Goal: Task Accomplishment & Management: Manage account settings

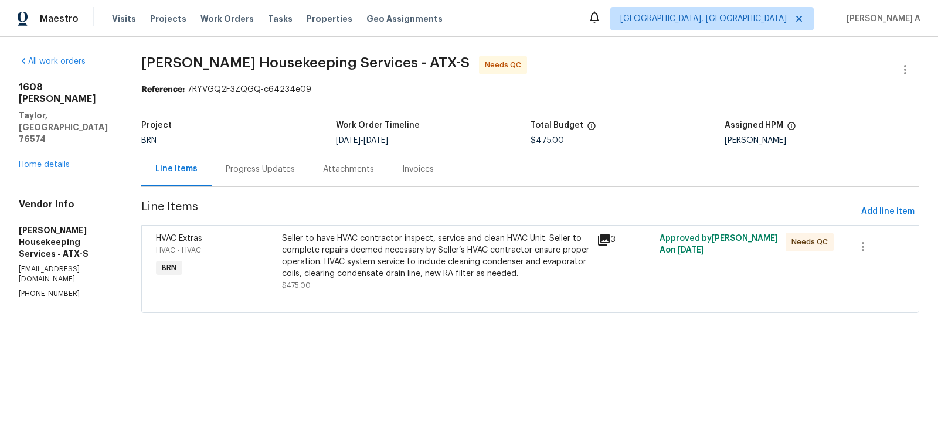
click at [447, 255] on div "Seller to have HVAC contractor inspect, service and clean HVAC Unit. Seller to …" at bounding box center [436, 256] width 308 height 47
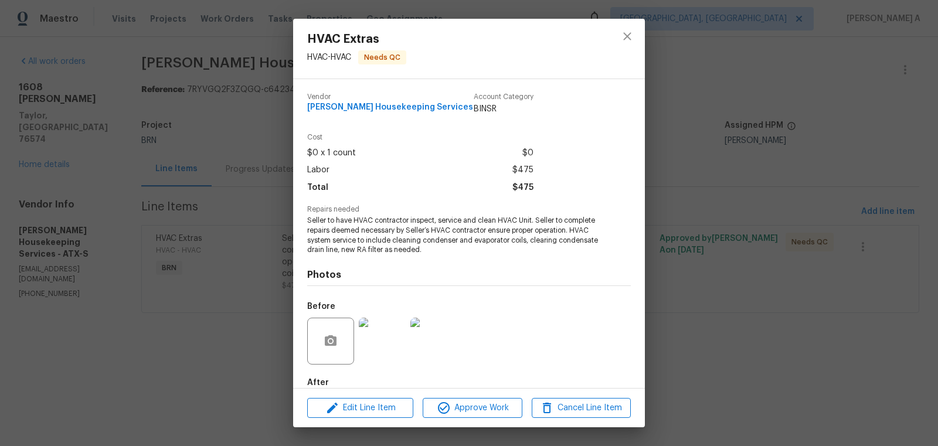
scroll to position [65, 0]
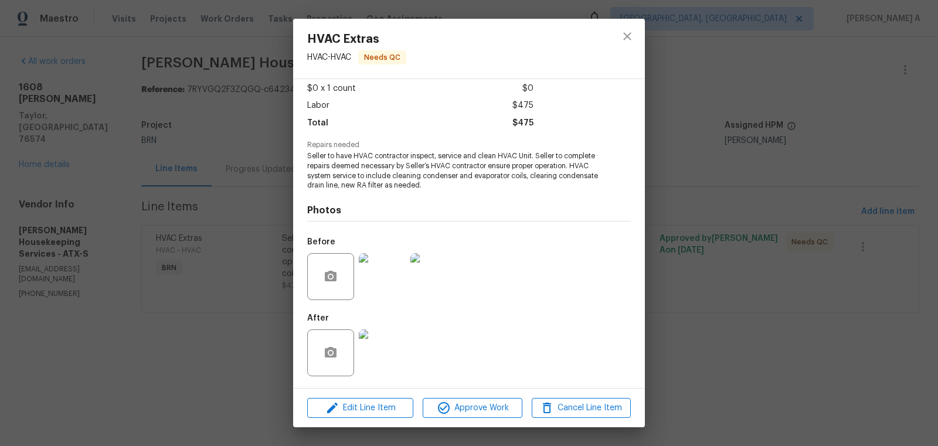
click at [382, 344] on img at bounding box center [382, 353] width 47 height 47
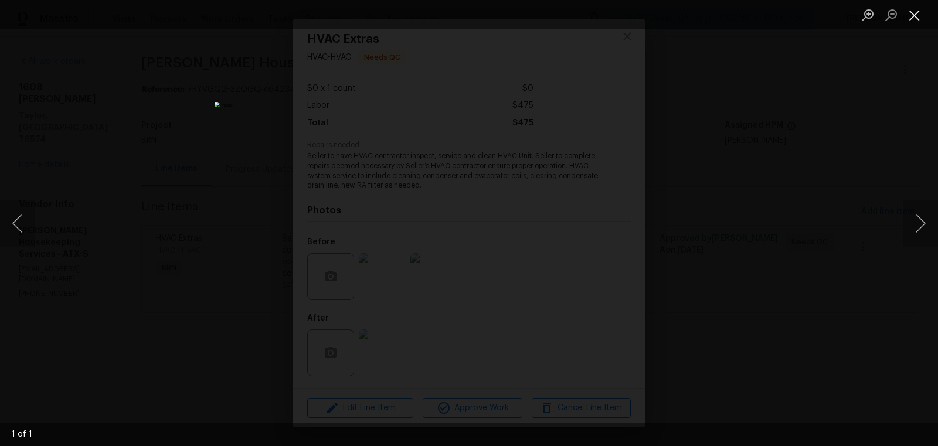
click at [920, 19] on button "Close lightbox" at bounding box center [914, 15] width 23 height 21
click at [916, 17] on div "HVAC Extras HVAC - HVAC Needs QC Vendor Arelis Housekeeping Services Account Ca…" at bounding box center [469, 223] width 938 height 446
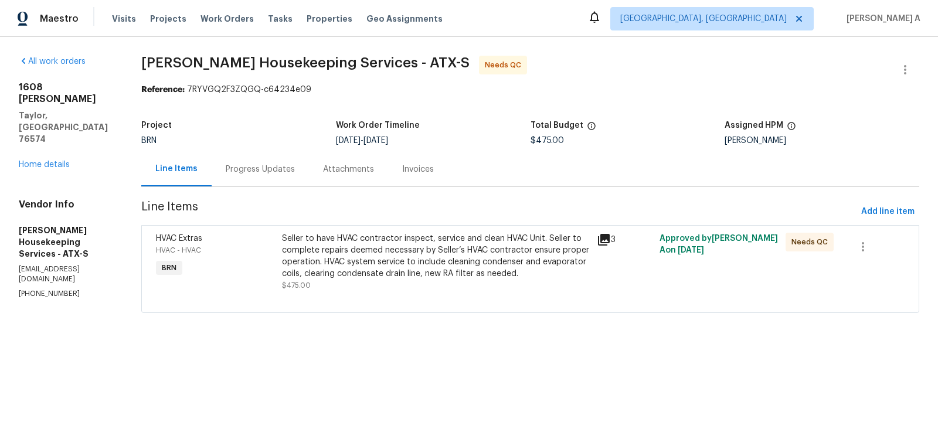
click at [245, 170] on div "Progress Updates" at bounding box center [260, 170] width 69 height 12
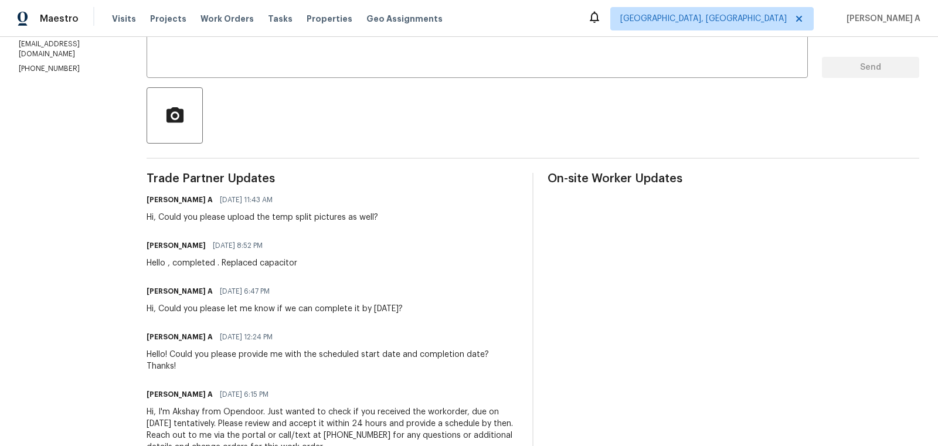
scroll to position [253, 0]
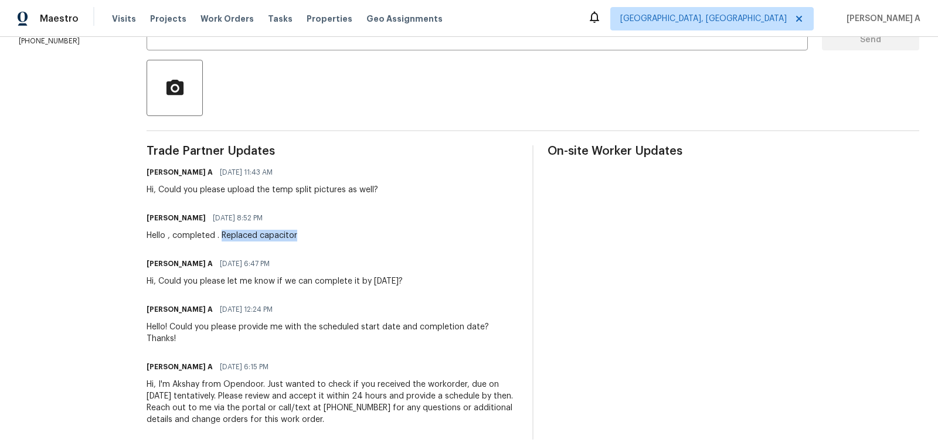
drag, startPoint x: 228, startPoint y: 235, endPoint x: 370, endPoint y: 235, distance: 142.5
click at [370, 235] on div "Arelis Guillen 09/07/2025 8:52 PM Hello , completed . Replaced capacitor" at bounding box center [333, 226] width 372 height 32
copy div "Replaced capacitor"
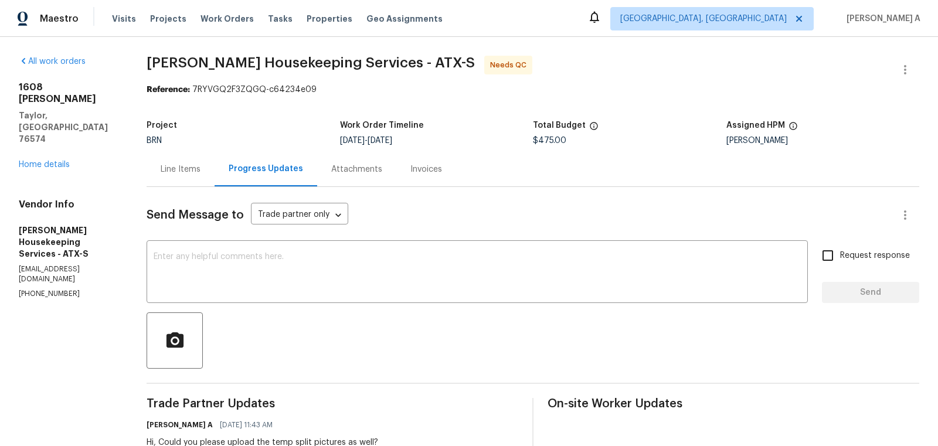
click at [172, 174] on div "Line Items" at bounding box center [181, 170] width 40 height 12
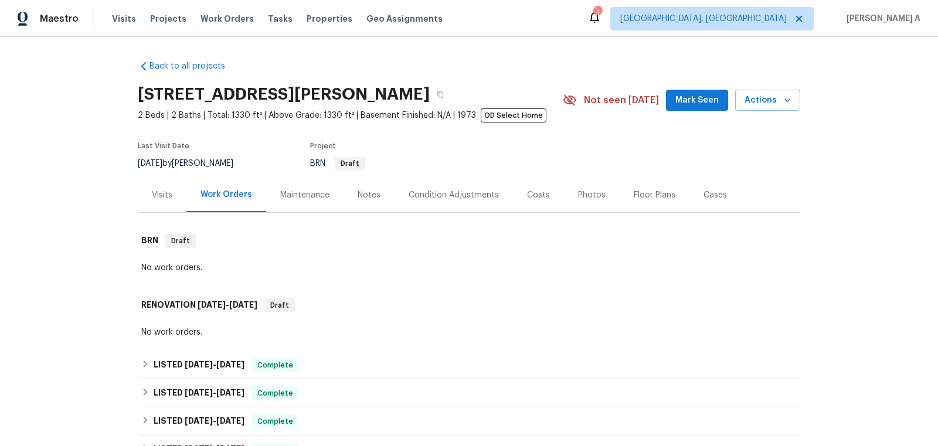
scroll to position [436, 0]
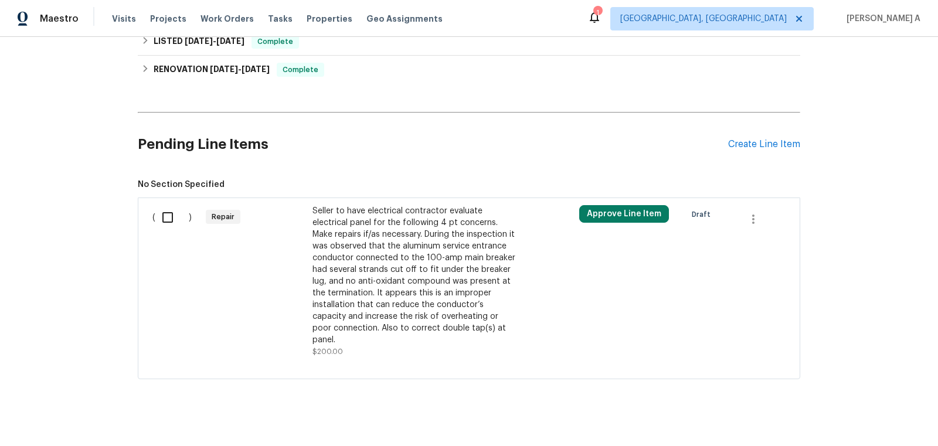
click at [413, 292] on div "Seller to have electrical contractor evaluate electrical panel for the followin…" at bounding box center [416, 275] width 206 height 141
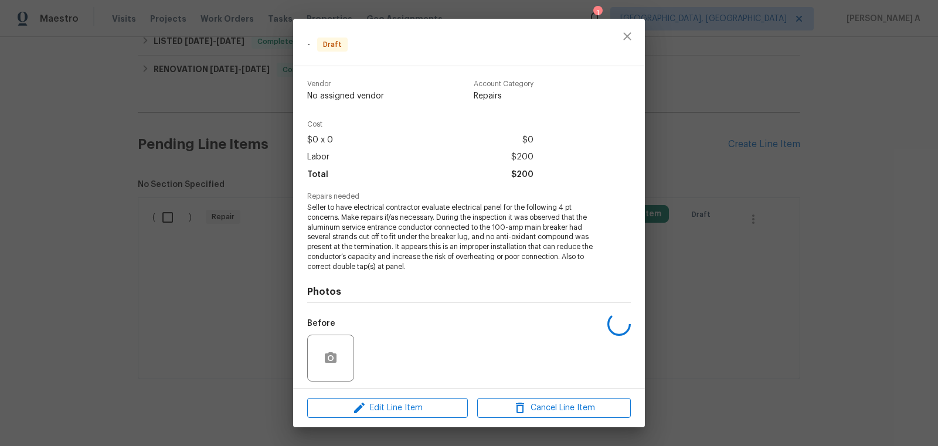
scroll to position [81, 0]
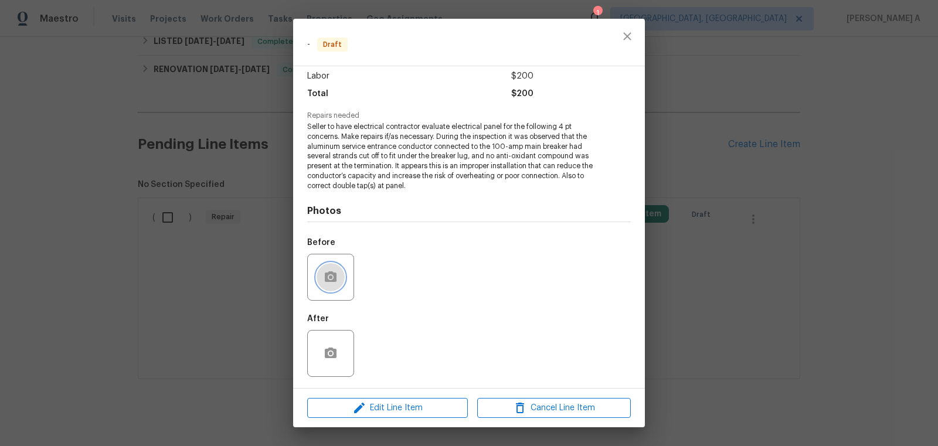
click at [317, 277] on button "button" at bounding box center [331, 277] width 28 height 28
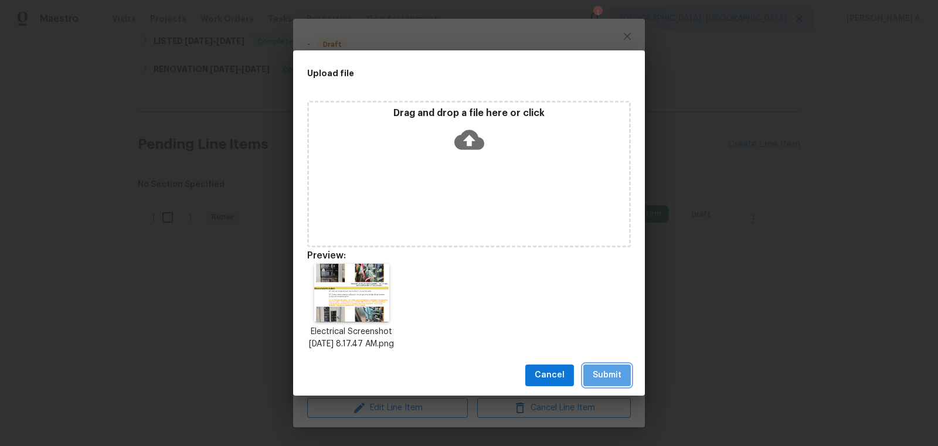
click at [606, 382] on span "Submit" at bounding box center [607, 375] width 29 height 15
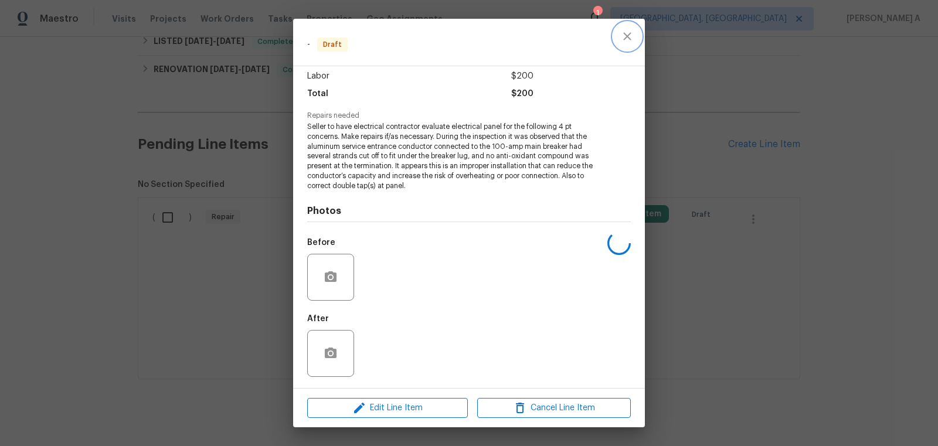
click at [635, 36] on button "close" at bounding box center [628, 36] width 28 height 28
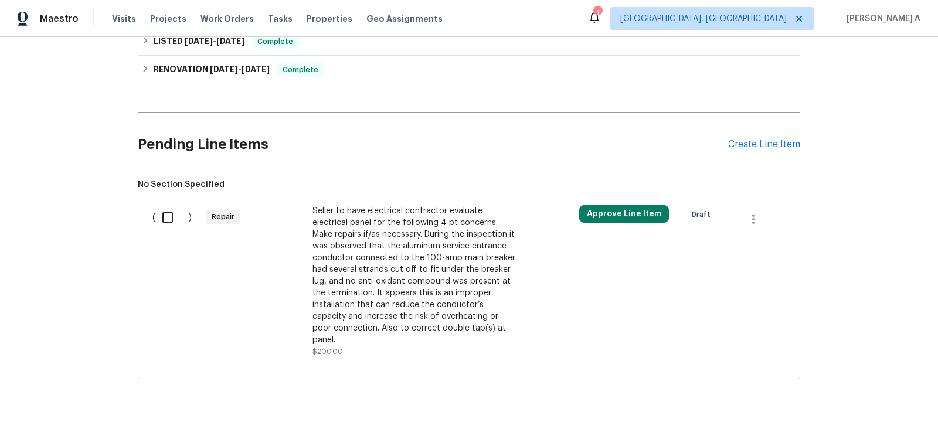
click at [388, 260] on div "Seller to have electrical contractor evaluate electrical panel for the followin…" at bounding box center [416, 275] width 206 height 141
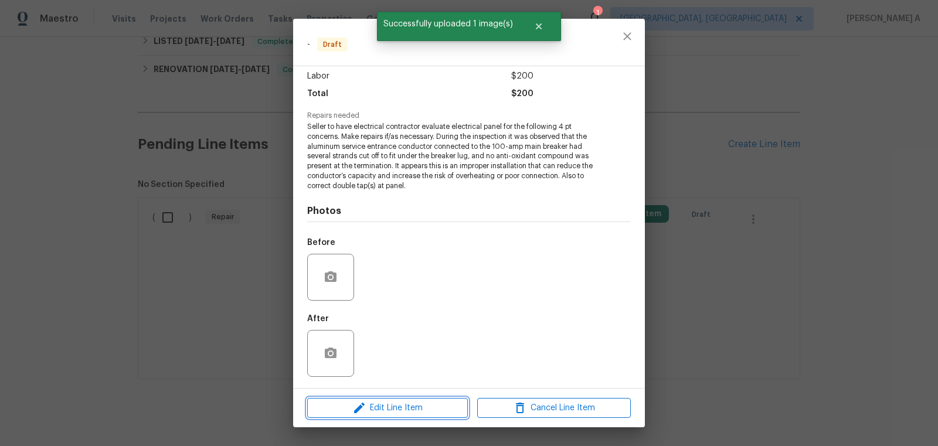
click at [427, 411] on span "Edit Line Item" at bounding box center [388, 408] width 154 height 15
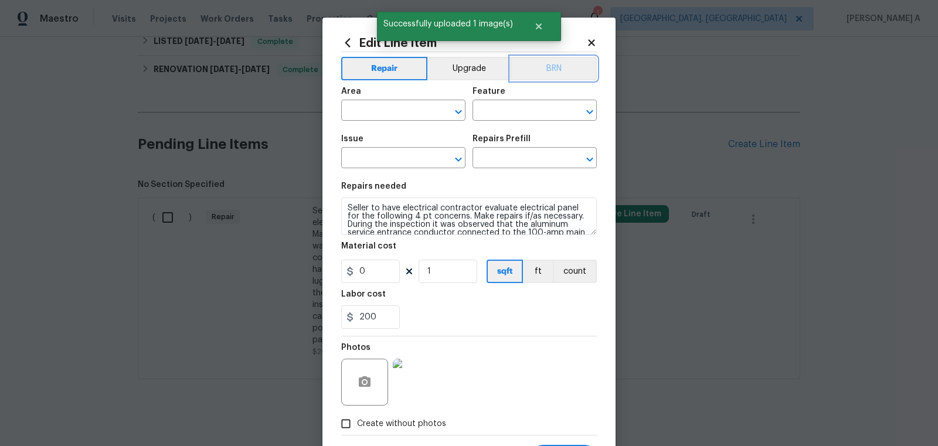
click at [565, 79] on button "BRN" at bounding box center [554, 68] width 86 height 23
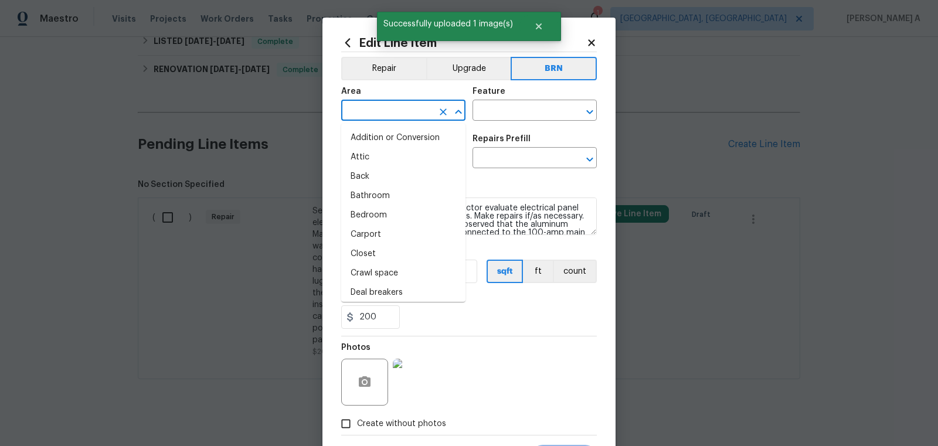
click at [398, 111] on input "text" at bounding box center [386, 112] width 91 height 18
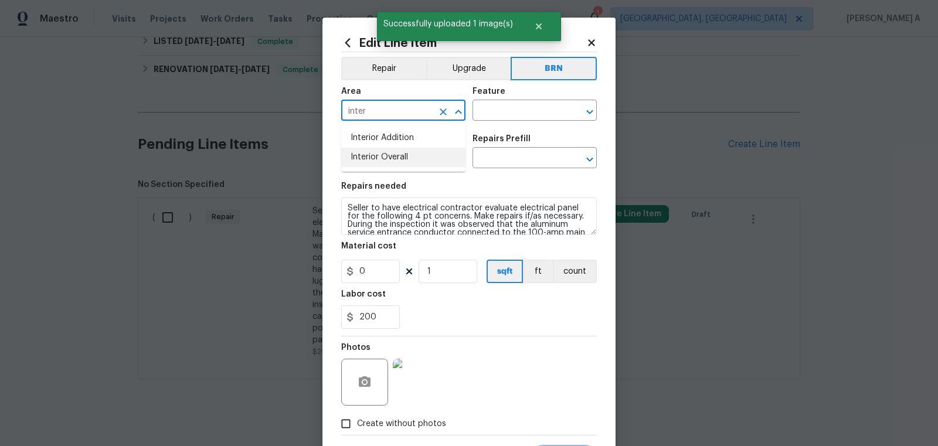
click at [409, 153] on li "Interior Overall" at bounding box center [403, 157] width 124 height 19
type input "Interior Overall"
click at [501, 117] on input "text" at bounding box center [518, 112] width 91 height 18
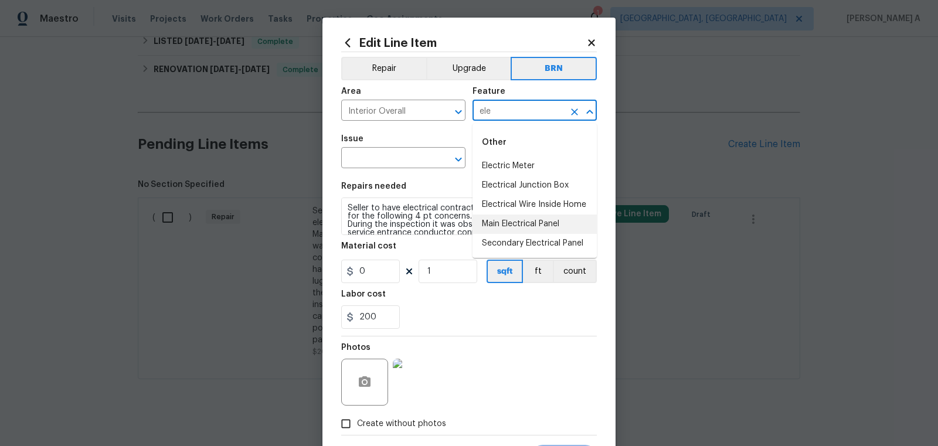
click at [518, 216] on li "Main Electrical Panel" at bounding box center [535, 224] width 124 height 19
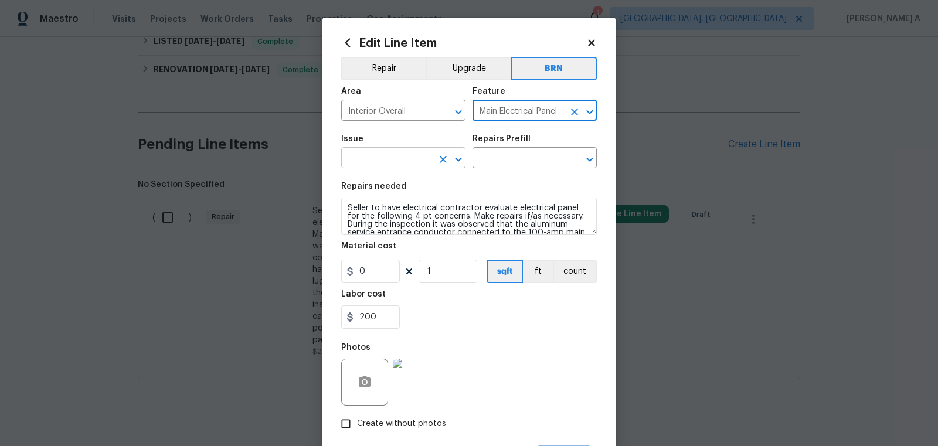
type input "Main Electrical Panel"
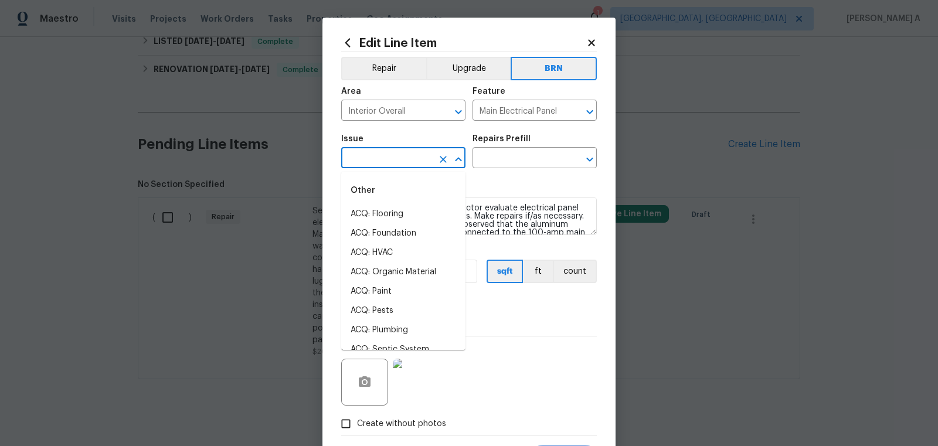
click at [355, 159] on input "text" at bounding box center [386, 159] width 91 height 18
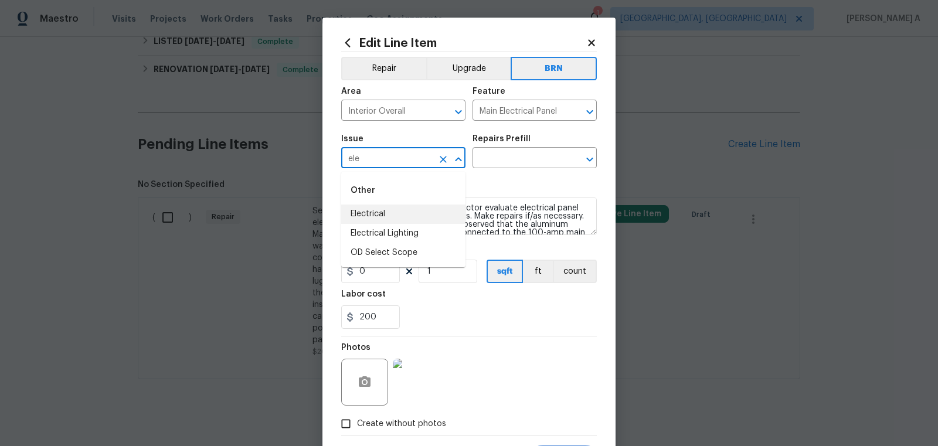
click at [364, 216] on li "Electrical" at bounding box center [403, 214] width 124 height 19
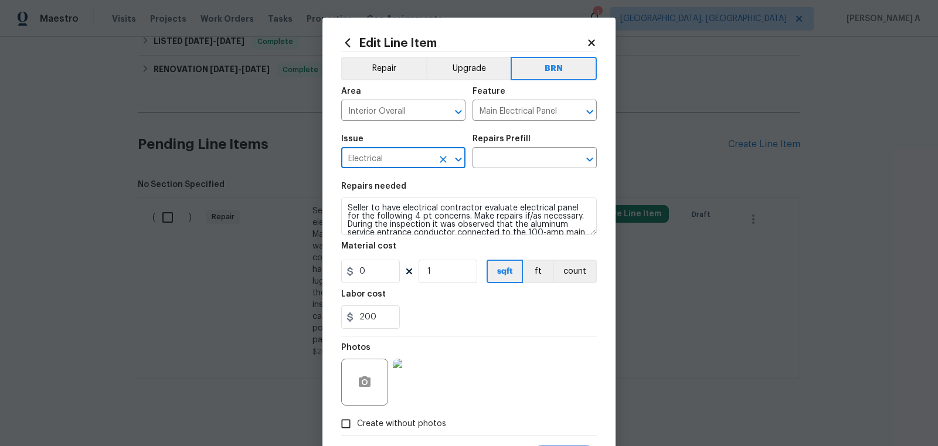
type input "Electrical"
click at [364, 216] on textarea "Seller to have electrical contractor evaluate electrical panel for the followin…" at bounding box center [469, 217] width 256 height 38
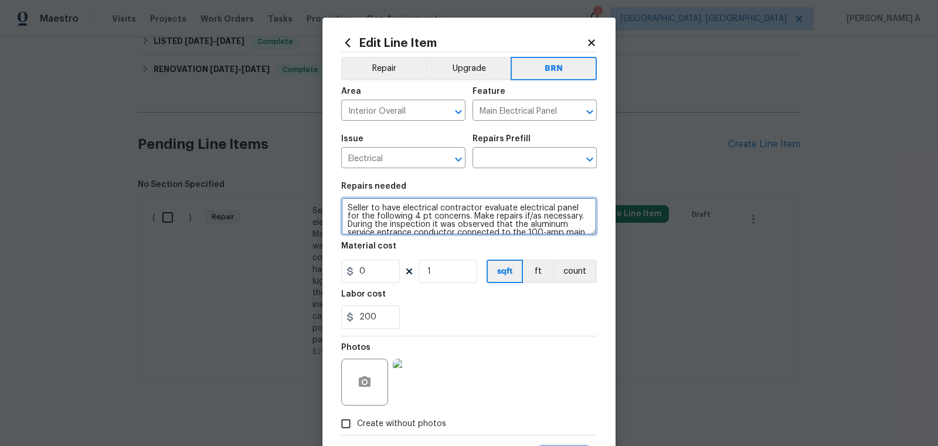
click at [364, 216] on textarea "Seller to have electrical contractor evaluate electrical panel for the followin…" at bounding box center [469, 217] width 256 height 38
click at [506, 161] on input "text" at bounding box center [518, 159] width 91 height 18
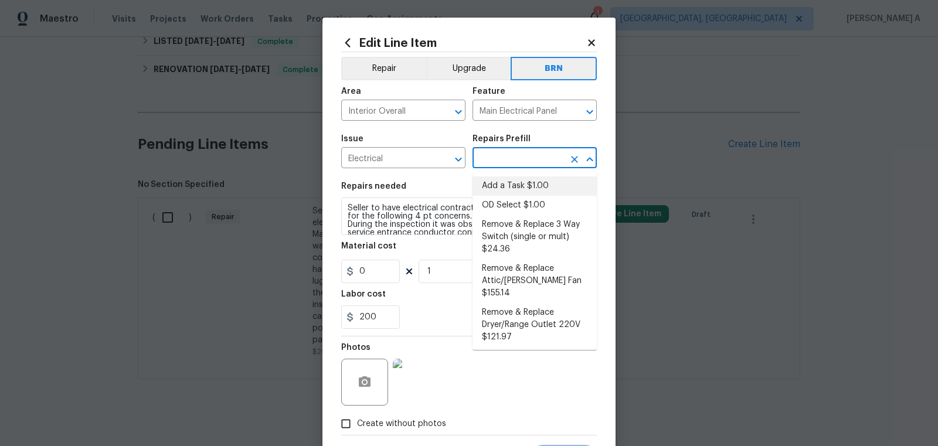
click at [511, 184] on li "Add a Task $1.00" at bounding box center [535, 186] width 124 height 19
type input "Add a Task $1.00"
type textarea "HPM to detail"
type input "1"
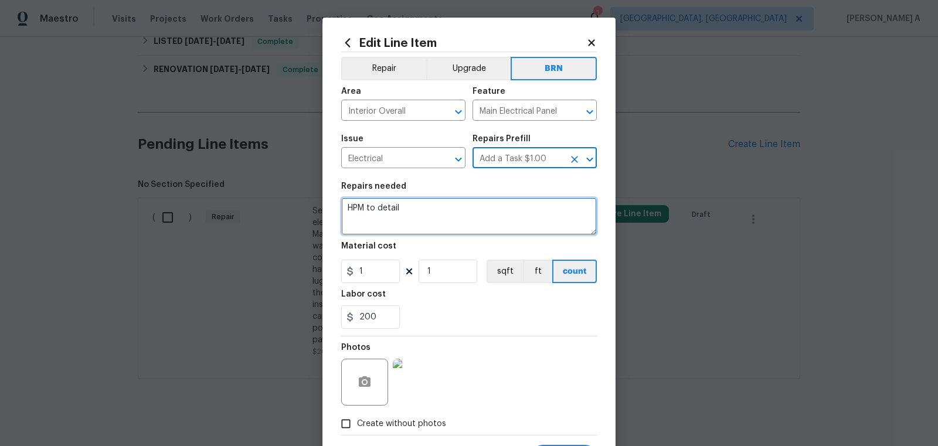
click at [463, 221] on textarea "HPM to detail" at bounding box center [469, 217] width 256 height 38
paste textarea "Seller to have electrical contractor evaluate electrical panel for the followin…"
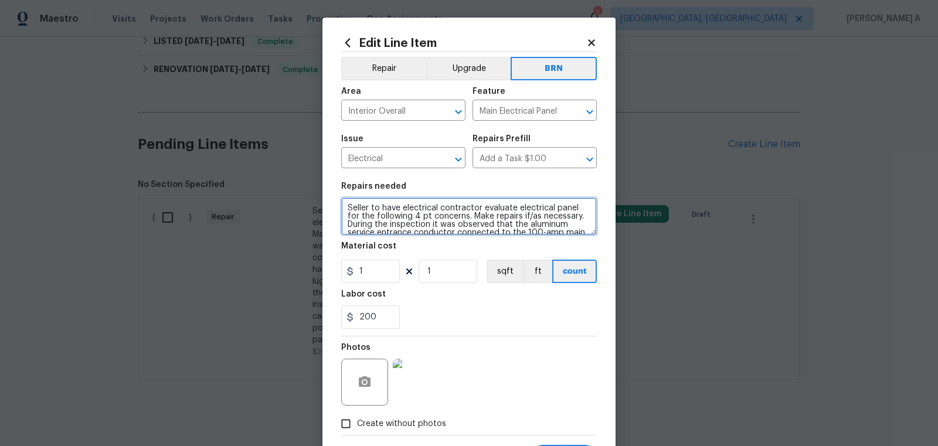
scroll to position [43, 0]
type textarea "Seller to have electrical contractor evaluate electrical panel for the followin…"
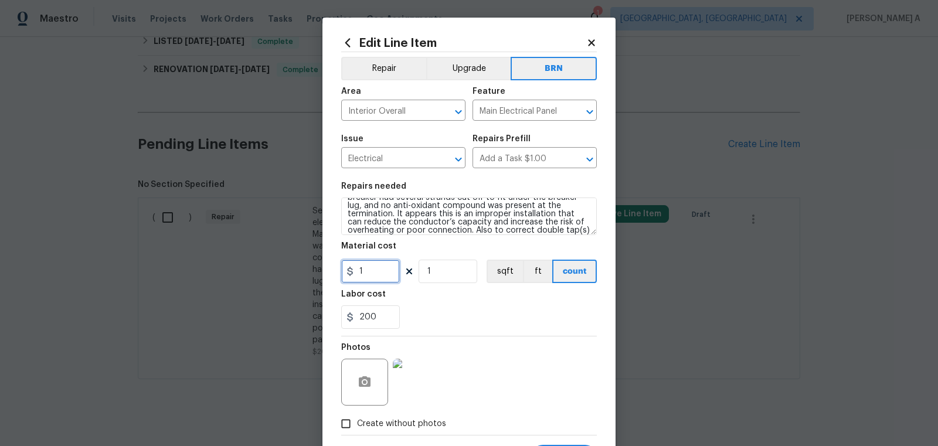
drag, startPoint x: 367, startPoint y: 270, endPoint x: 281, endPoint y: 271, distance: 86.2
click at [281, 271] on div "Edit Line Item Repair Upgrade BRN Area Interior Overall ​ Feature Main Electric…" at bounding box center [469, 223] width 938 height 446
type input "0"
click at [519, 298] on div "Labor cost" at bounding box center [469, 297] width 256 height 15
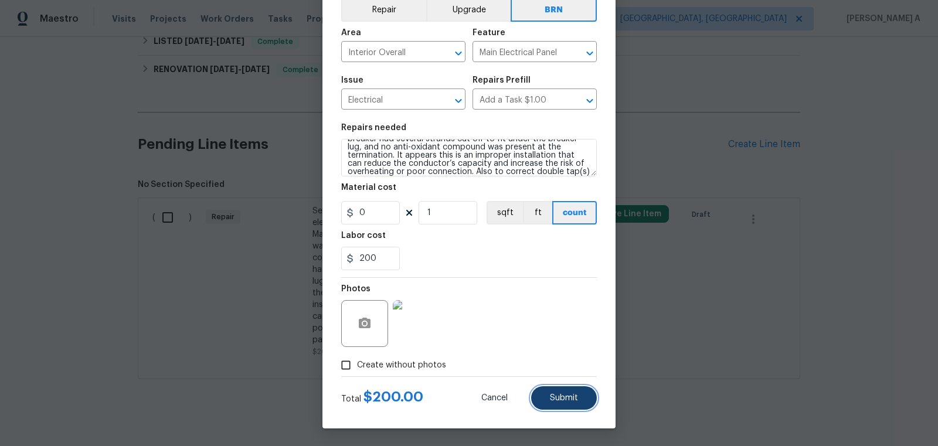
click at [555, 394] on span "Submit" at bounding box center [564, 398] width 28 height 9
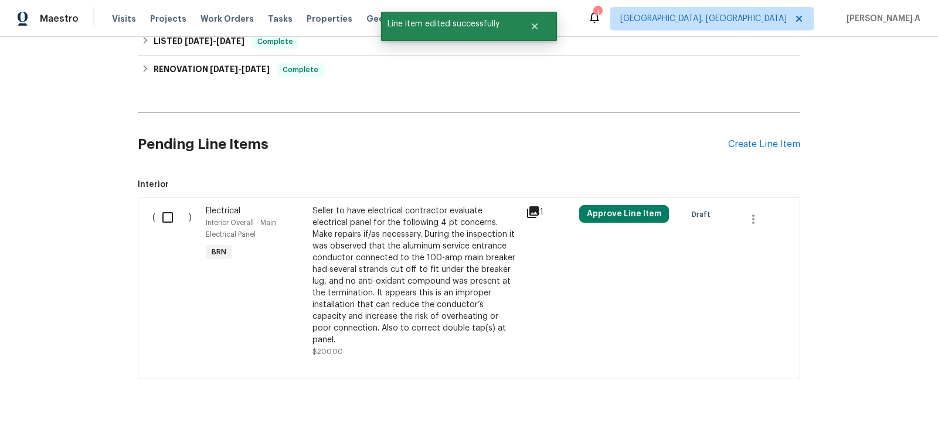
click at [168, 213] on input "checkbox" at bounding box center [171, 217] width 33 height 25
checkbox input "true"
click at [892, 418] on span "Create Work Order" at bounding box center [871, 417] width 78 height 15
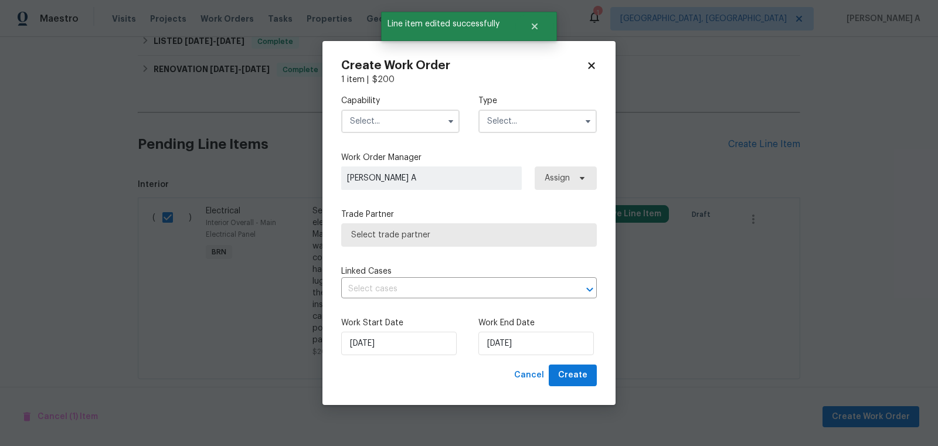
click at [389, 101] on label "Capability" at bounding box center [400, 101] width 118 height 12
click at [389, 118] on input "text" at bounding box center [400, 121] width 118 height 23
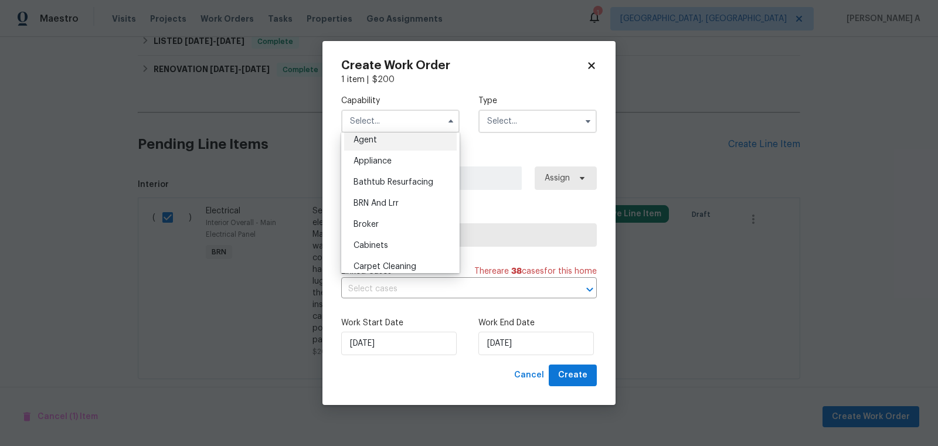
scroll to position [0, 0]
click at [385, 147] on span "Electrical" at bounding box center [371, 144] width 35 height 8
type input "Electrical"
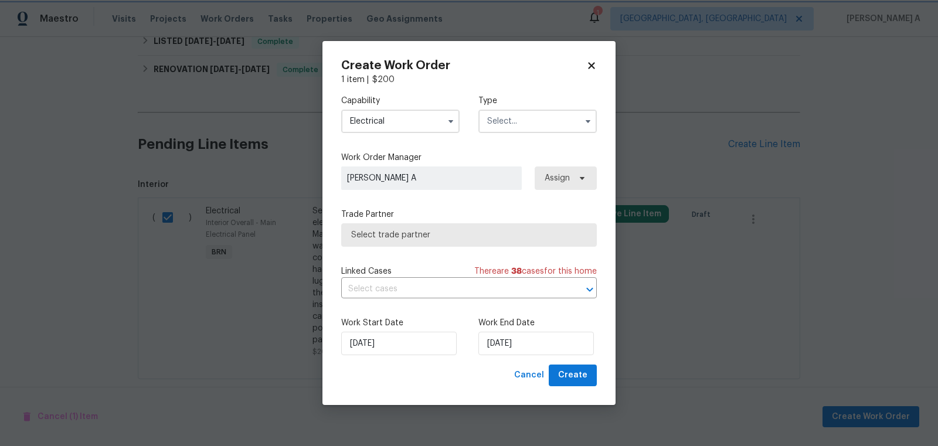
scroll to position [350, 0]
click at [514, 122] on input "text" at bounding box center [538, 121] width 118 height 23
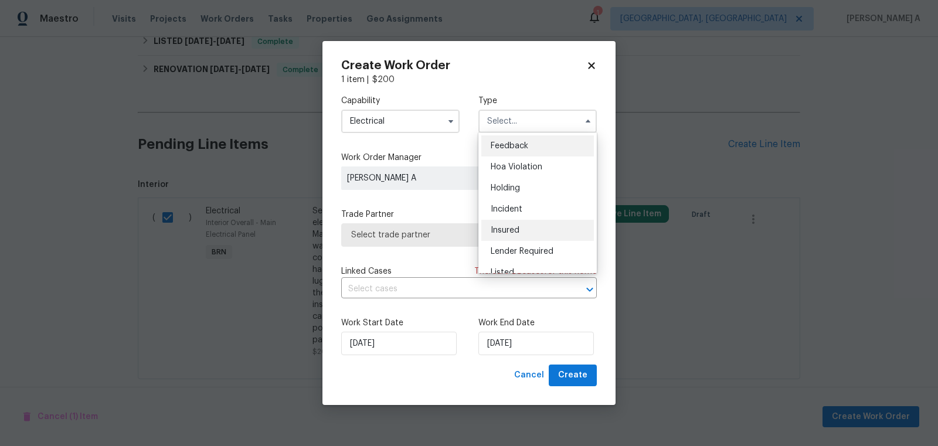
scroll to position [266, 0]
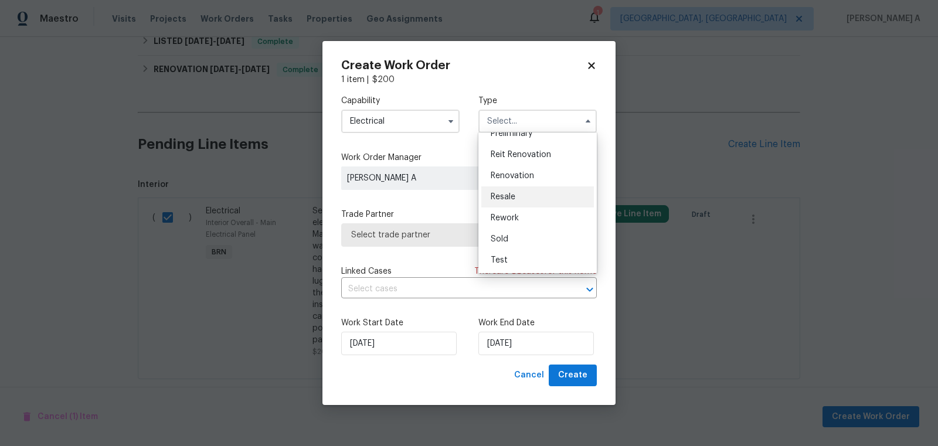
click at [515, 200] on span "Resale" at bounding box center [503, 197] width 25 height 8
type input "Resale"
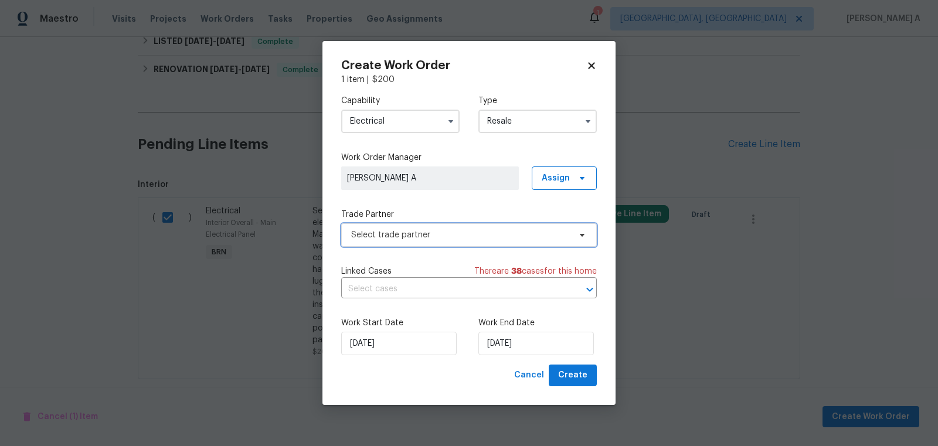
click at [465, 231] on span "Select trade partner" at bounding box center [460, 235] width 219 height 12
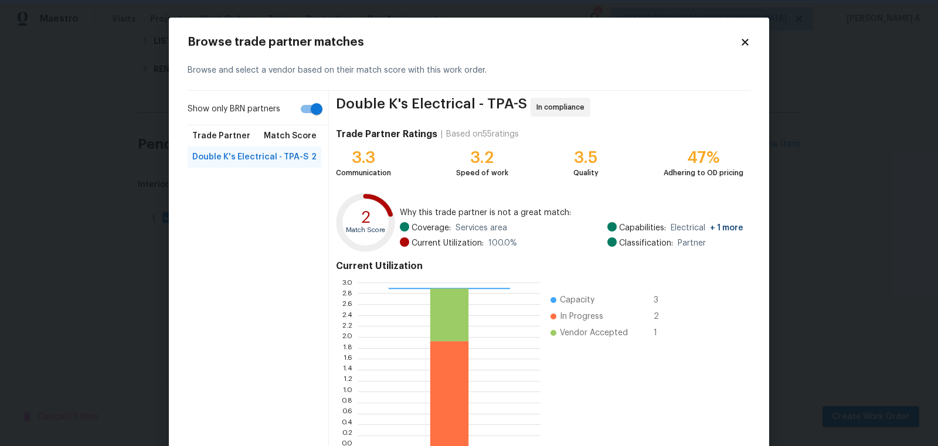
scroll to position [70, 0]
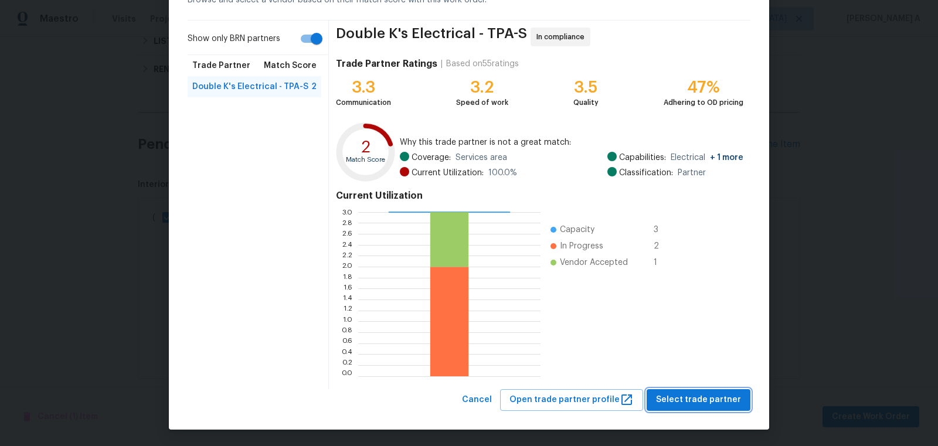
click at [704, 399] on span "Select trade partner" at bounding box center [698, 400] width 85 height 15
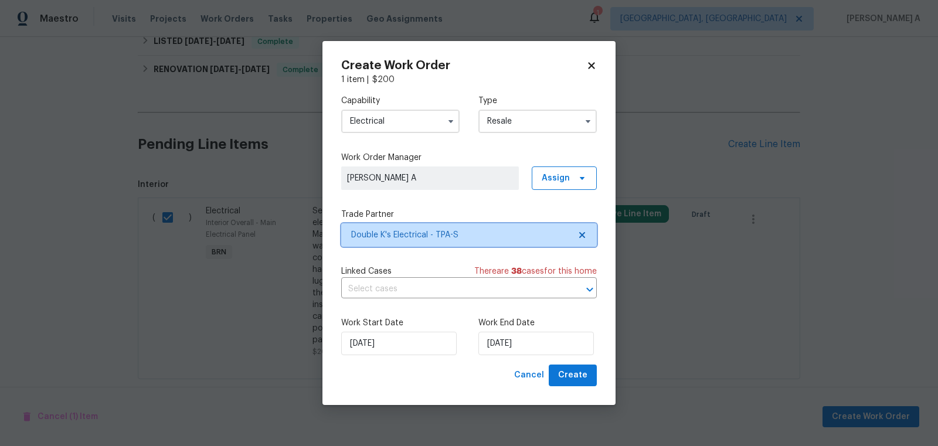
scroll to position [0, 0]
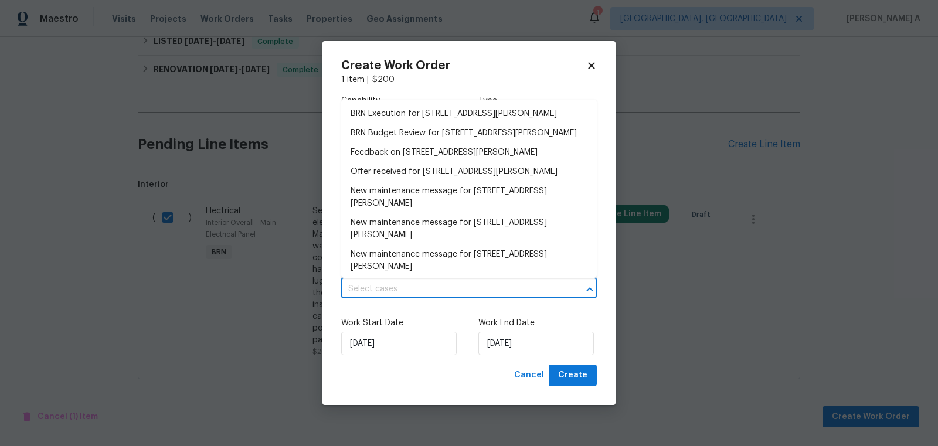
click at [436, 289] on input "text" at bounding box center [452, 289] width 223 height 18
click at [419, 116] on li "BRN Execution for 4642 Spahn St, Sarasota, FL 34232" at bounding box center [469, 113] width 256 height 19
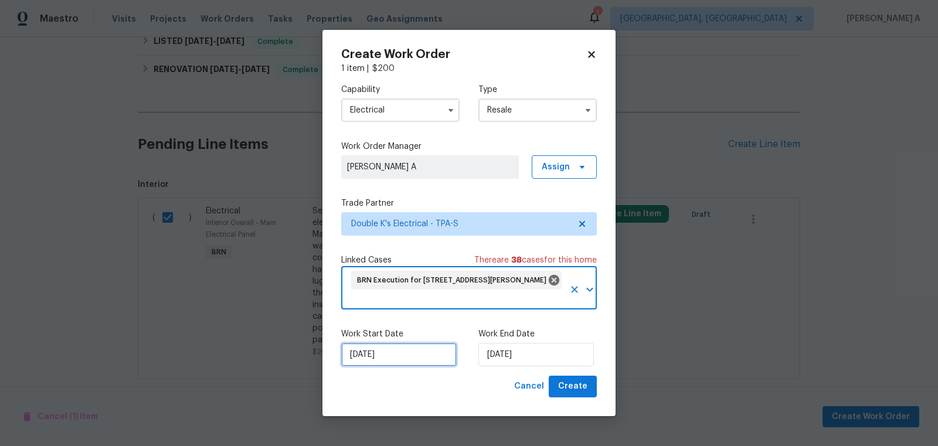
click at [387, 350] on input "[DATE]" at bounding box center [399, 354] width 116 height 23
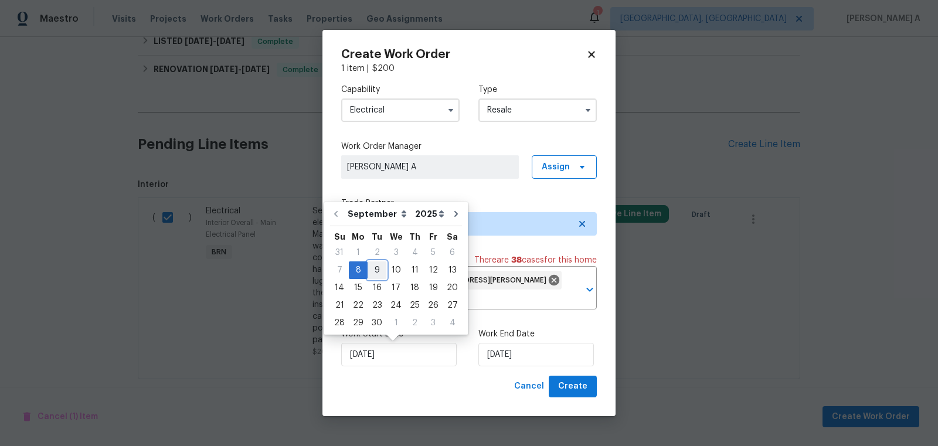
click at [375, 267] on div "9" at bounding box center [377, 270] width 19 height 16
type input "9/9/2025"
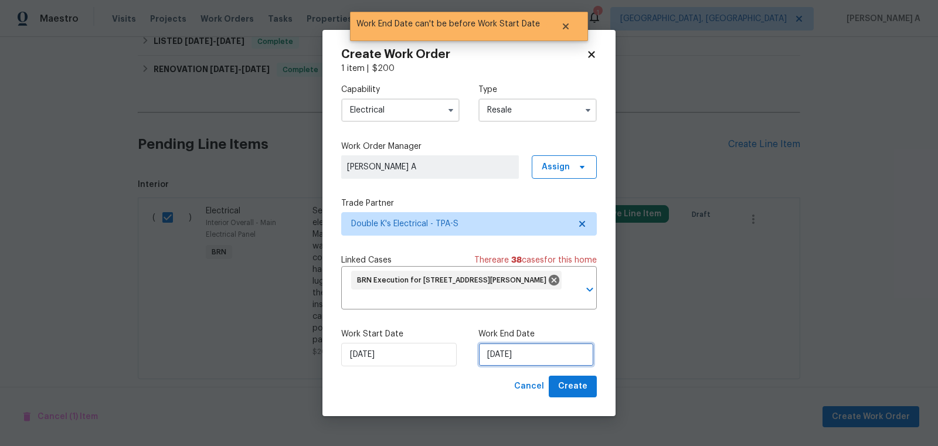
click at [495, 354] on input "9/9/2025" at bounding box center [537, 354] width 116 height 23
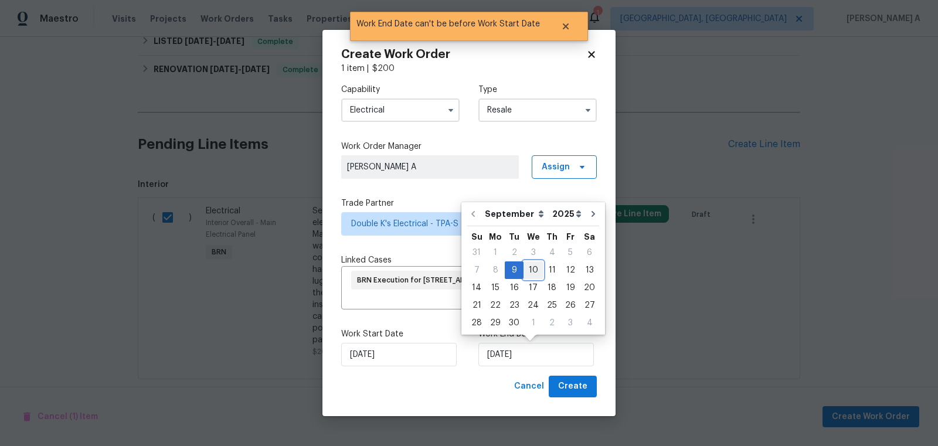
click at [536, 270] on div "10" at bounding box center [533, 270] width 19 height 16
type input "9/10/2025"
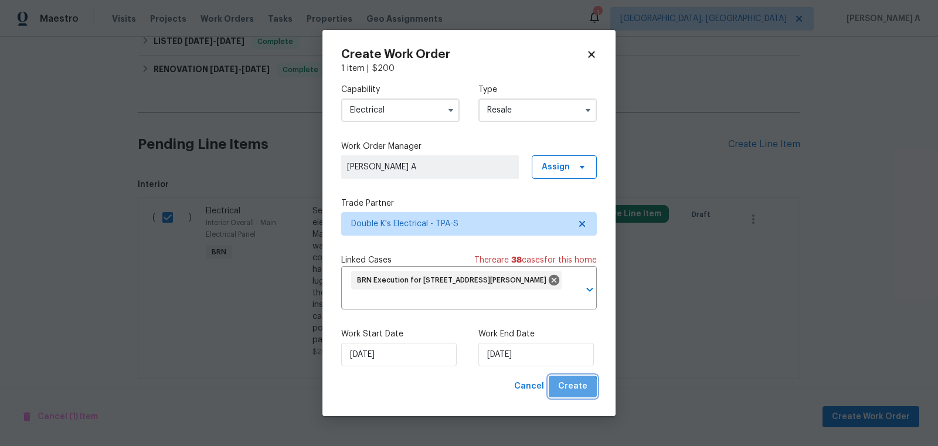
click at [574, 392] on span "Create" at bounding box center [572, 386] width 29 height 15
checkbox input "false"
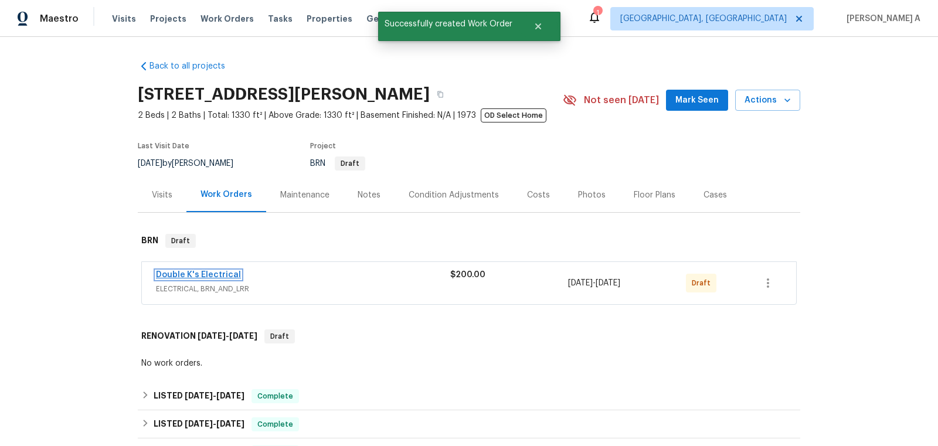
click at [209, 273] on link "Double K's Electrical" at bounding box center [198, 275] width 85 height 8
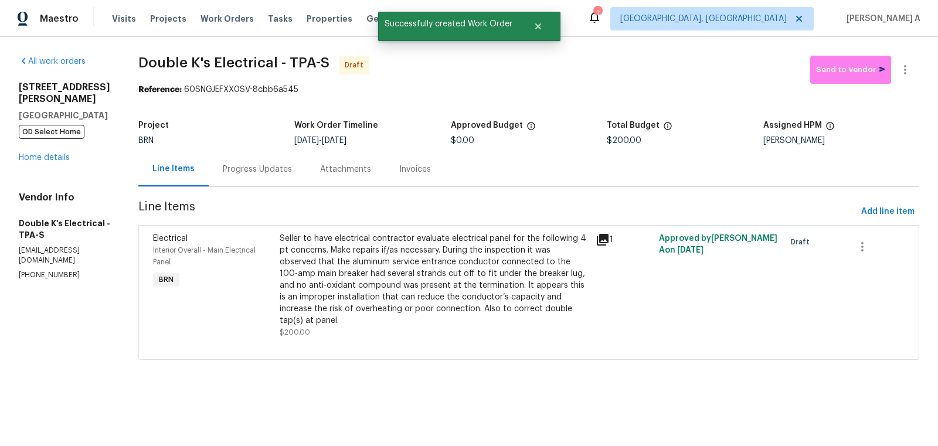
click at [235, 168] on div "Progress Updates" at bounding box center [257, 170] width 69 height 12
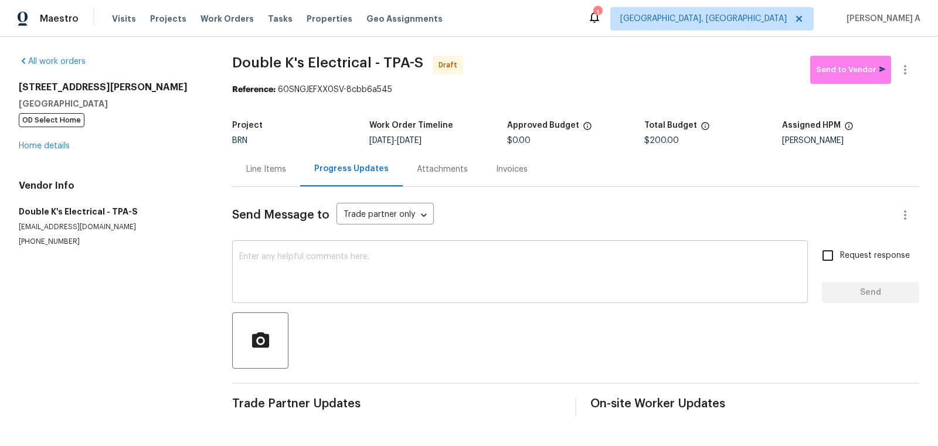
click at [262, 273] on textarea at bounding box center [520, 273] width 562 height 41
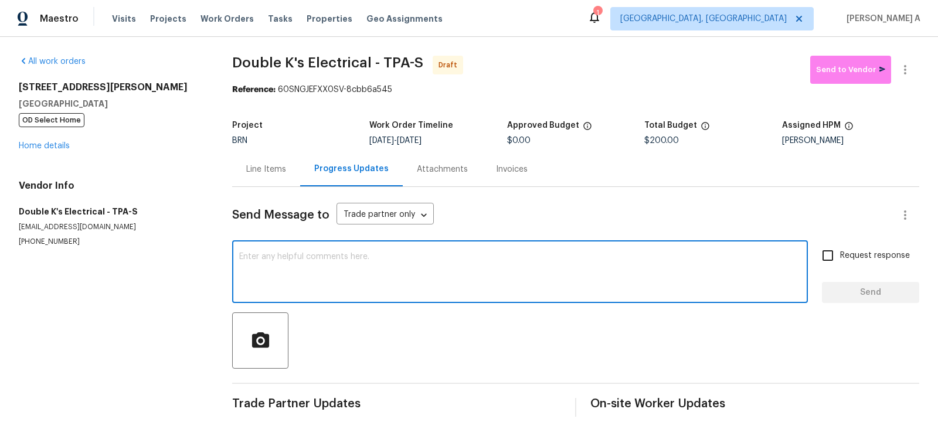
paste textarea "Hi, I'm Akshay from Opendoor. Just wanted to check if you received the workorde…"
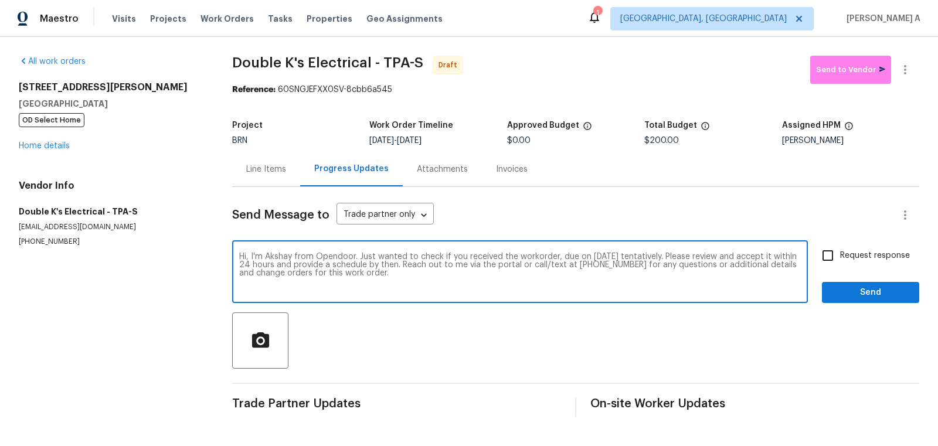
type textarea "Hi, I'm Akshay from Opendoor. Just wanted to check if you received the workorde…"
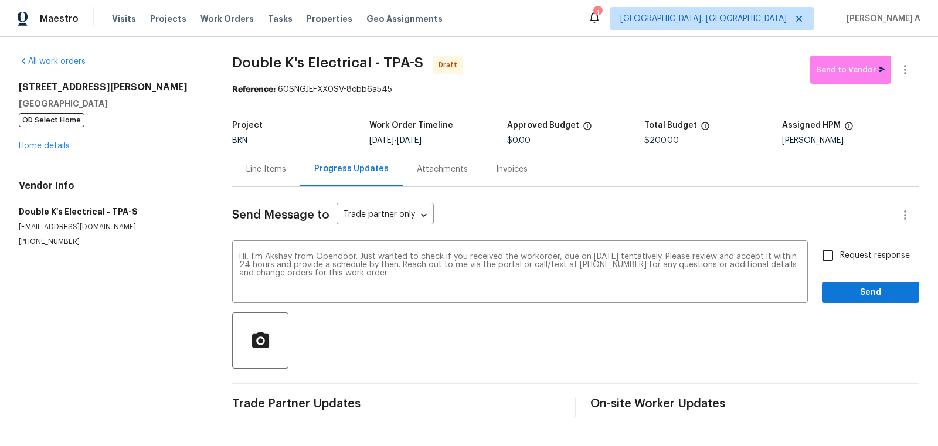
click at [859, 263] on label "Request response" at bounding box center [863, 255] width 94 height 25
click at [840, 263] on input "Request response" at bounding box center [828, 255] width 25 height 25
checkbox input "true"
click at [859, 295] on span "Send" at bounding box center [871, 293] width 79 height 15
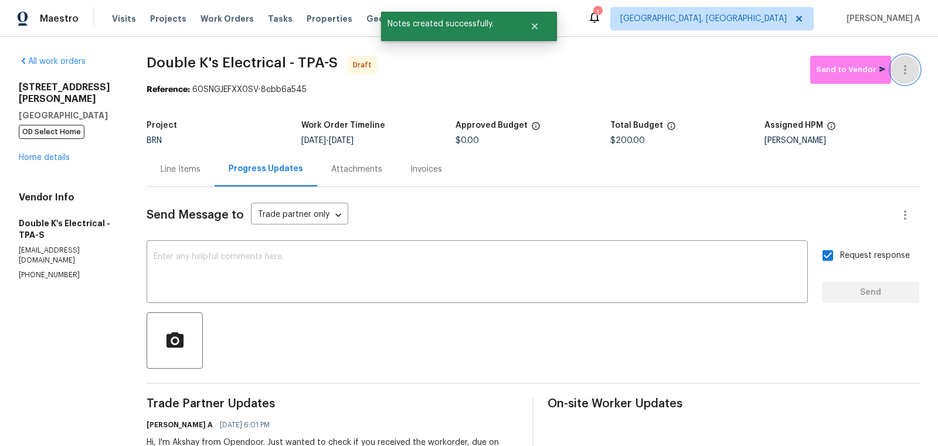
click at [917, 69] on button "button" at bounding box center [906, 70] width 28 height 28
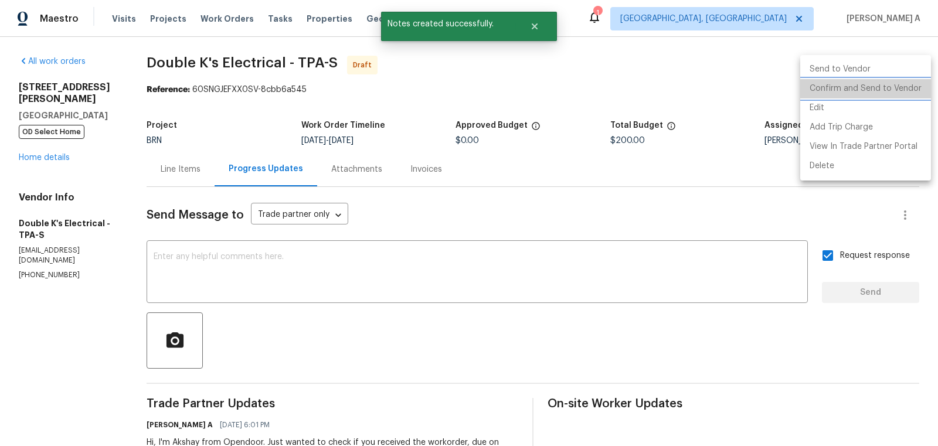
click at [920, 89] on li "Confirm and Send to Vendor" at bounding box center [866, 88] width 131 height 19
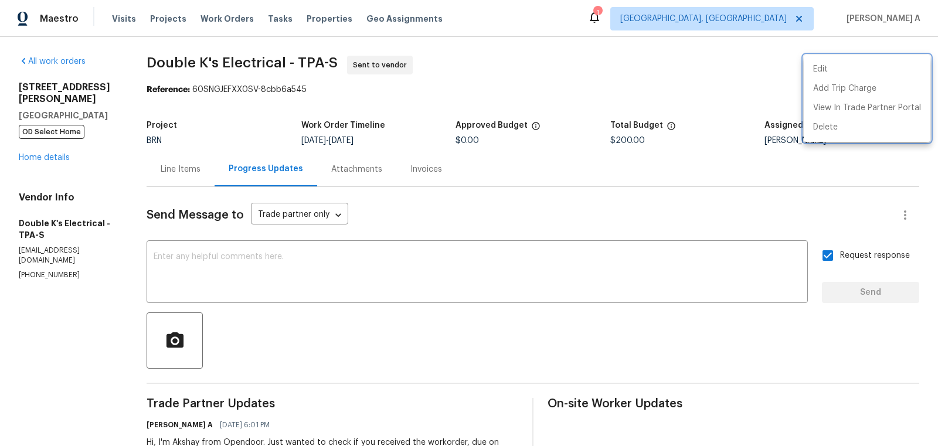
drag, startPoint x: 286, startPoint y: 59, endPoint x: 195, endPoint y: 55, distance: 91.6
click at [194, 56] on div at bounding box center [469, 223] width 938 height 446
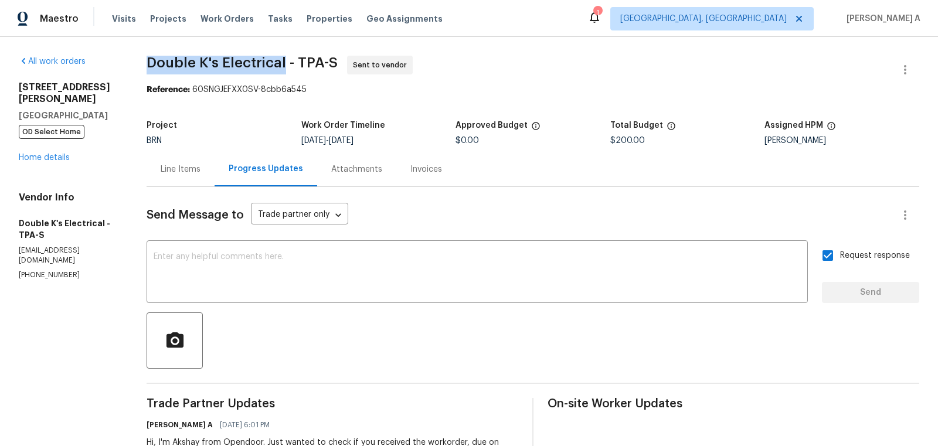
copy span "Double K's Electrical"
drag, startPoint x: 147, startPoint y: 63, endPoint x: 284, endPoint y: 63, distance: 137.8
click at [285, 63] on div "All work orders 4642 Spahn St Sarasota, FL 34232 OD Select Home Home details Ve…" at bounding box center [469, 277] width 938 height 480
click at [166, 168] on div "Line Items" at bounding box center [181, 170] width 40 height 12
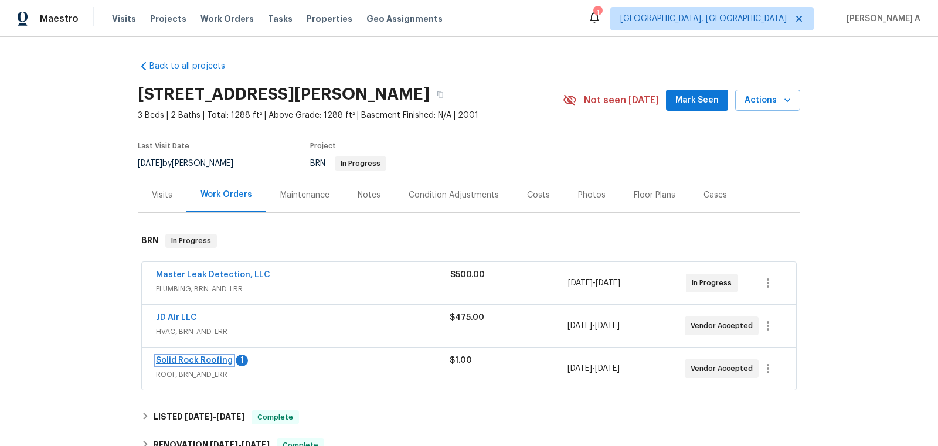
click at [208, 358] on link "Solid Rock Roofing" at bounding box center [194, 361] width 77 height 8
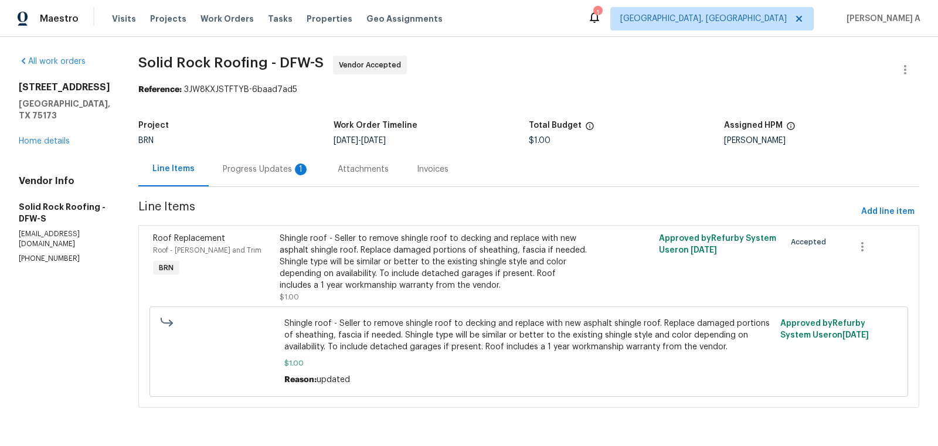
click at [270, 160] on div "Progress Updates 1" at bounding box center [266, 169] width 115 height 35
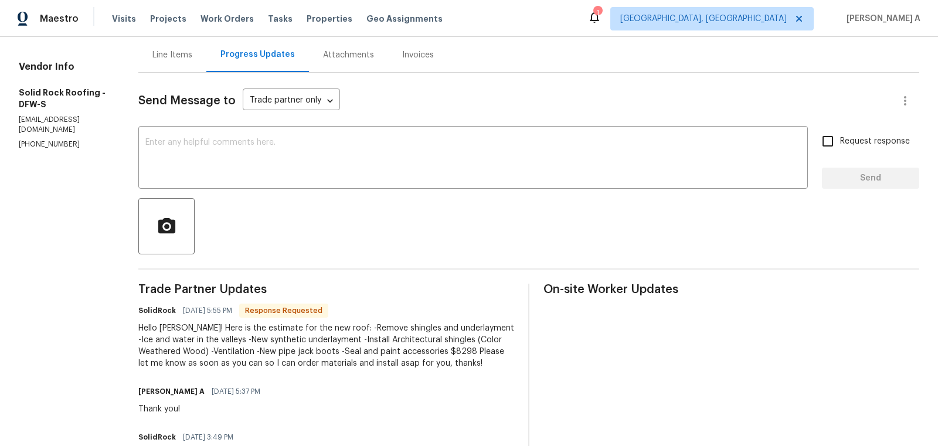
scroll to position [130, 0]
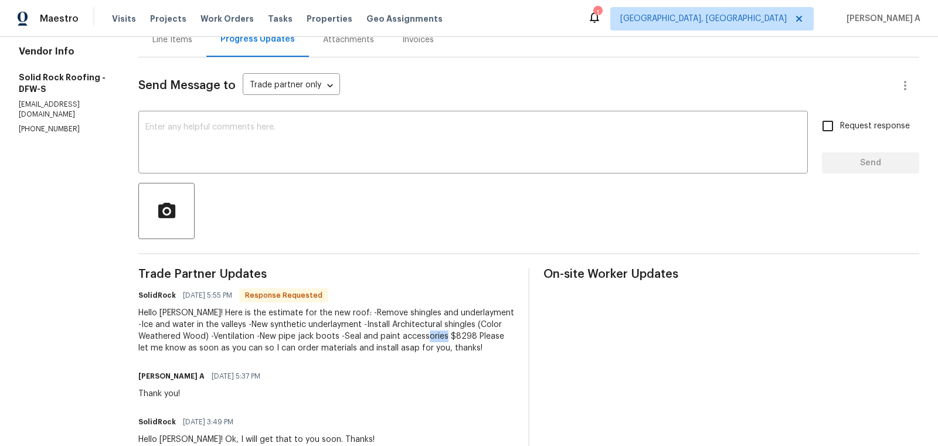
drag, startPoint x: 406, startPoint y: 337, endPoint x: 429, endPoint y: 335, distance: 22.3
click at [429, 335] on div "Hello Akshay! Here is the estimate for the new roof: -Remove shingles and under…" at bounding box center [326, 330] width 376 height 47
copy div "8298"
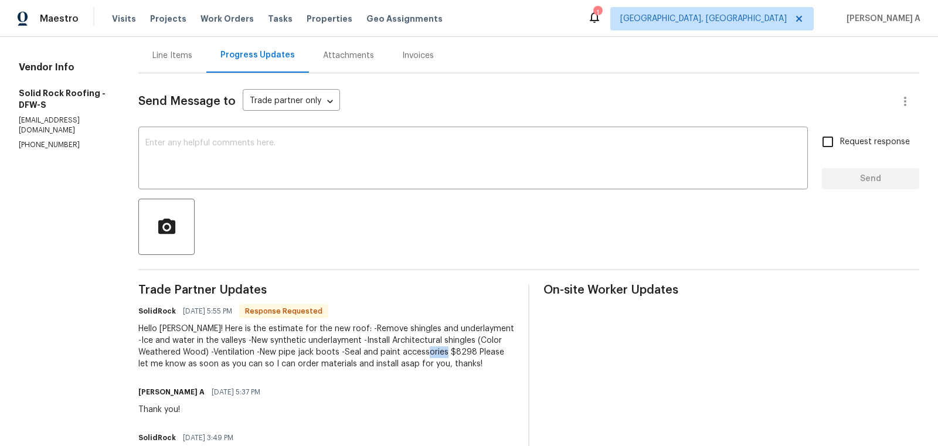
scroll to position [104, 0]
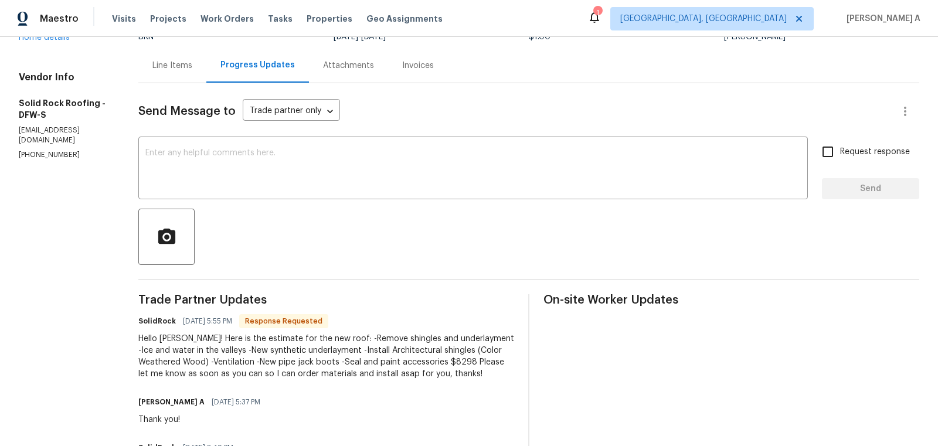
click at [163, 73] on div "Line Items" at bounding box center [172, 65] width 68 height 35
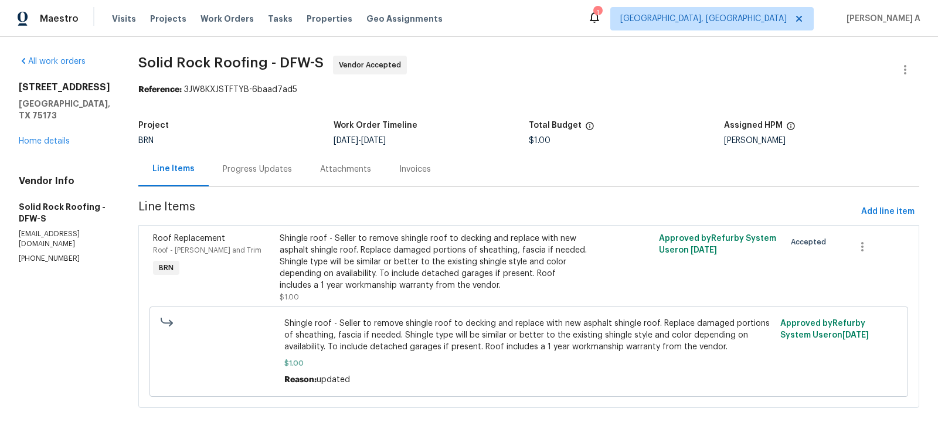
click at [263, 167] on div "Progress Updates" at bounding box center [257, 170] width 69 height 12
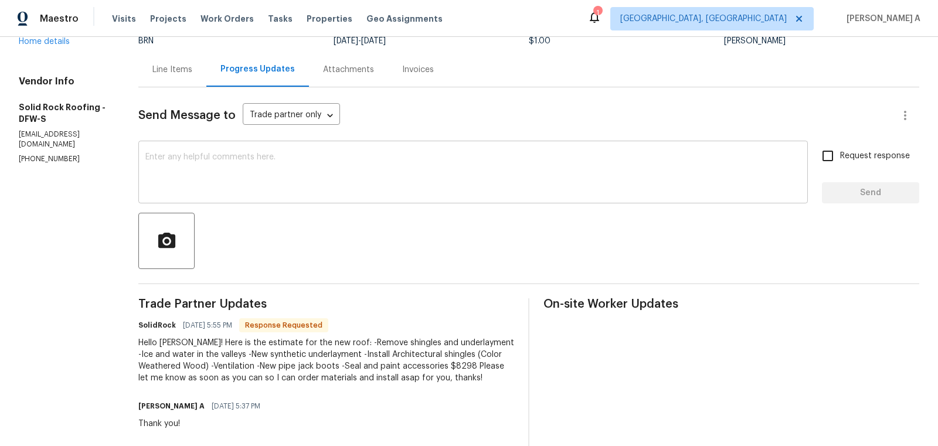
scroll to position [152, 0]
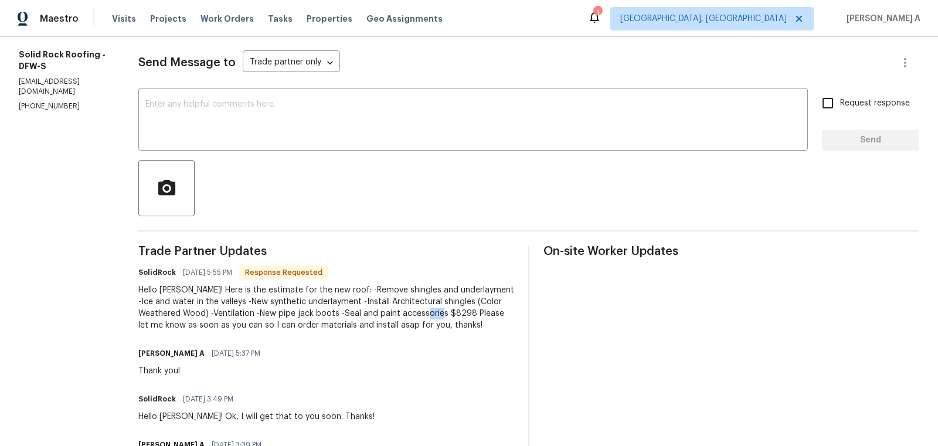
copy div "8298"
drag, startPoint x: 407, startPoint y: 311, endPoint x: 426, endPoint y: 310, distance: 19.4
click at [426, 310] on div "Hello Akshay! Here is the estimate for the new roof: -Remove shingles and under…" at bounding box center [326, 307] width 376 height 47
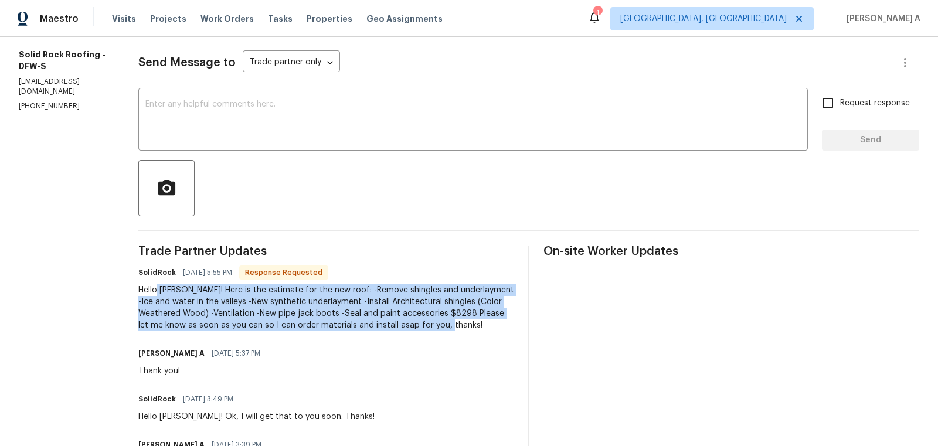
drag, startPoint x: 159, startPoint y: 293, endPoint x: 430, endPoint y: 328, distance: 273.3
click at [430, 328] on div "Hello Akshay! Here is the estimate for the new roof: -Remove shingles and under…" at bounding box center [326, 307] width 376 height 47
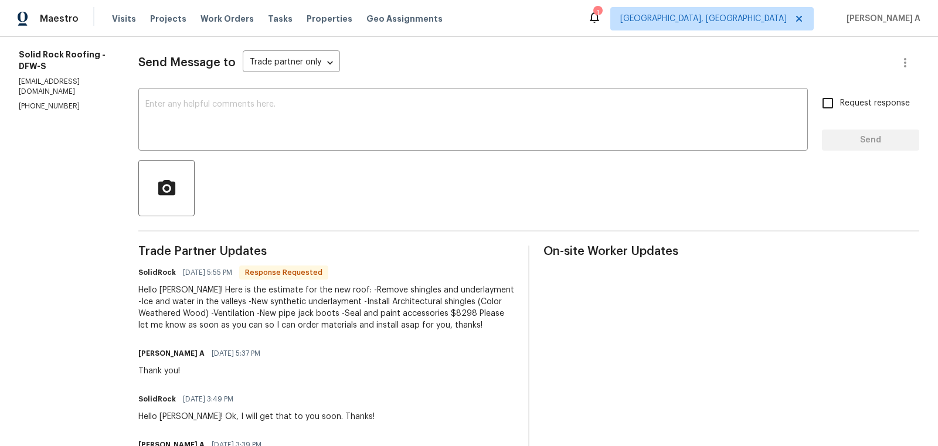
click at [351, 304] on div "Hello Akshay! Here is the estimate for the new roof: -Remove shingles and under…" at bounding box center [326, 307] width 376 height 47
copy div "emove shingles and underlayment -Ice and water in the valleys"
drag, startPoint x: 343, startPoint y: 291, endPoint x: 216, endPoint y: 300, distance: 127.6
click at [215, 300] on div "Hello Akshay! Here is the estimate for the new roof: -Remove shingles and under…" at bounding box center [326, 307] width 376 height 47
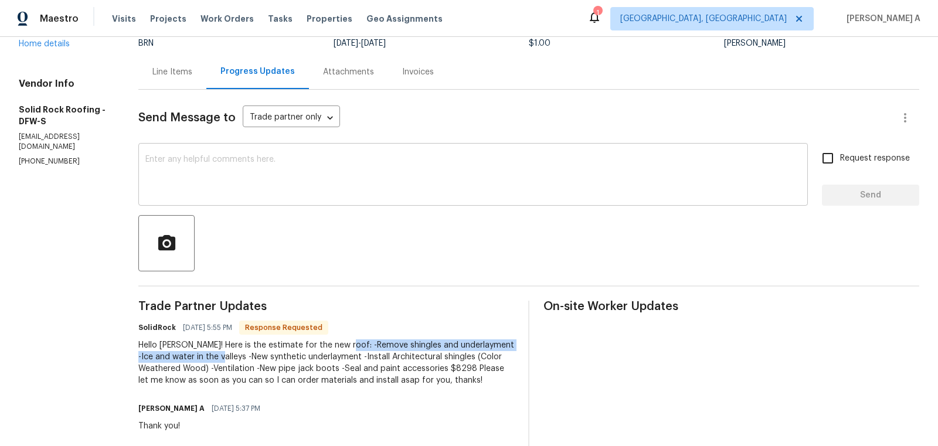
scroll to position [0, 0]
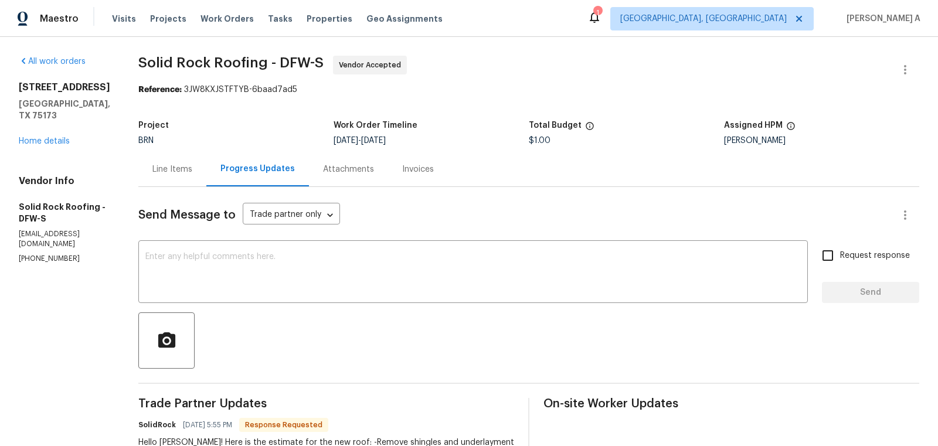
click at [151, 162] on div "Line Items" at bounding box center [172, 169] width 68 height 35
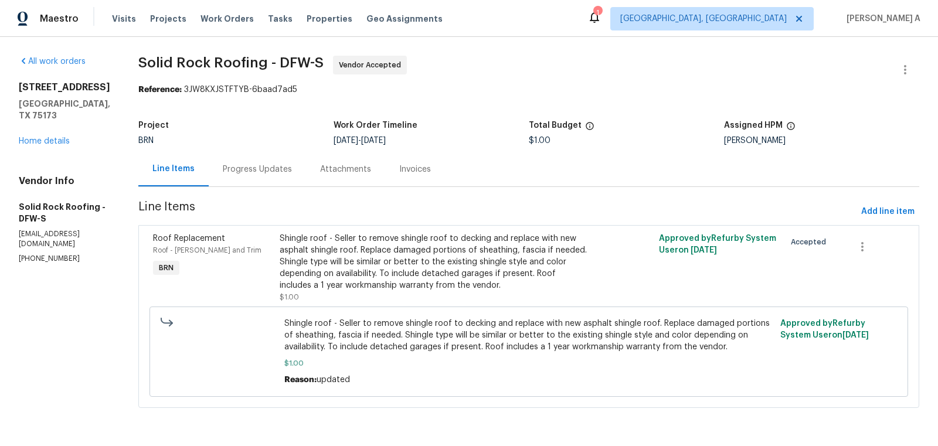
click at [276, 150] on div "Project BRN Work Order Timeline 9/6/2025 - 9/9/2025 Total Budget $1.00 Assigned…" at bounding box center [528, 133] width 781 height 38
click at [265, 172] on div "Progress Updates" at bounding box center [257, 170] width 69 height 12
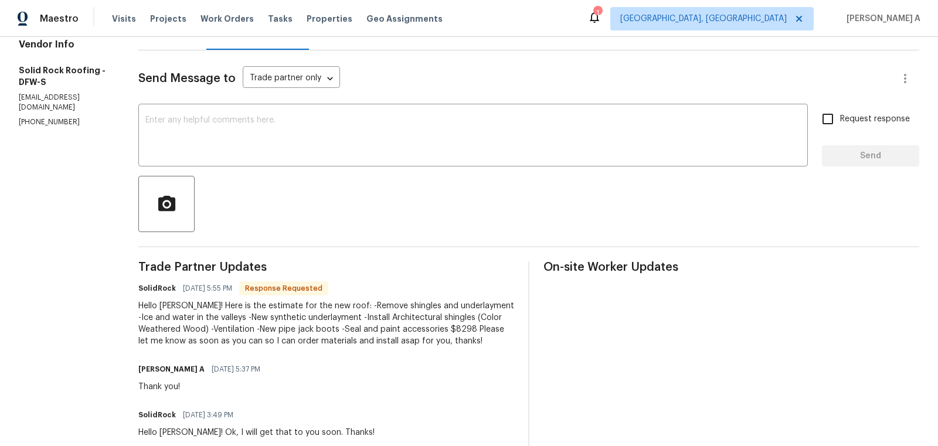
scroll to position [138, 0]
drag, startPoint x: 406, startPoint y: 328, endPoint x: 427, endPoint y: 326, distance: 20.6
click at [427, 326] on div "Hello Akshay! Here is the estimate for the new roof: -Remove shingles and under…" at bounding box center [326, 322] width 376 height 47
copy div "8298"
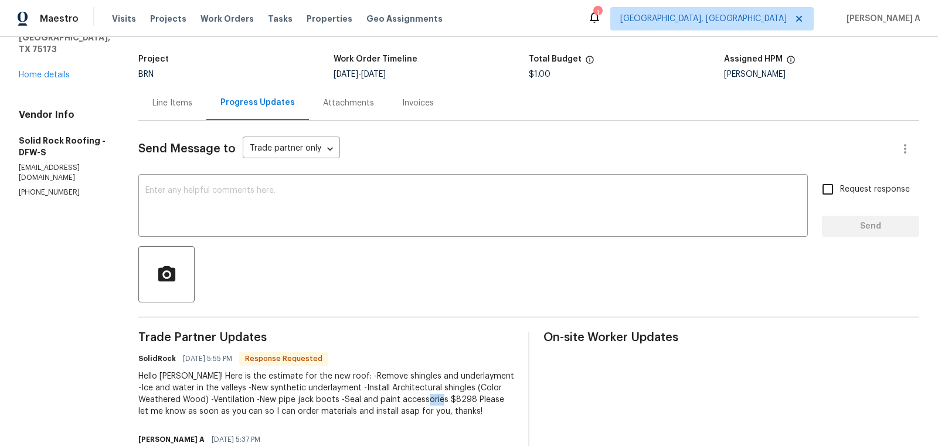
scroll to position [0, 0]
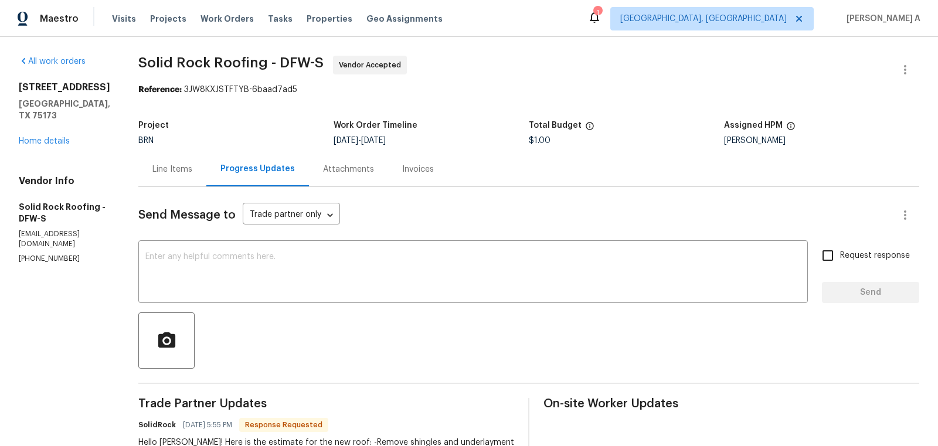
click at [181, 171] on div "Line Items" at bounding box center [172, 170] width 40 height 12
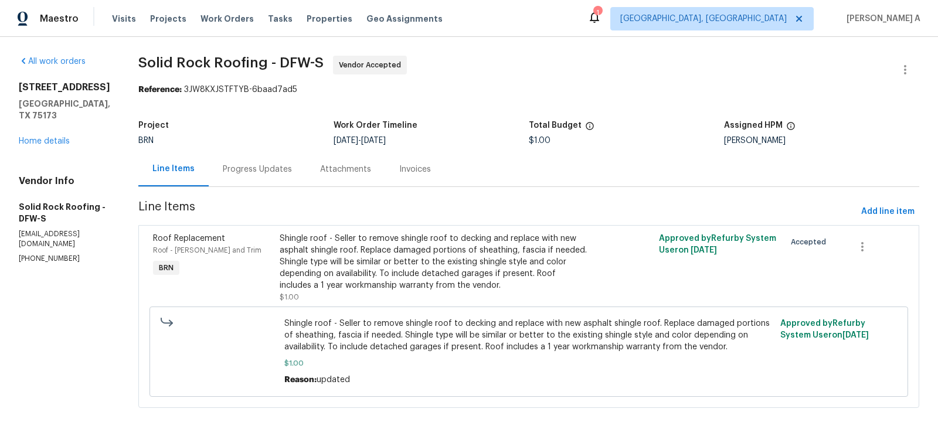
click at [473, 259] on div "Shingle roof - Seller to remove shingle roof to decking and replace with new as…" at bounding box center [434, 262] width 309 height 59
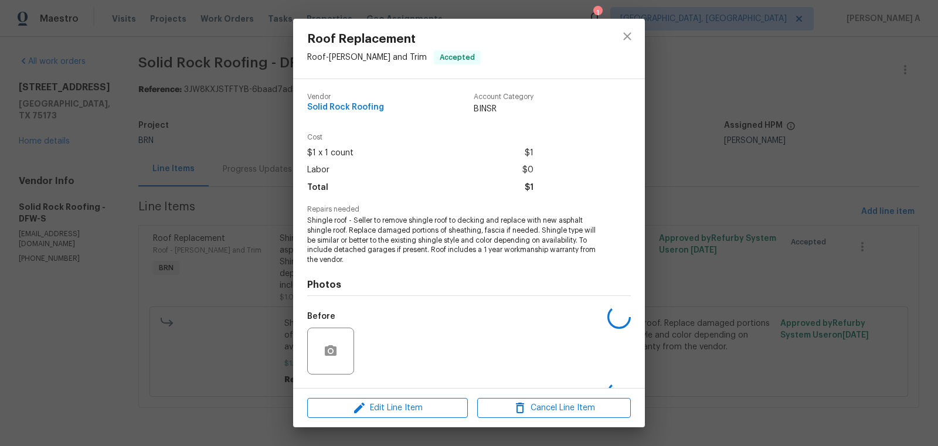
scroll to position [74, 0]
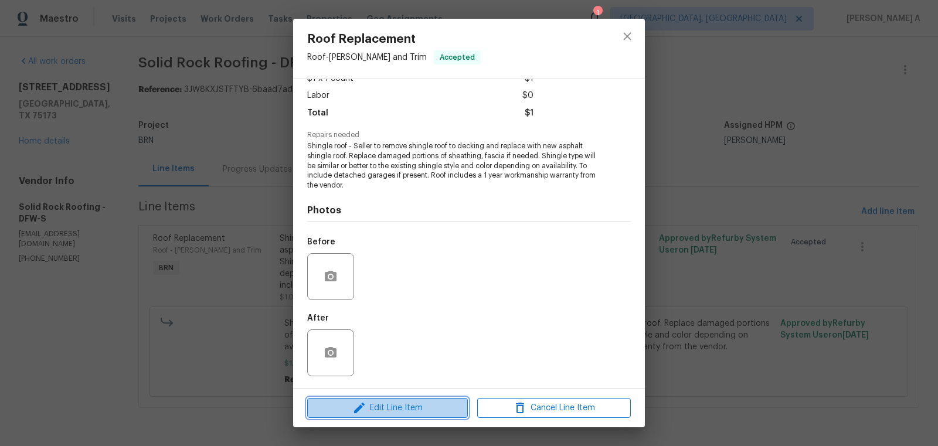
click at [422, 407] on span "Edit Line Item" at bounding box center [388, 408] width 154 height 15
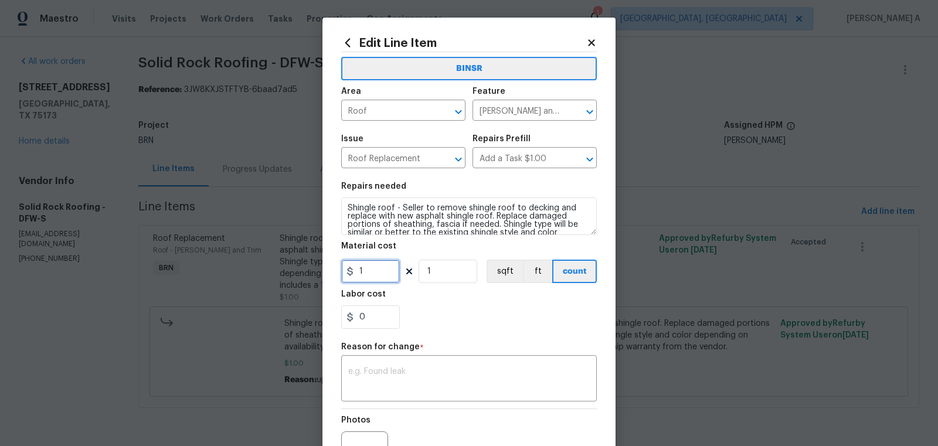
drag, startPoint x: 380, startPoint y: 272, endPoint x: 303, endPoint y: 272, distance: 77.4
click at [303, 272] on div "Edit Line Item BINSR Area Roof ​ Feature Eaves and Trim ​ Issue Roof Replacemen…" at bounding box center [469, 223] width 938 height 446
type input "0"
drag, startPoint x: 377, startPoint y: 320, endPoint x: 293, endPoint y: 320, distance: 83.9
click at [293, 320] on div "Edit Line Item BINSR Area Roof ​ Feature Eaves and Trim ​ Issue Roof Replacemen…" at bounding box center [469, 223] width 938 height 446
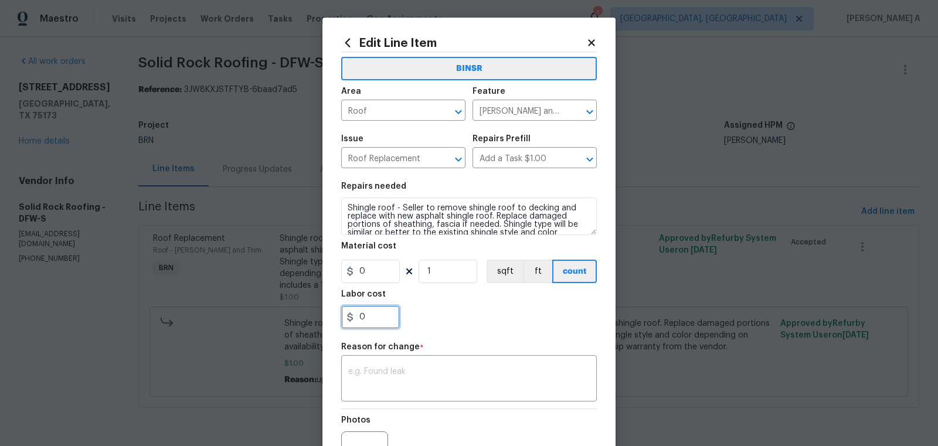
paste input "8298"
type input "8298"
click at [442, 381] on div "BINSR Area Roof ​ Feature Eaves and Trim ​ Issue Roof Replacement ​ Repairs Pre…" at bounding box center [469, 280] width 256 height 456
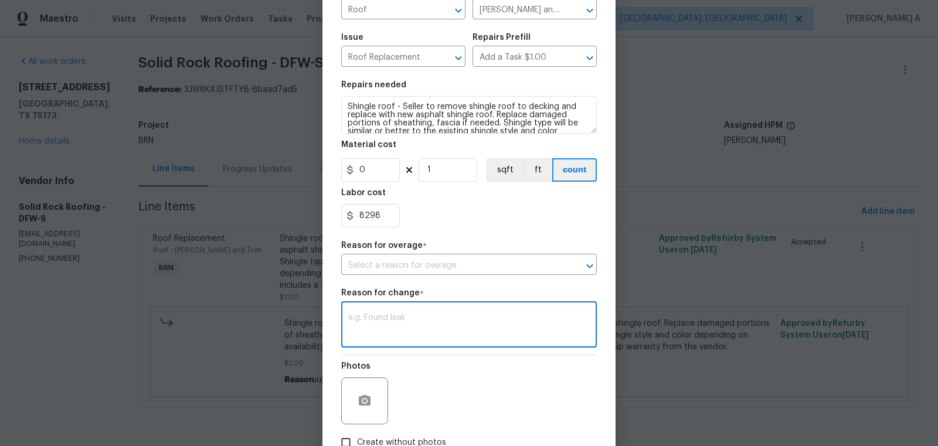
scroll to position [118, 0]
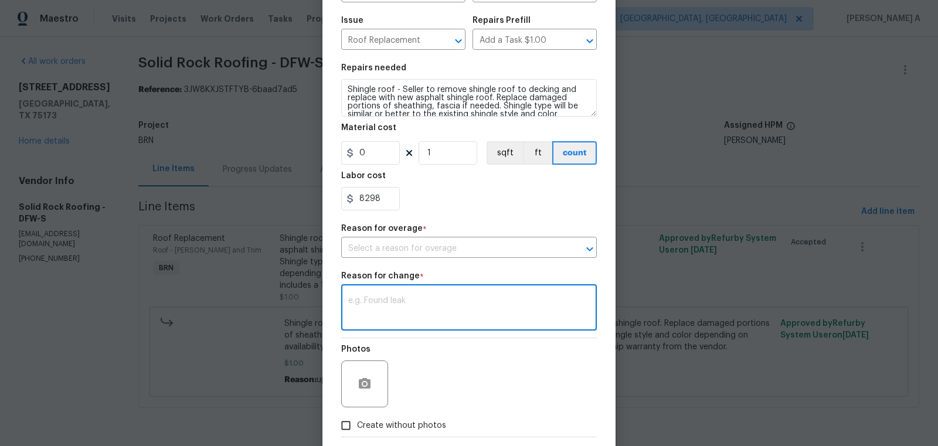
click at [390, 306] on textarea at bounding box center [469, 309] width 242 height 25
paste textarea "(AK) Updated per vendors final cost."
type textarea "(AK) Updated per vendors final cost."
click at [393, 257] on input "text" at bounding box center [452, 249] width 223 height 18
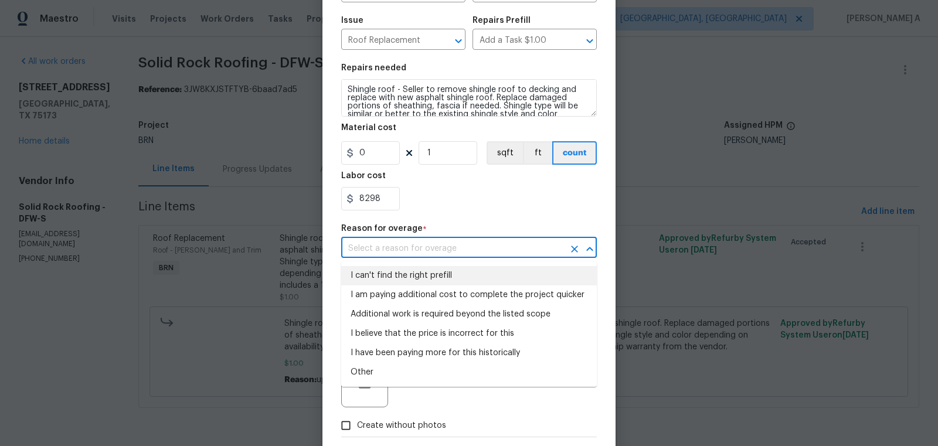
click at [403, 280] on li "I can't find the right prefill" at bounding box center [469, 275] width 256 height 19
type input "I can't find the right prefill"
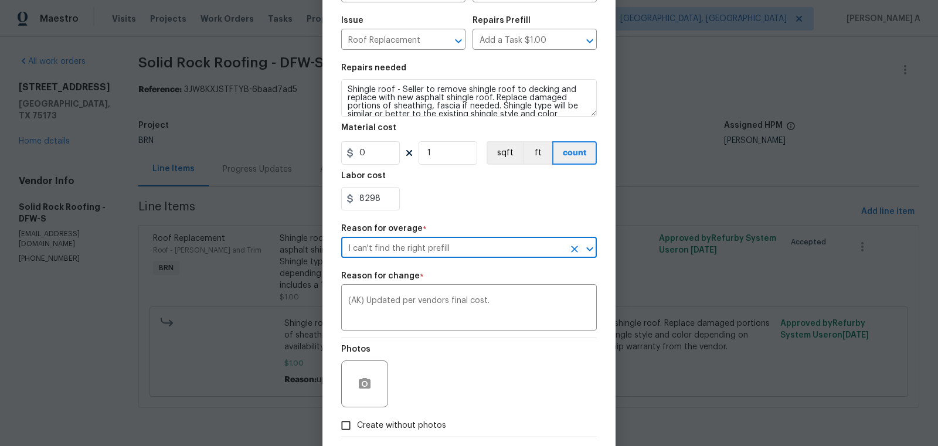
click at [450, 366] on div "Photos" at bounding box center [469, 376] width 256 height 76
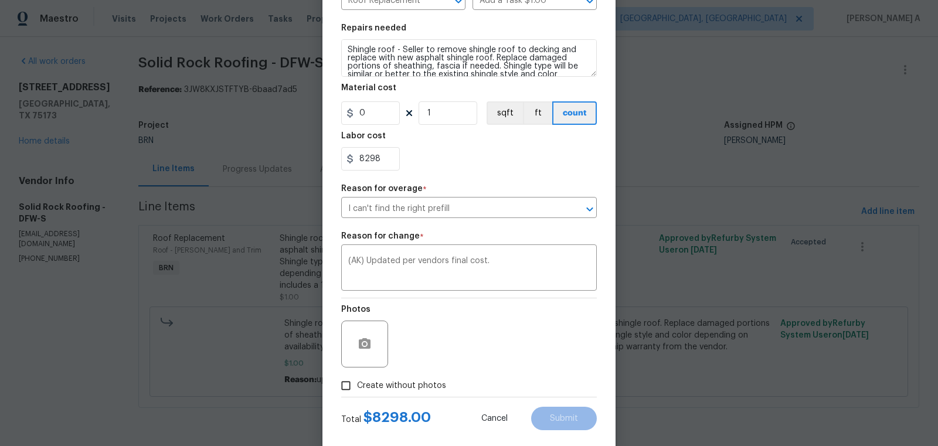
scroll to position [179, 0]
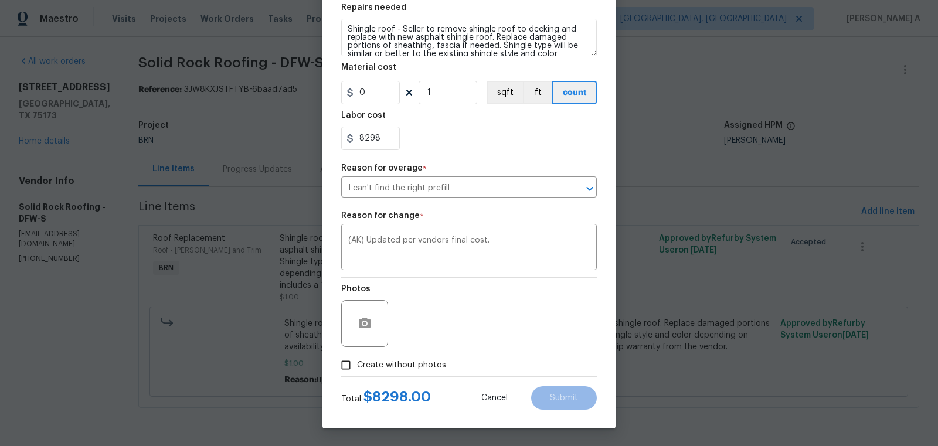
click at [364, 365] on span "Create without photos" at bounding box center [401, 366] width 89 height 12
click at [357, 365] on input "Create without photos" at bounding box center [346, 365] width 22 height 22
checkbox input "true"
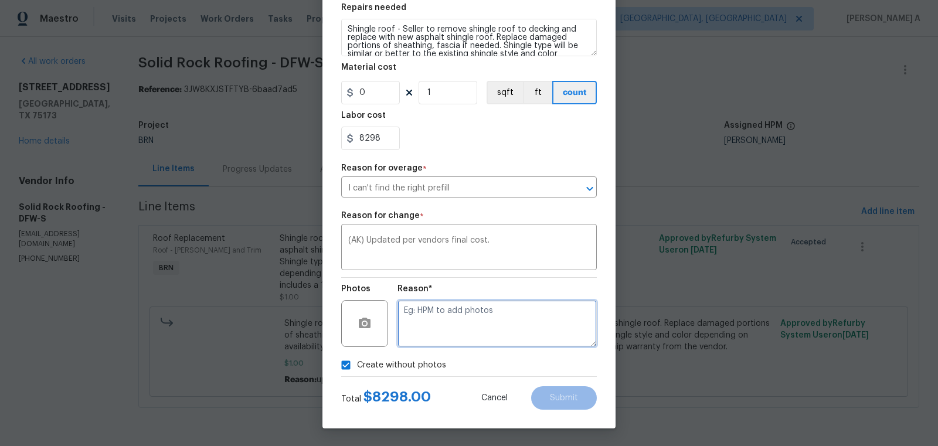
click at [439, 334] on textarea at bounding box center [497, 323] width 199 height 47
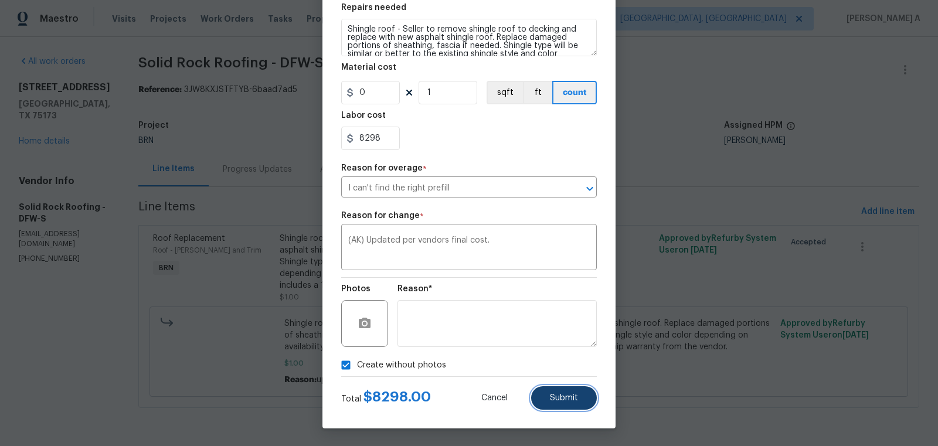
click at [567, 405] on button "Submit" at bounding box center [564, 398] width 66 height 23
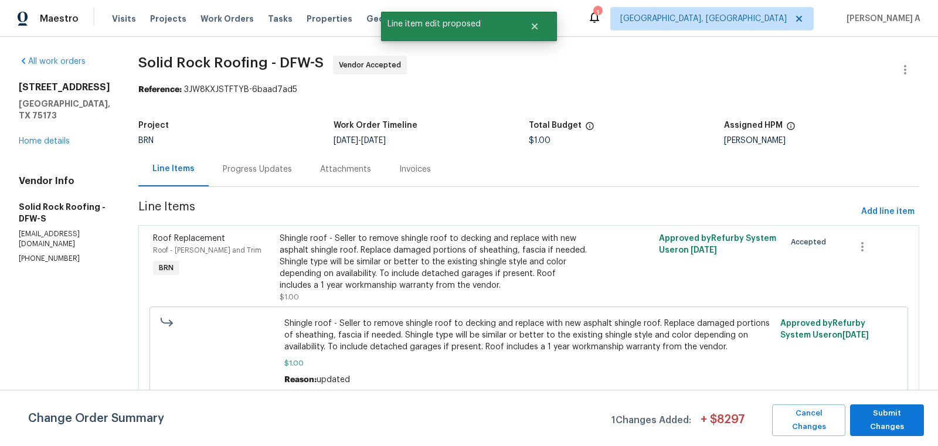
scroll to position [0, 0]
click at [879, 421] on span "Submit Changes" at bounding box center [887, 420] width 62 height 27
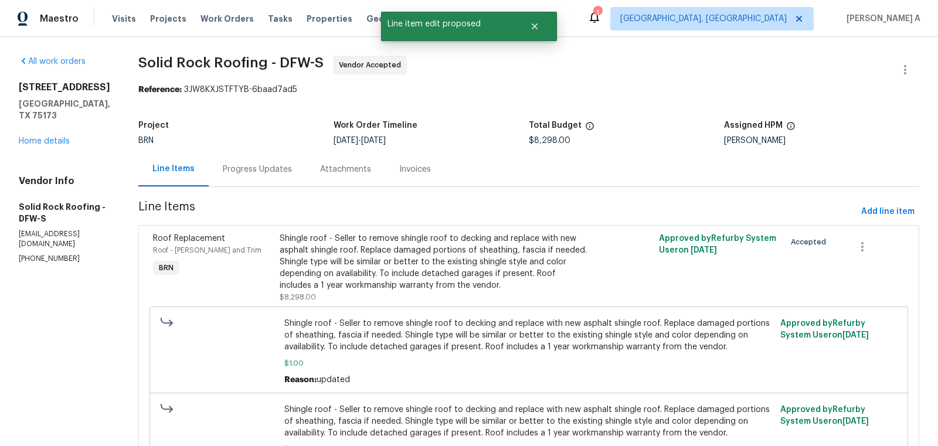
click at [265, 162] on div "Progress Updates" at bounding box center [257, 169] width 97 height 35
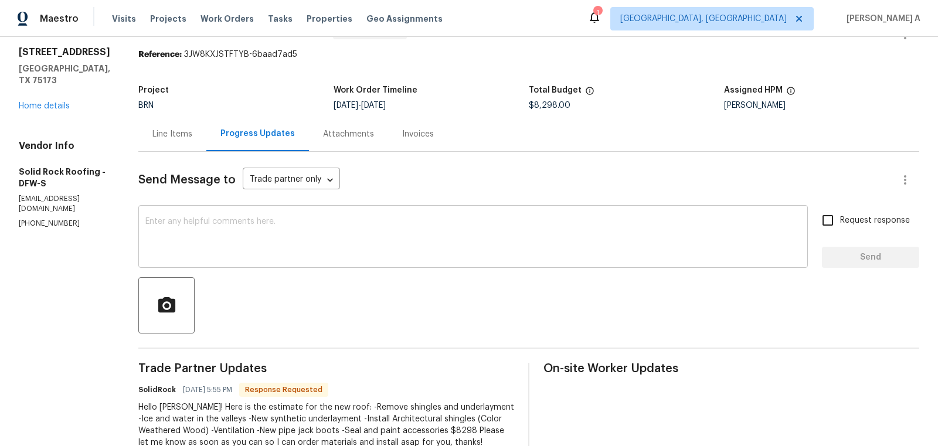
scroll to position [43, 0]
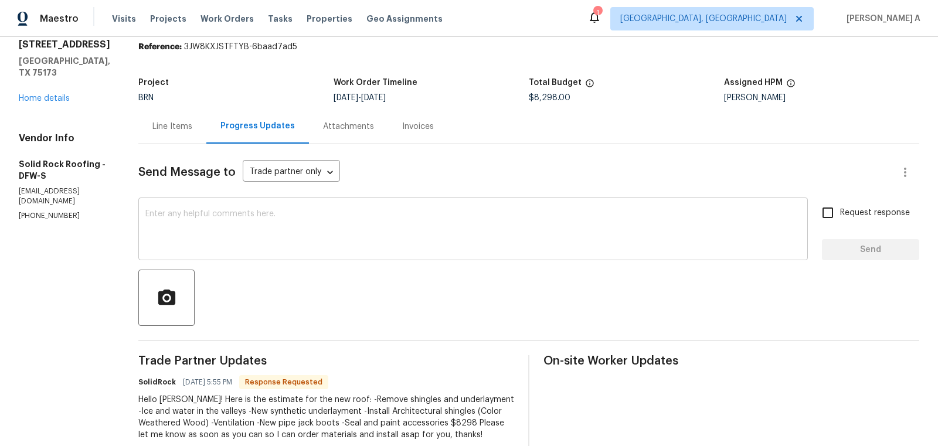
click at [355, 259] on div "x ​" at bounding box center [473, 231] width 670 height 60
click at [355, 259] on div "I have updated the cost. Thanks x ​" at bounding box center [473, 231] width 670 height 60
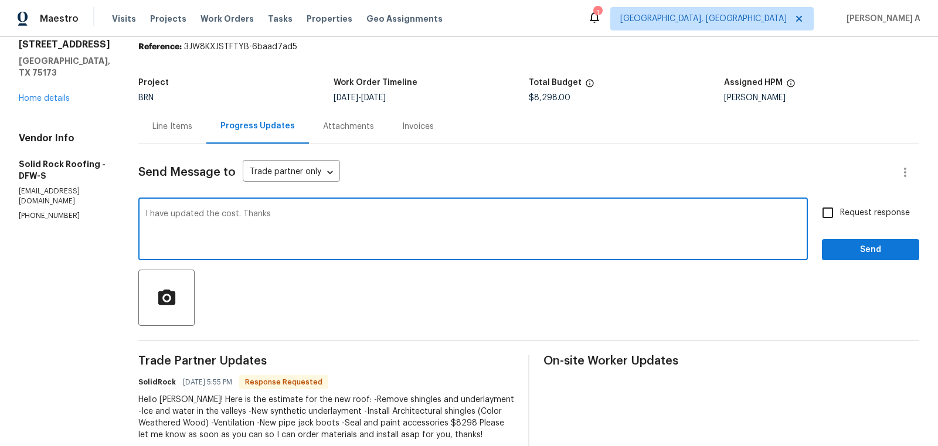
click at [355, 259] on div "I have updated the cost. Thanks x ​" at bounding box center [473, 231] width 670 height 60
click at [354, 219] on textarea "I have updated the cost. Thanks" at bounding box center [473, 230] width 656 height 41
click at [450, 225] on textarea "I have updated the cost. Thanks" at bounding box center [473, 230] width 656 height 41
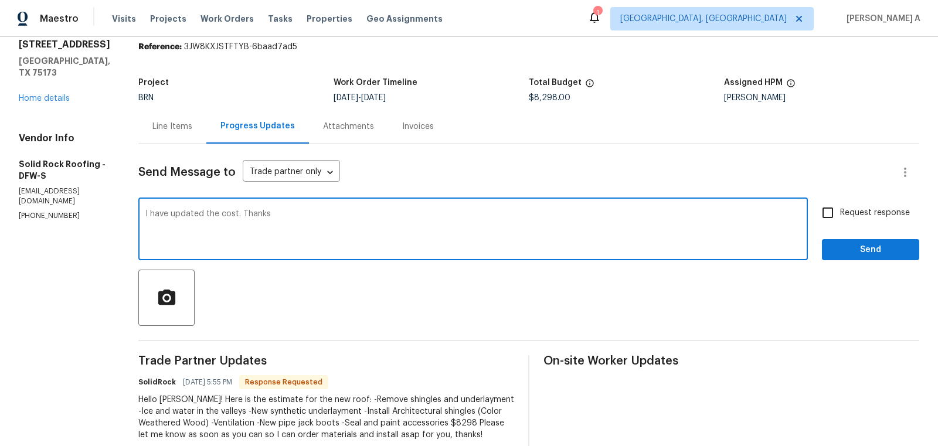
drag, startPoint x: 243, startPoint y: 213, endPoint x: 370, endPoint y: 213, distance: 127.3
click at [370, 213] on textarea "I have updated the cost. Thanks" at bounding box center [473, 230] width 656 height 41
click at [370, 213] on textarea "I have updated the cost. May I know the estimated completion date? Thanks" at bounding box center [473, 230] width 656 height 41
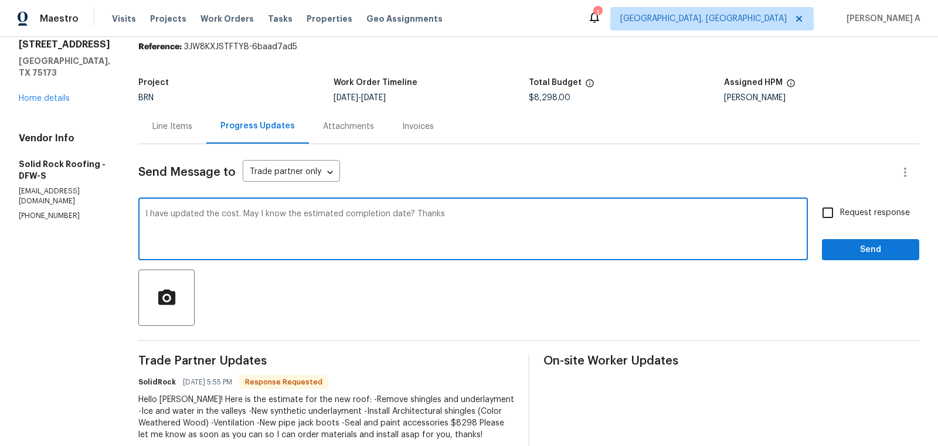
type textarea "I have updated the cost. May I know the estimated completion date? Thanks"
click at [831, 215] on input "Request response" at bounding box center [828, 213] width 25 height 25
checkbox input "true"
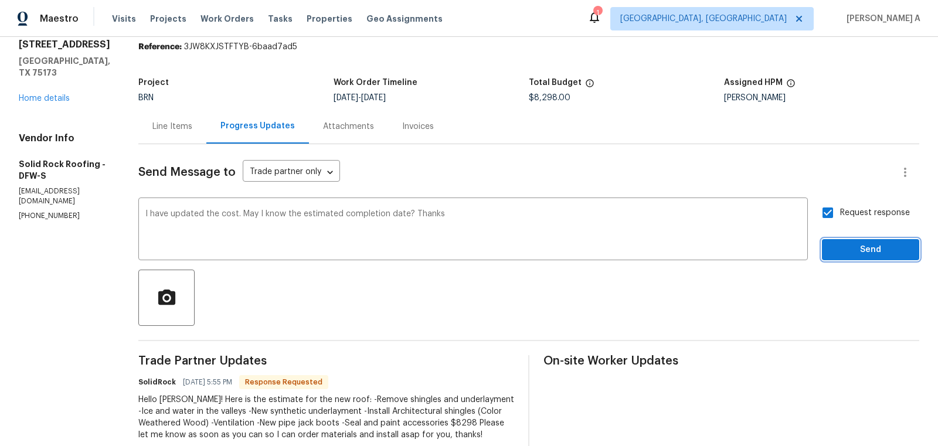
click at [851, 255] on span "Send" at bounding box center [871, 250] width 79 height 15
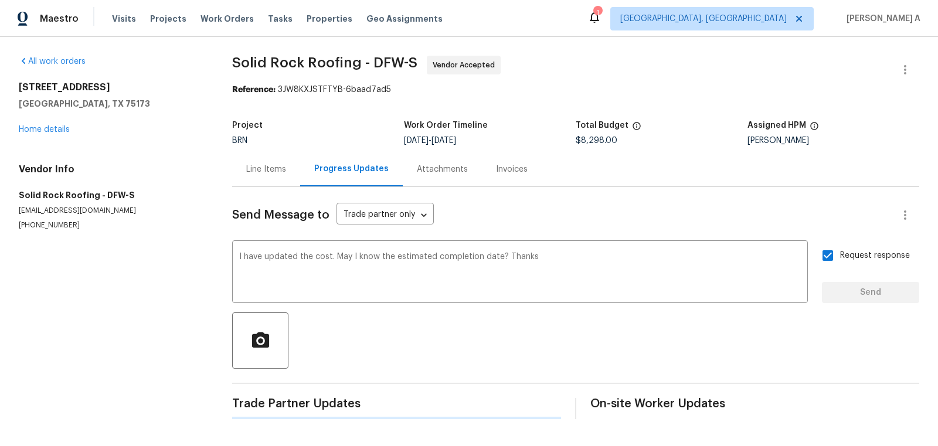
scroll to position [0, 0]
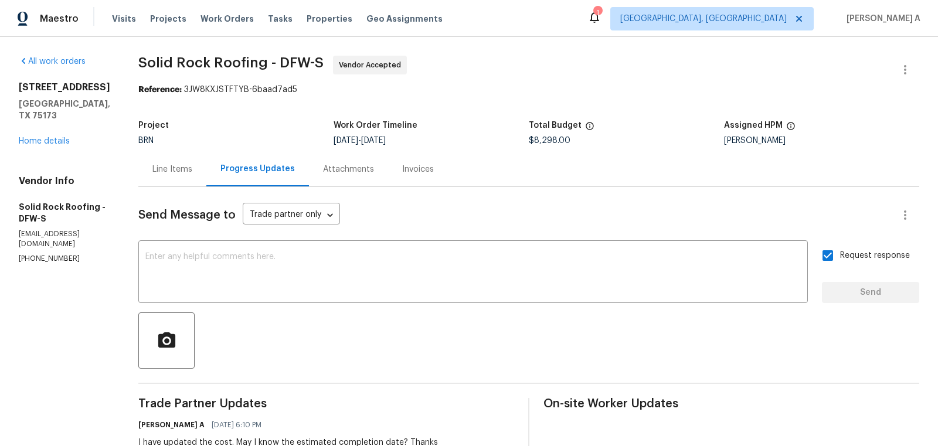
click at [168, 170] on div "Line Items" at bounding box center [172, 170] width 40 height 12
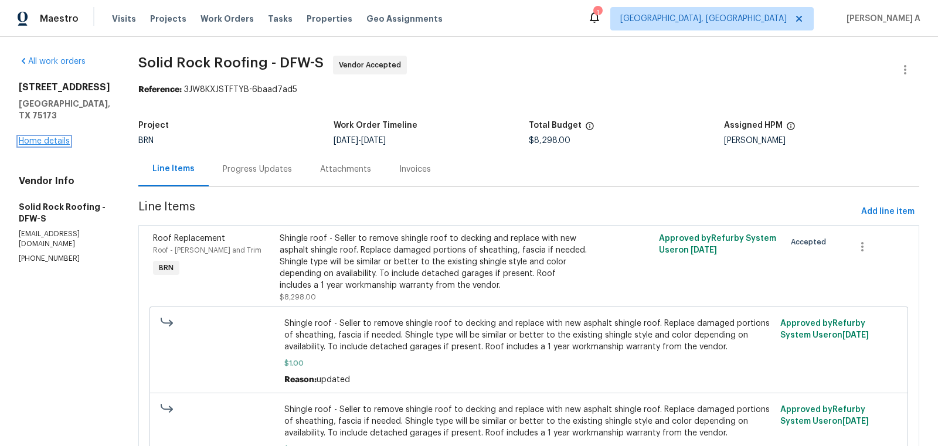
click at [49, 137] on link "Home details" at bounding box center [44, 141] width 51 height 8
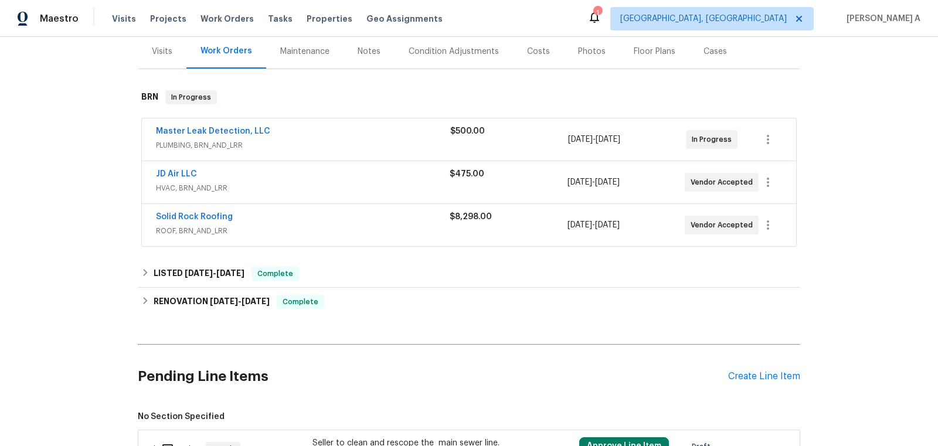
scroll to position [140, 0]
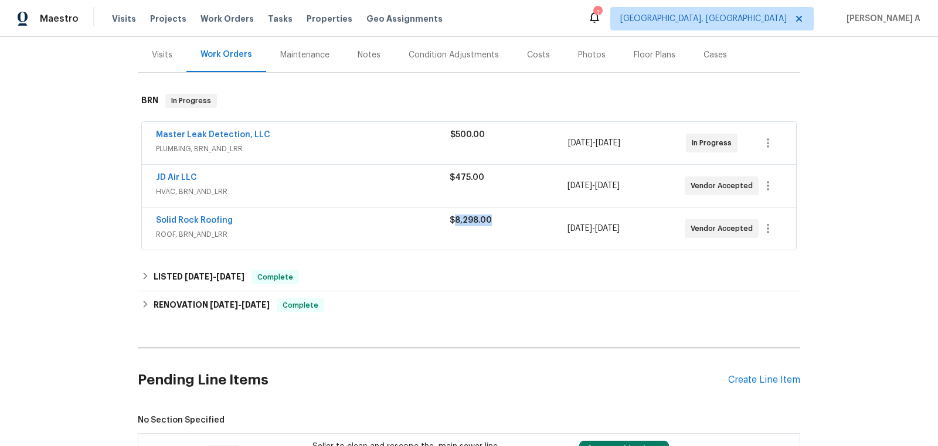
copy span "8,298.00"
drag, startPoint x: 499, startPoint y: 218, endPoint x: 455, endPoint y: 216, distance: 43.4
click at [455, 216] on div "$8,298.00" at bounding box center [508, 221] width 117 height 12
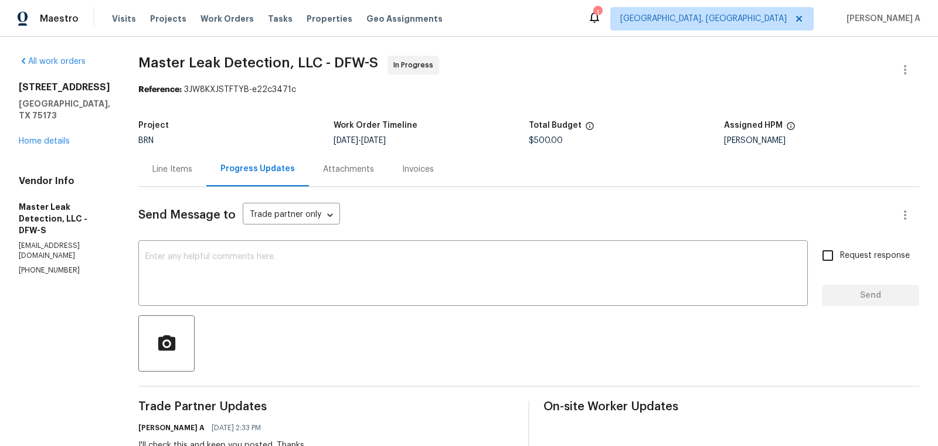
click at [182, 167] on div "Line Items" at bounding box center [172, 170] width 40 height 12
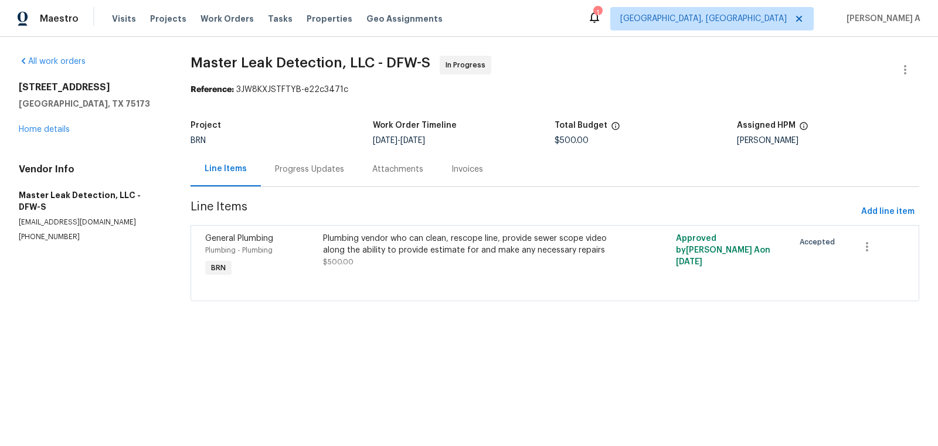
click at [443, 259] on div "Plumbing vendor who can clean, rescope line, provide sewer scope video along th…" at bounding box center [466, 250] width 287 height 35
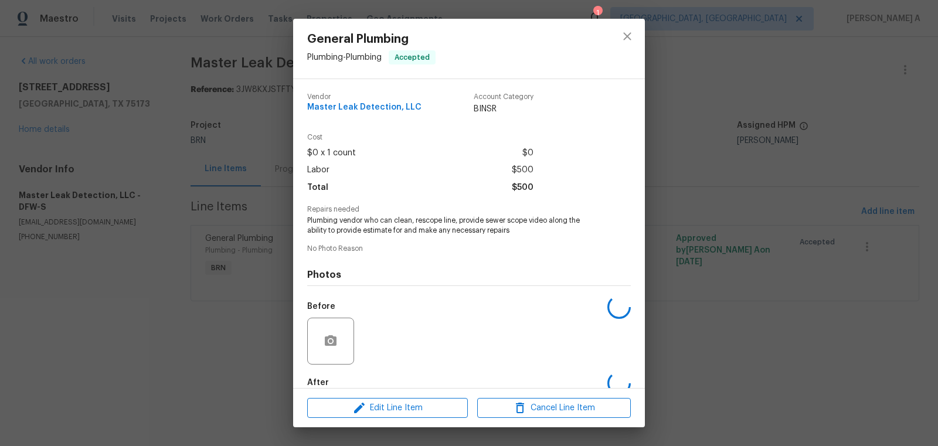
scroll to position [65, 0]
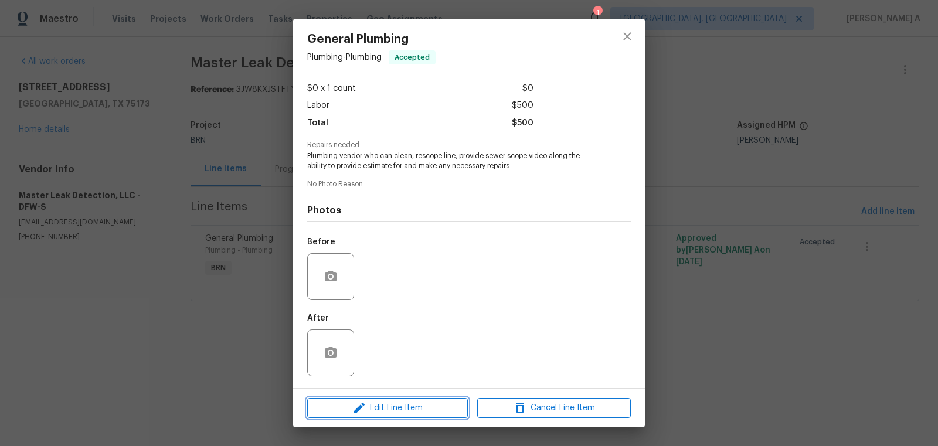
click at [423, 408] on span "Edit Line Item" at bounding box center [388, 408] width 154 height 15
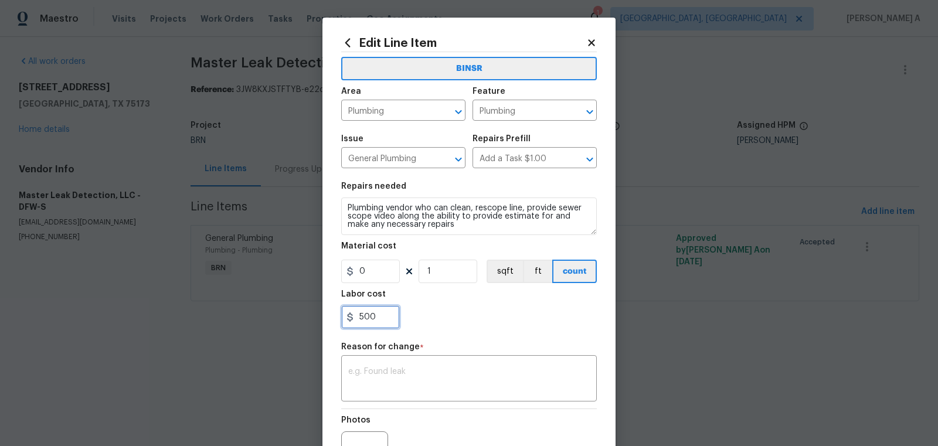
drag, startPoint x: 387, startPoint y: 327, endPoint x: 303, endPoint y: 326, distance: 84.5
click at [303, 326] on div "Edit Line Item BINSR Area Plumbing ​ Feature Plumbing ​ Issue General Plumbing …" at bounding box center [469, 223] width 938 height 446
paste input "text"
click at [359, 317] on input "500" at bounding box center [370, 317] width 59 height 23
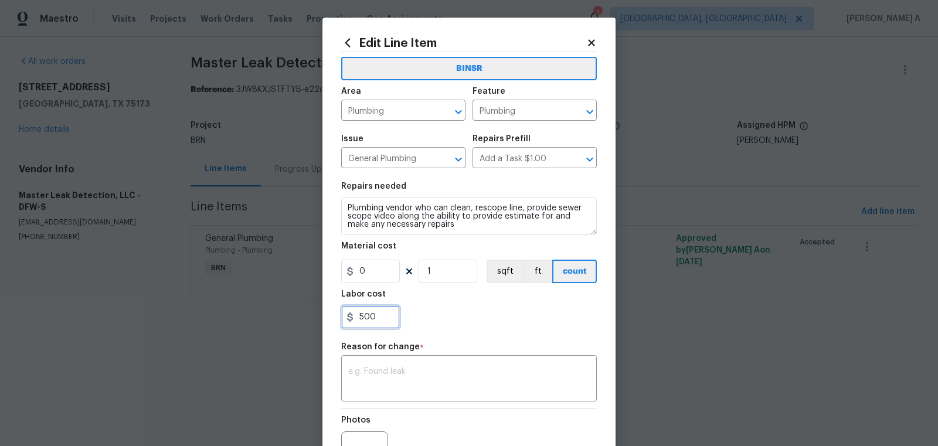
click at [359, 317] on input "500" at bounding box center [370, 317] width 59 height 23
paste input "text"
drag, startPoint x: 382, startPoint y: 320, endPoint x: 317, endPoint y: 319, distance: 64.5
click at [317, 319] on div "Edit Line Item BINSR Area Plumbing ​ Feature Plumbing ​ Issue General Plumbing …" at bounding box center [469, 223] width 938 height 446
type input "4250"
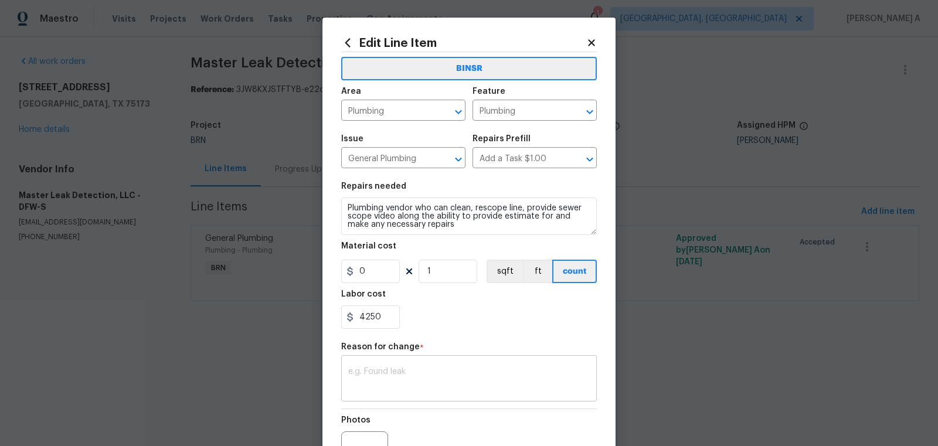
click at [379, 375] on textarea at bounding box center [469, 380] width 242 height 25
click at [445, 370] on textarea at bounding box center [469, 380] width 242 height 25
paste textarea "(AK) Updated cost per BR team’s approval."
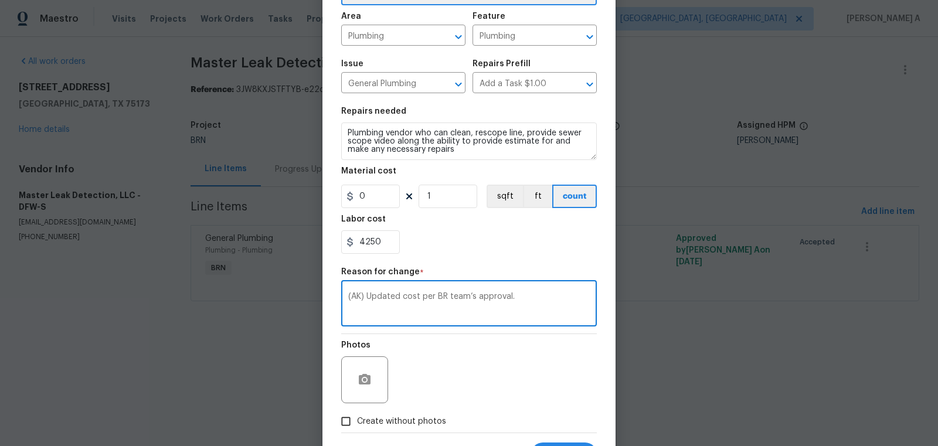
scroll to position [131, 0]
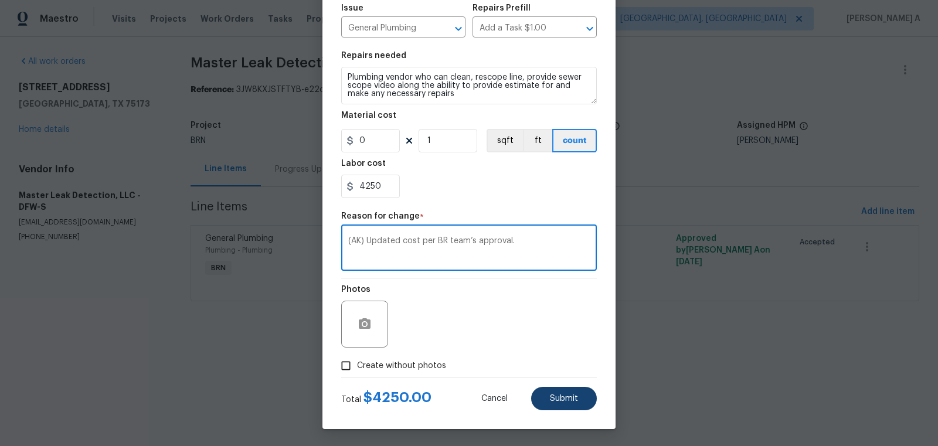
type textarea "(AK) Updated cost per BR team’s approval."
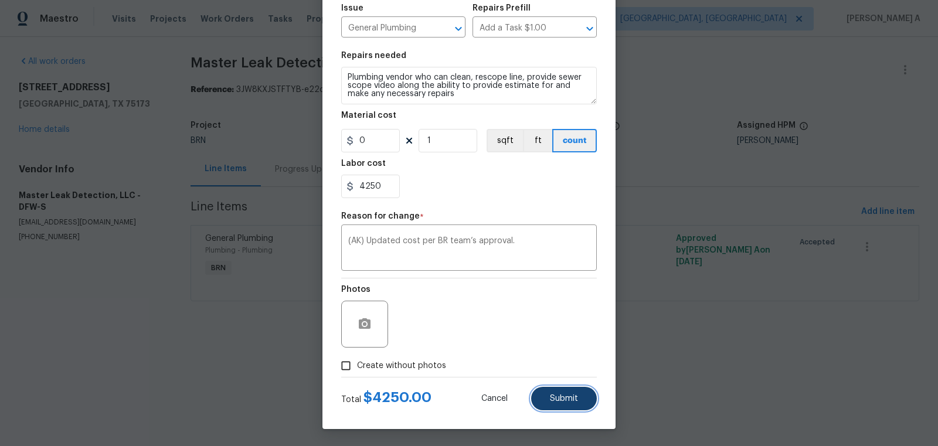
click at [563, 405] on button "Submit" at bounding box center [564, 398] width 66 height 23
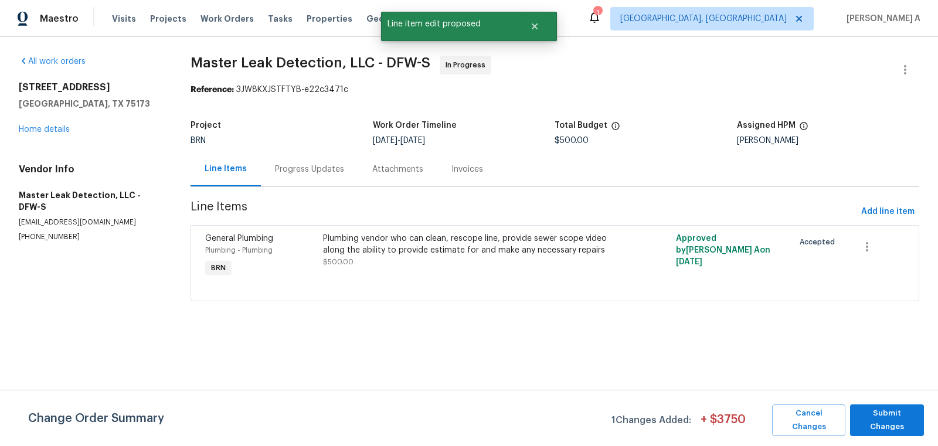
scroll to position [0, 0]
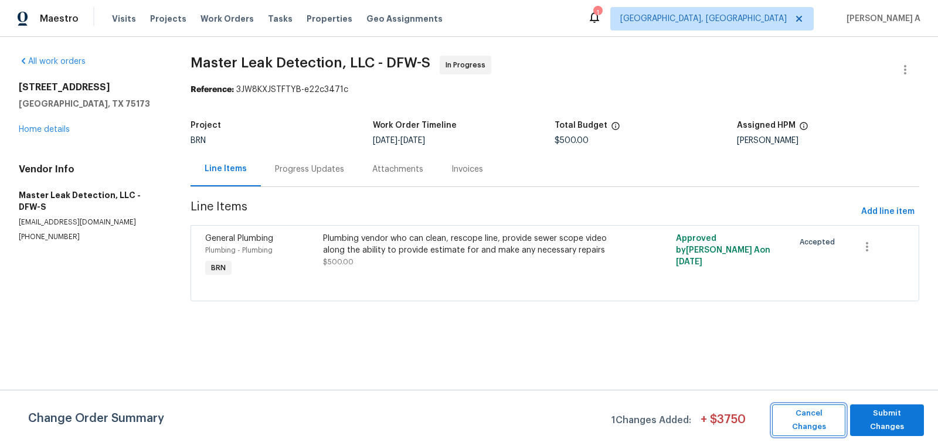
click at [805, 415] on span "Cancel Changes" at bounding box center [808, 420] width 61 height 27
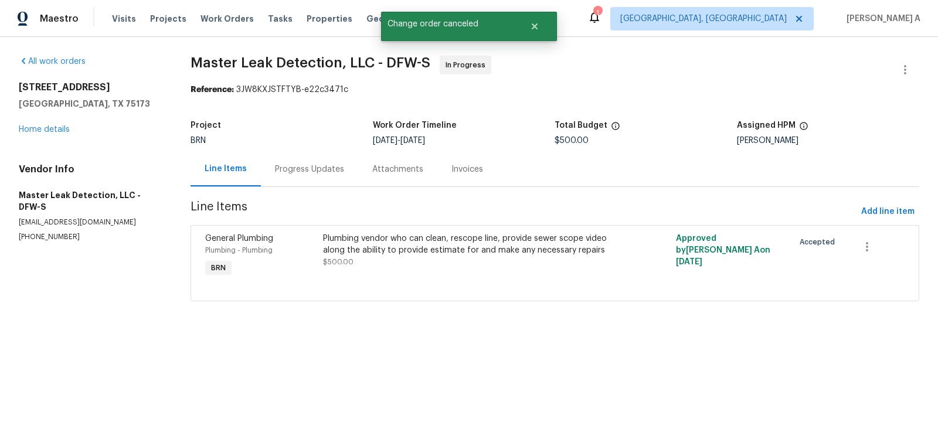
click at [306, 169] on div "Progress Updates" at bounding box center [309, 170] width 69 height 12
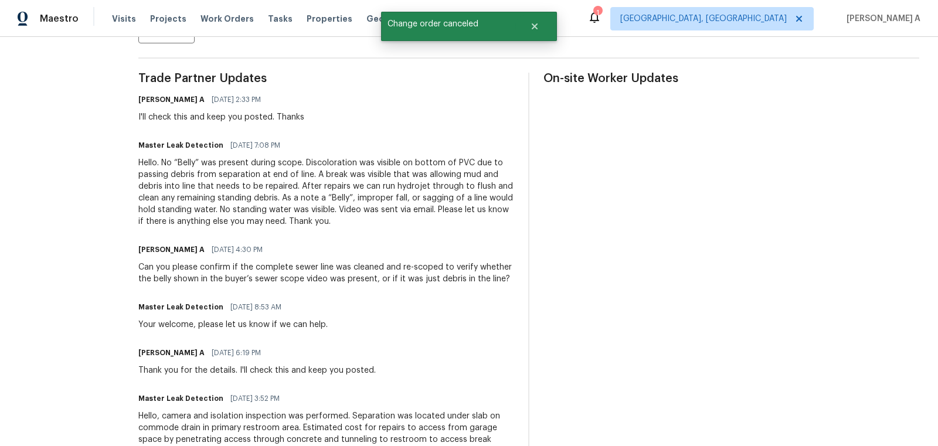
scroll to position [370, 0]
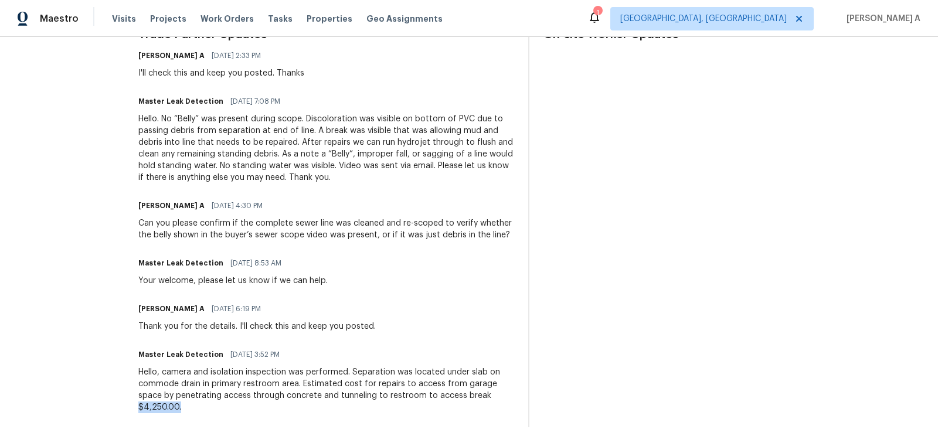
drag, startPoint x: 146, startPoint y: 408, endPoint x: 212, endPoint y: 408, distance: 65.7
click at [212, 408] on div "All work orders 114 Cotton Cir Josephine, TX 75173 Home details Vendor Info Mas…" at bounding box center [469, 56] width 938 height 779
copy div "$4,250.00."
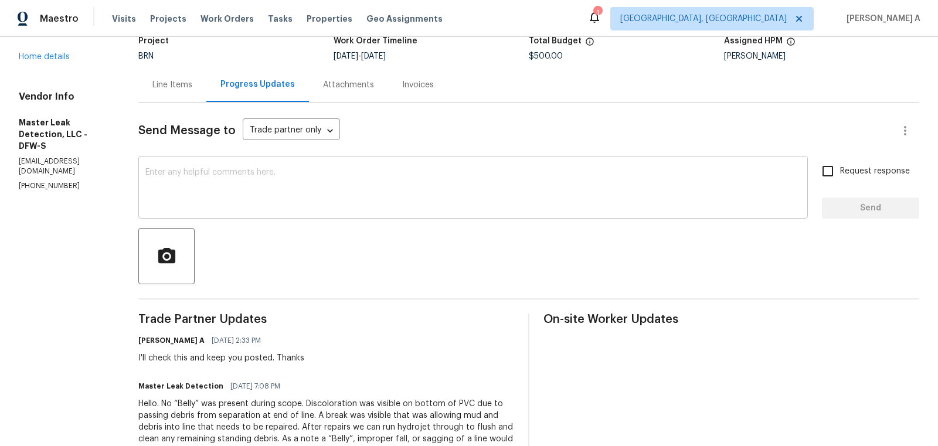
scroll to position [0, 0]
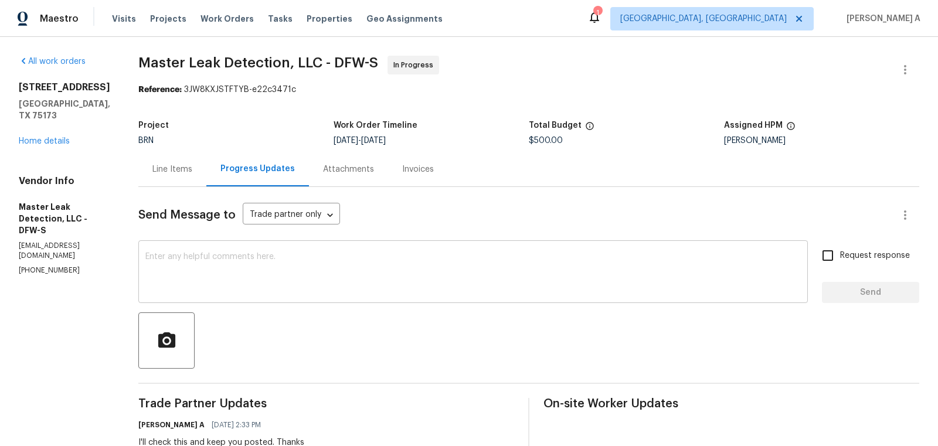
click at [246, 249] on div "x ​" at bounding box center [473, 273] width 670 height 60
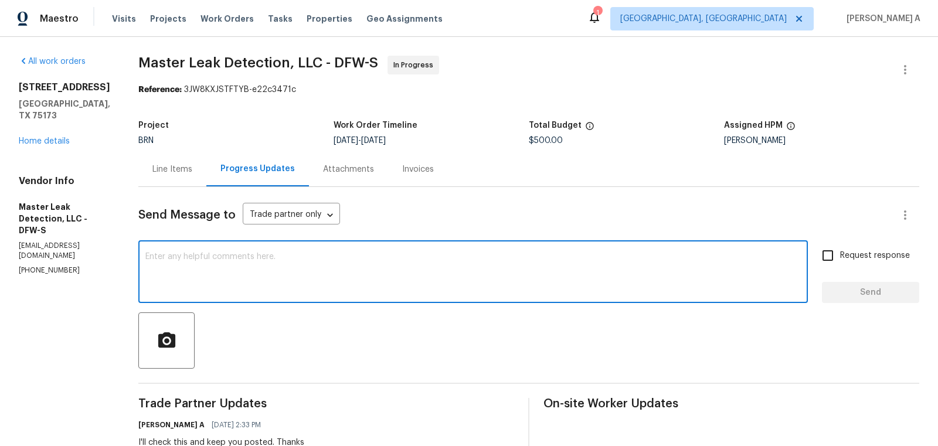
paste textarea "$4,250.00."
type textarea "$4,250.00 is approved. I'll send a new"
drag, startPoint x: 348, startPoint y: 253, endPoint x: 49, endPoint y: 253, distance: 298.5
click at [49, 253] on div "All work orders 114 Cotton Cir Josephine, TX 75173 Home details Vendor Info Mas…" at bounding box center [469, 426] width 938 height 779
click at [172, 157] on div "Line Items" at bounding box center [172, 169] width 68 height 35
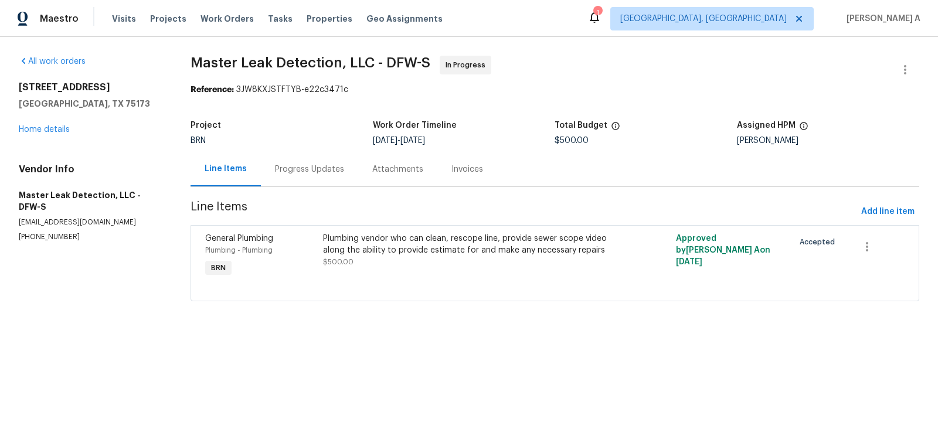
click at [414, 246] on div "Plumbing vendor who can clean, rescope line, provide sewer scope video along th…" at bounding box center [466, 244] width 287 height 23
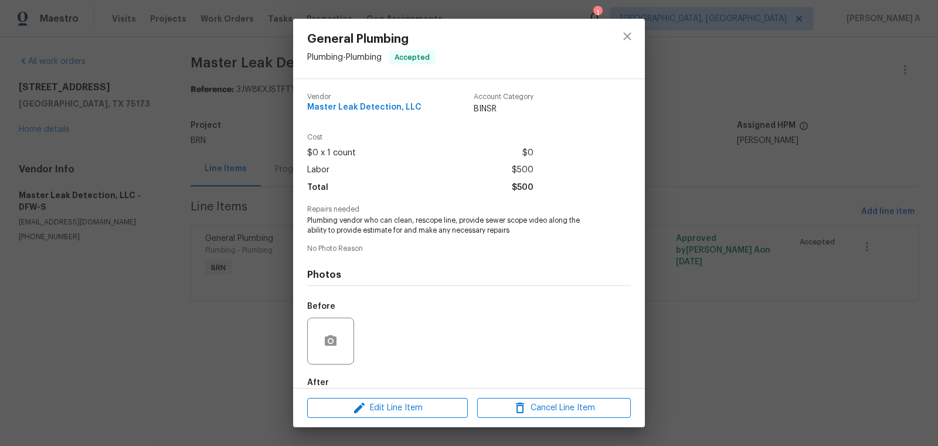
scroll to position [65, 0]
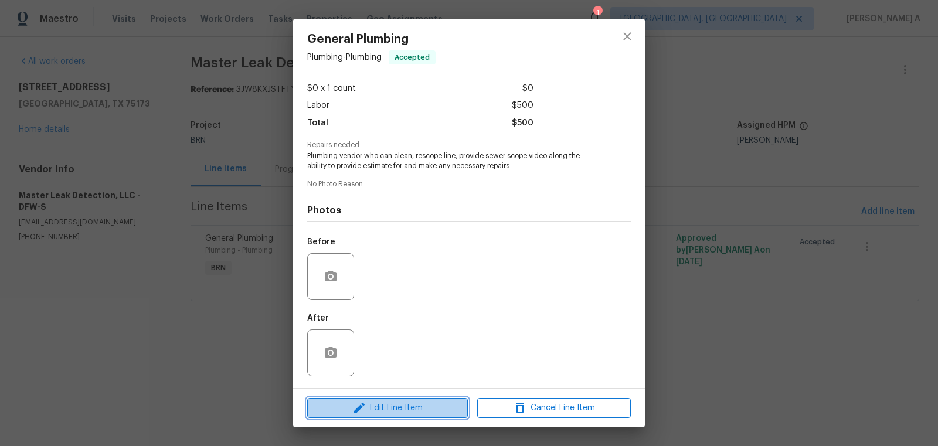
click at [402, 408] on span "Edit Line Item" at bounding box center [388, 408] width 154 height 15
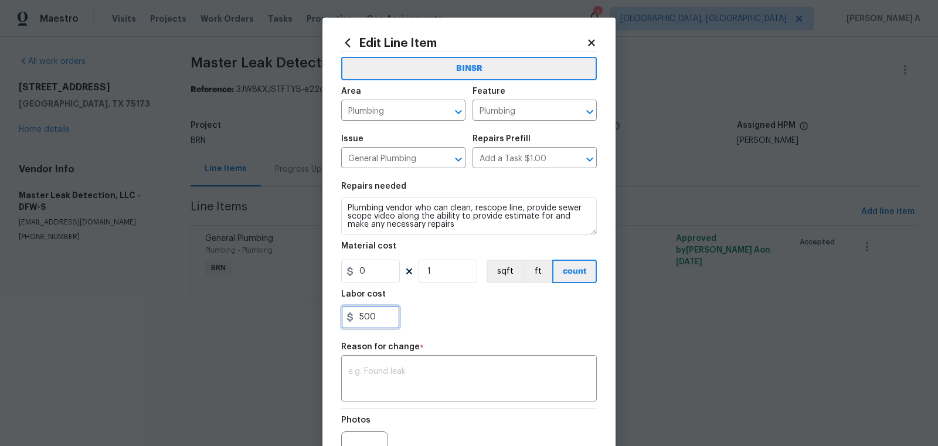
drag, startPoint x: 381, startPoint y: 325, endPoint x: 322, endPoint y: 324, distance: 59.2
click at [323, 324] on div "Edit Line Item BINSR Area Plumbing ​ Feature Plumbing ​ Issue General Plumbing …" at bounding box center [469, 289] width 293 height 543
paste input "text"
drag, startPoint x: 381, startPoint y: 318, endPoint x: 245, endPoint y: 318, distance: 135.5
click at [245, 318] on div "Edit Line Item BINSR Area Plumbing ​ Feature Plumbing ​ Issue General Plumbing …" at bounding box center [469, 223] width 938 height 446
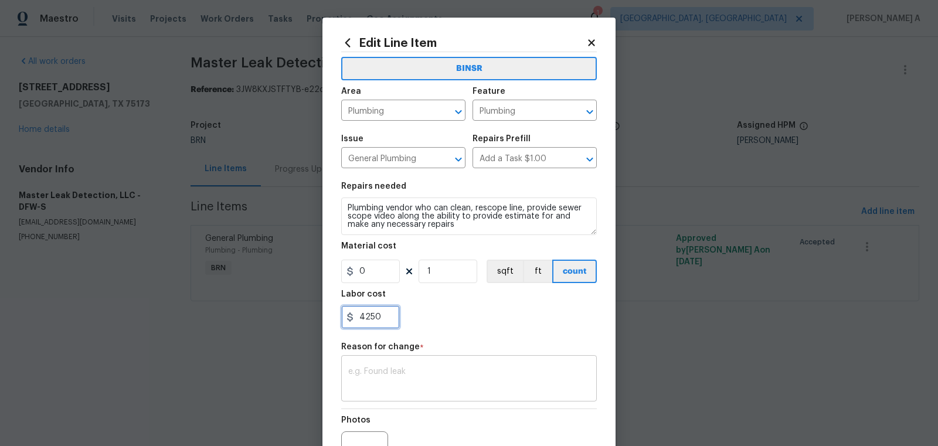
type input "4250"
click at [371, 384] on textarea at bounding box center [469, 380] width 242 height 25
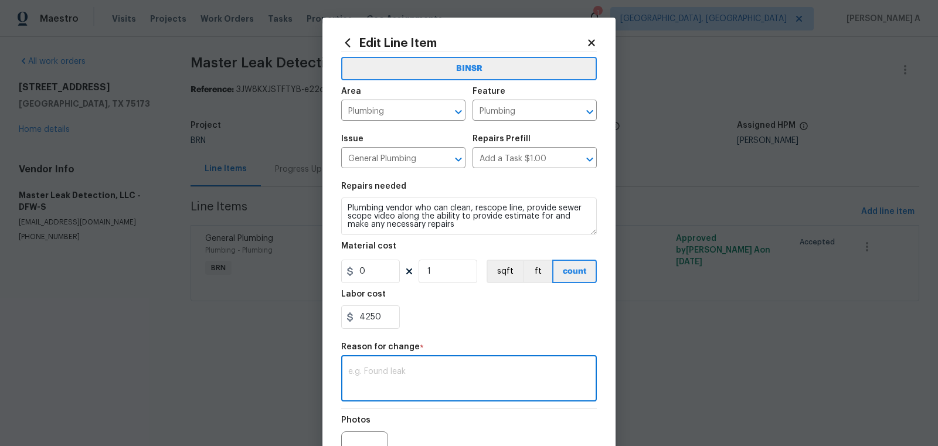
click at [483, 385] on textarea at bounding box center [469, 380] width 242 height 25
paste textarea "(AK) Updated cost per BR team’s approval."
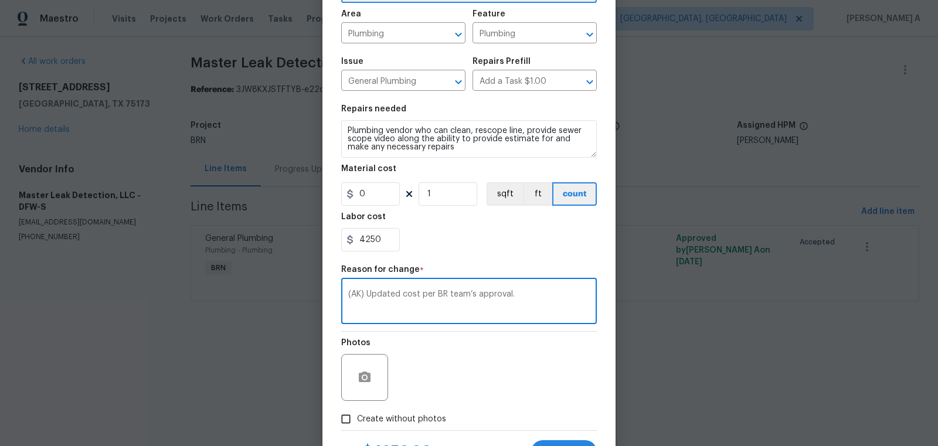
scroll to position [131, 0]
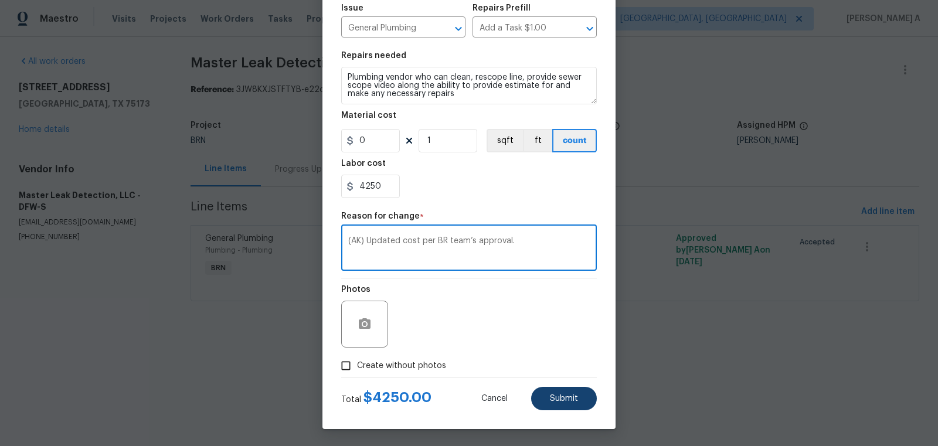
type textarea "(AK) Updated cost per BR team’s approval."
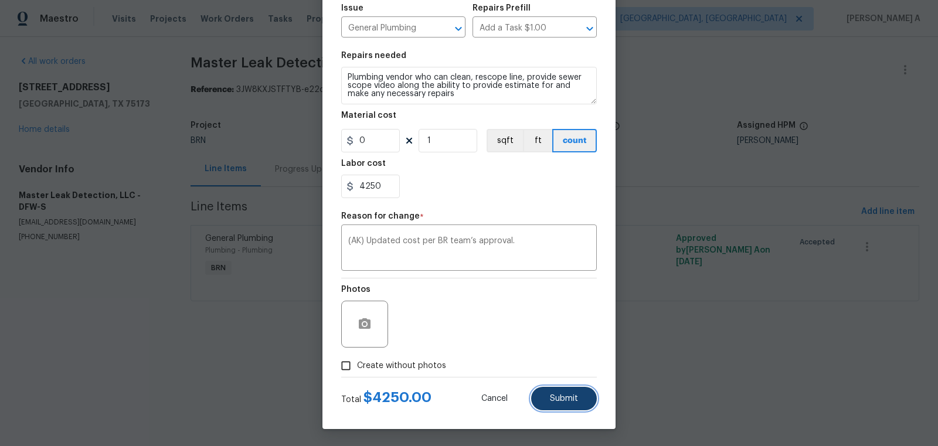
click at [589, 407] on button "Submit" at bounding box center [564, 398] width 66 height 23
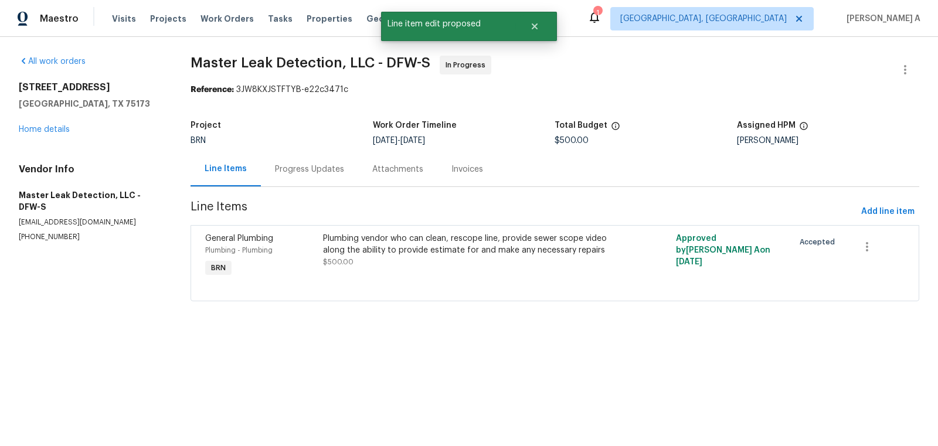
scroll to position [0, 0]
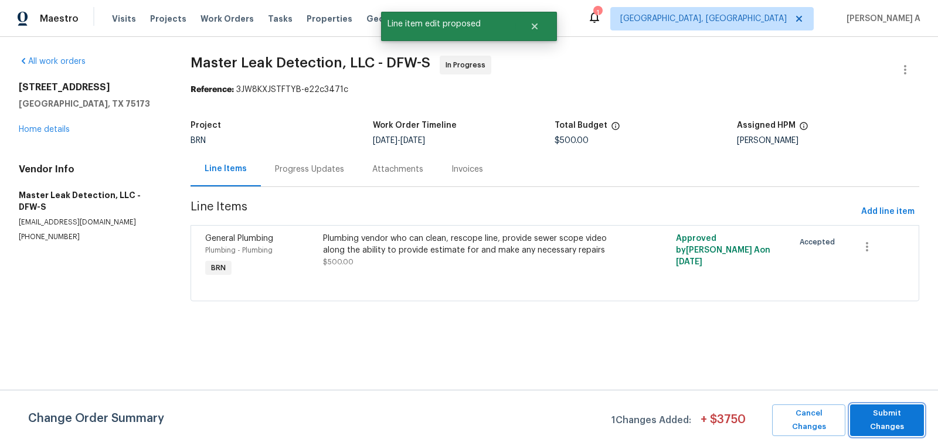
click at [894, 421] on span "Submit Changes" at bounding box center [887, 420] width 62 height 27
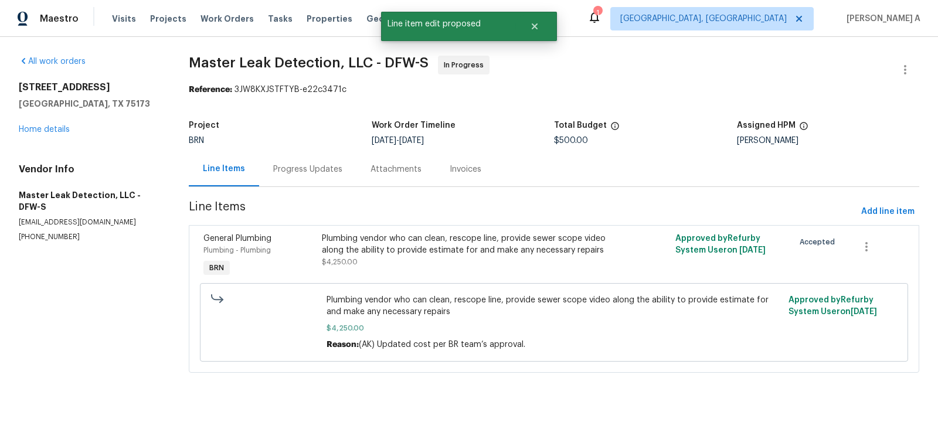
click at [303, 167] on div "Progress Updates" at bounding box center [307, 170] width 69 height 12
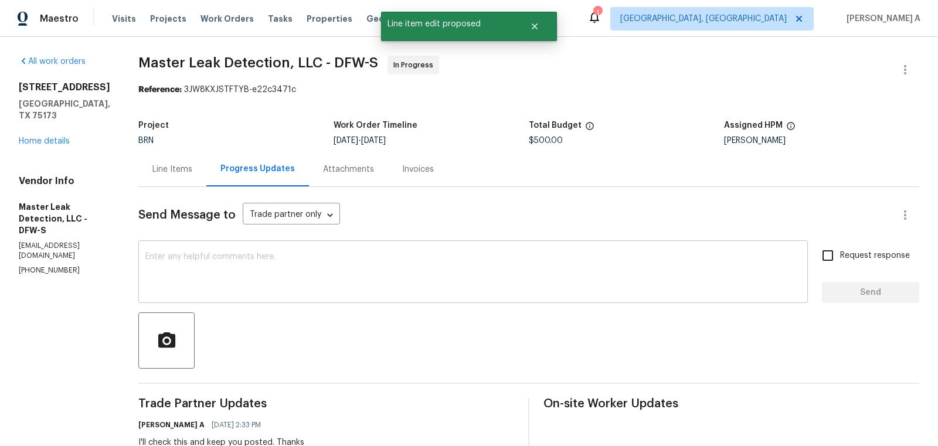
click at [311, 284] on textarea at bounding box center [473, 273] width 656 height 41
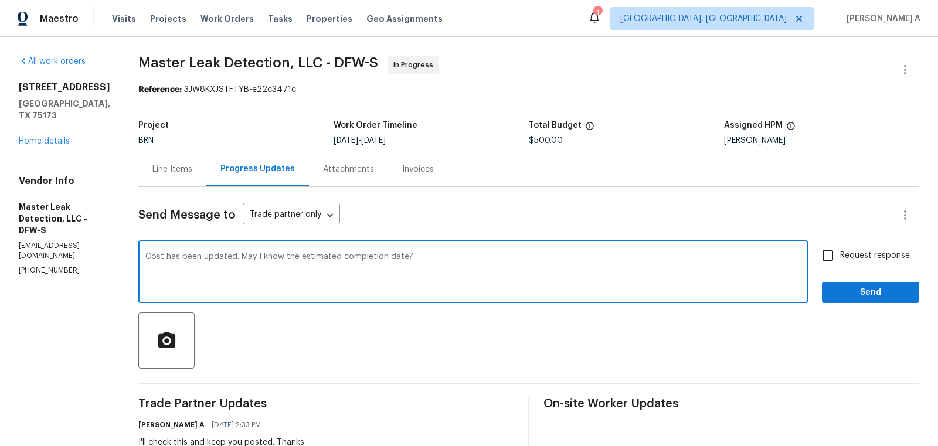
type textarea "Cost has been updated. May I know the estimated completion date?"
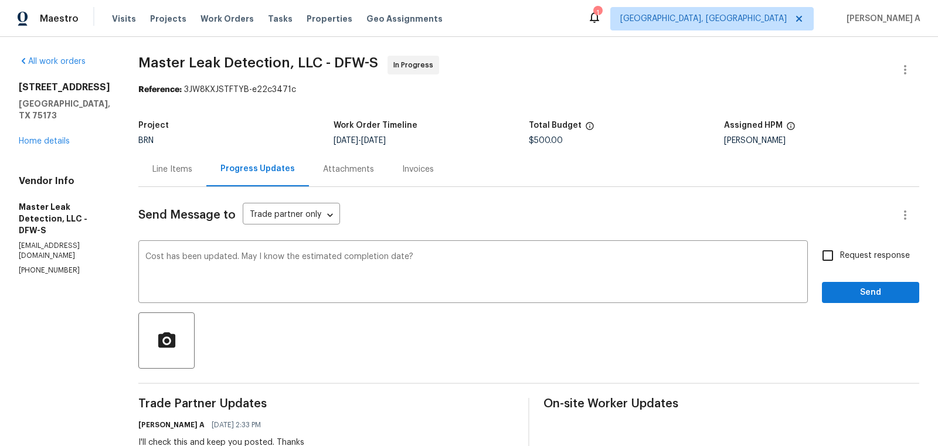
click at [826, 273] on div "Request response Send" at bounding box center [870, 273] width 97 height 60
click at [838, 266] on input "Request response" at bounding box center [828, 255] width 25 height 25
checkbox input "true"
click at [872, 296] on span "Send" at bounding box center [871, 293] width 79 height 15
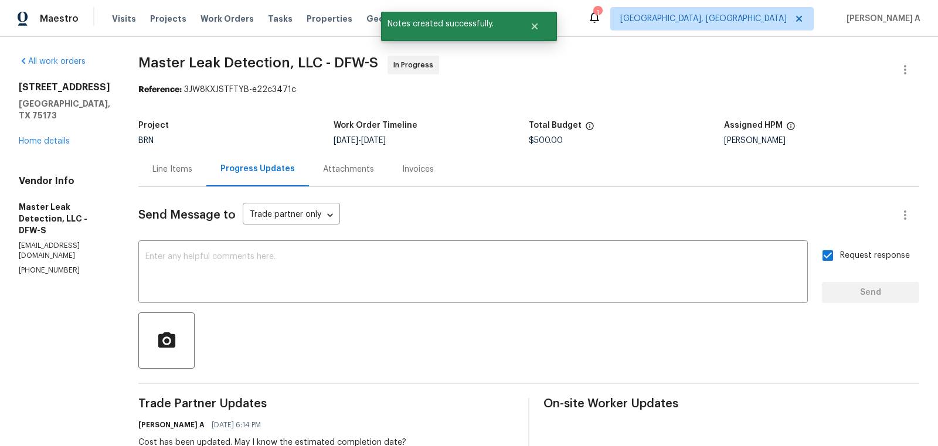
click at [173, 182] on div "Line Items" at bounding box center [172, 169] width 68 height 35
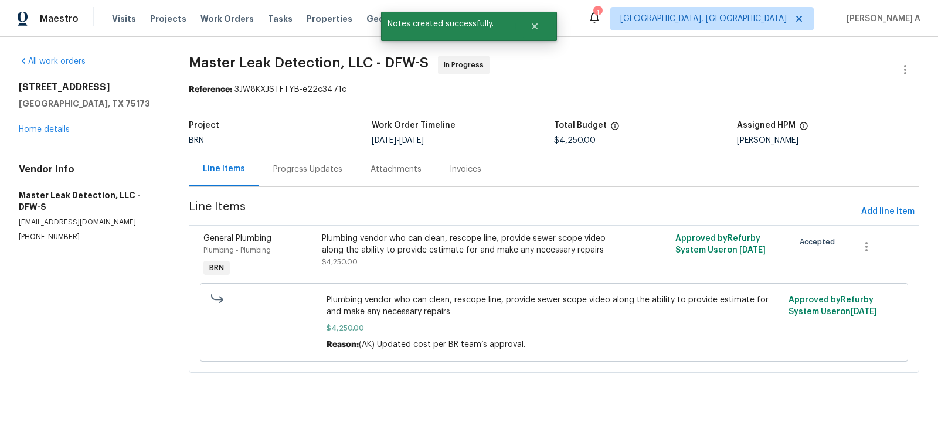
click at [318, 174] on div "Progress Updates" at bounding box center [307, 170] width 69 height 12
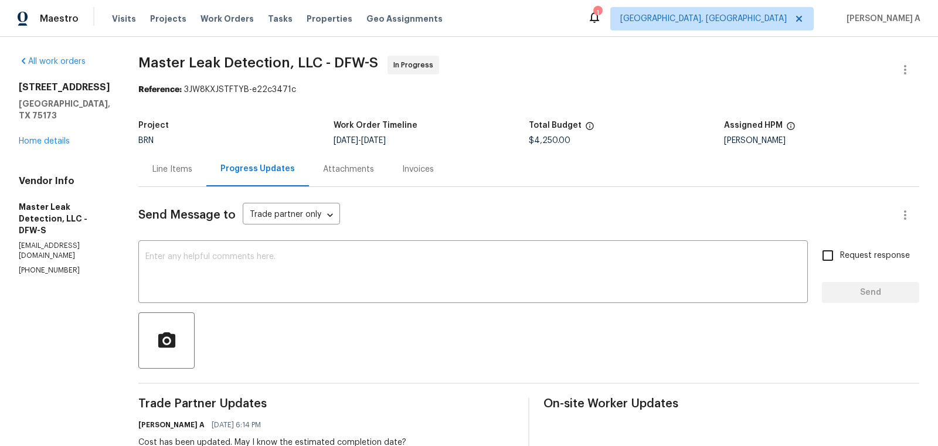
click at [192, 168] on div "Line Items" at bounding box center [172, 170] width 40 height 12
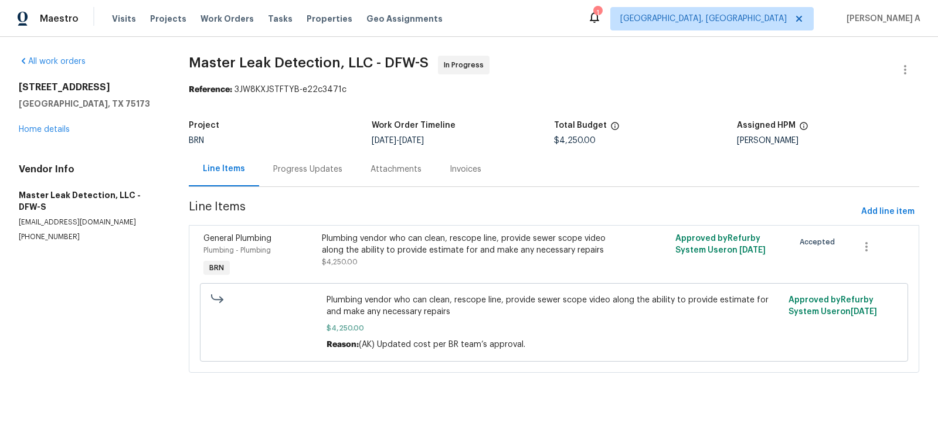
click at [282, 177] on div "Progress Updates" at bounding box center [307, 169] width 97 height 35
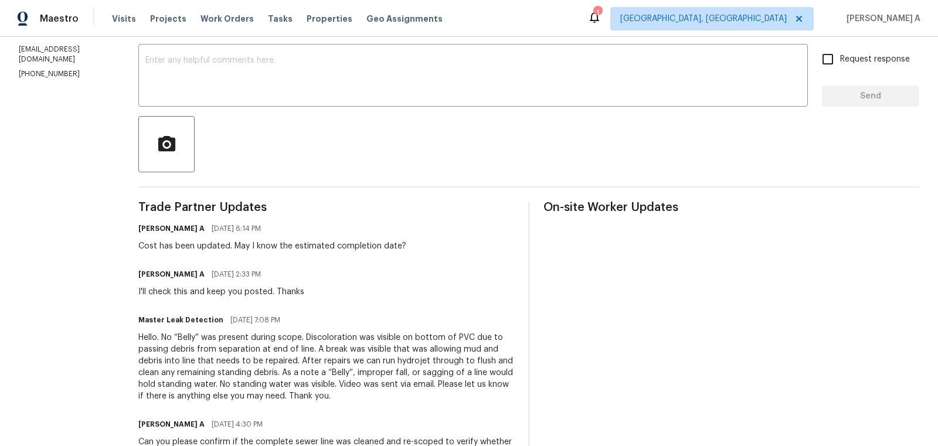
scroll to position [415, 0]
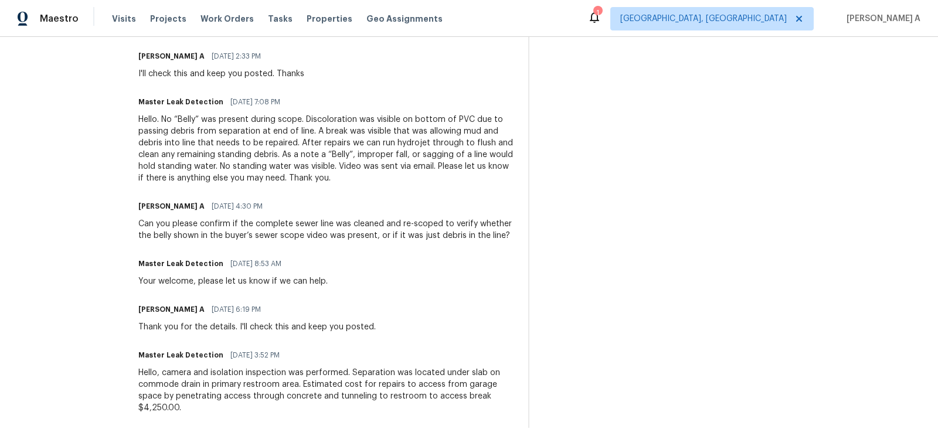
click at [170, 408] on div "Hello, camera and isolation inspection was performed. Separation was located un…" at bounding box center [326, 390] width 376 height 47
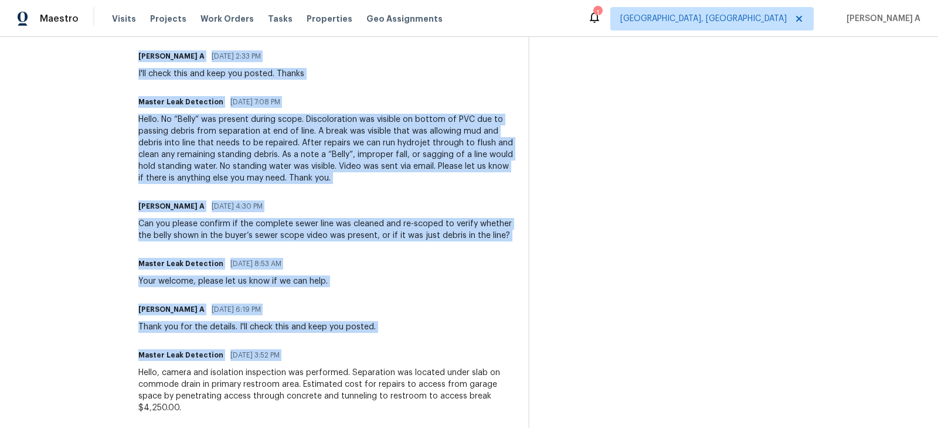
click at [170, 408] on div "Hello, camera and isolation inspection was performed. Separation was located un…" at bounding box center [326, 390] width 376 height 47
copy div "Trade Partner Updates Akshay Ajaya Kumar A 09/08/2025 6:14 PM Cost has been upd…"
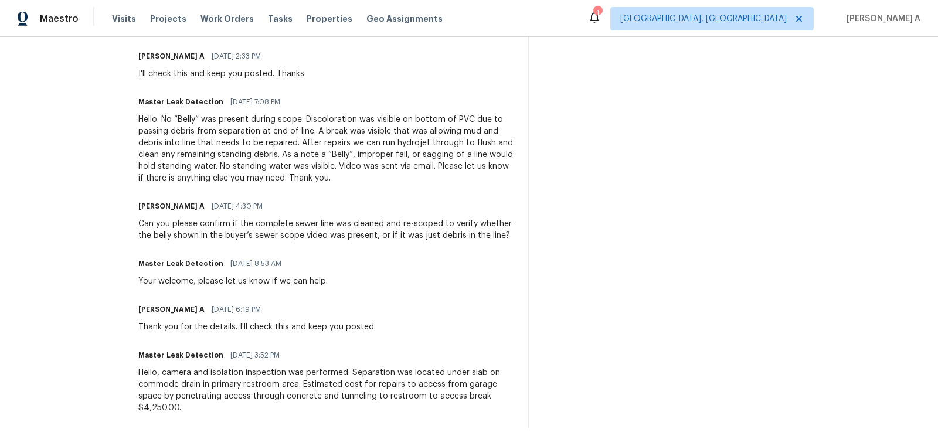
click at [218, 418] on div "Trade Partner Updates Akshay Ajaya Kumar A 09/08/2025 6:14 PM Cost has been upd…" at bounding box center [326, 206] width 376 height 445
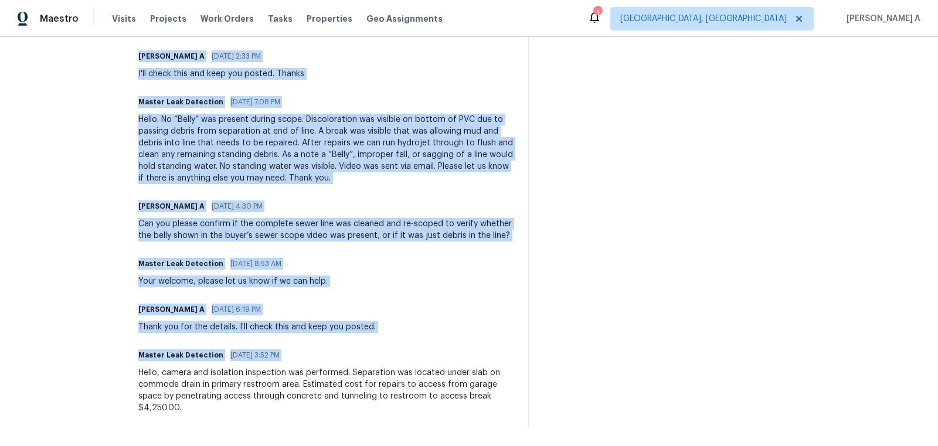
drag, startPoint x: 193, startPoint y: 405, endPoint x: 152, endPoint y: 407, distance: 41.1
click at [152, 408] on div "Hello, camera and isolation inspection was performed. Separation was located un…" at bounding box center [326, 390] width 376 height 47
click at [152, 416] on div "Trade Partner Updates Akshay Ajaya Kumar A 09/08/2025 6:14 PM Cost has been upd…" at bounding box center [326, 206] width 376 height 445
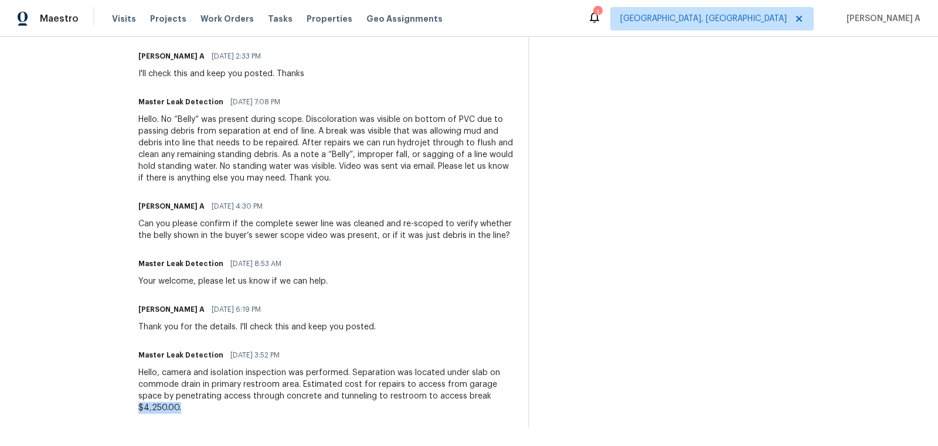
copy div "$4,250.00."
drag, startPoint x: 149, startPoint y: 408, endPoint x: 206, endPoint y: 407, distance: 57.5
click at [206, 407] on div "All work orders 114 Cotton Cir Josephine, TX 75173 Home details Vendor Info Mas…" at bounding box center [469, 34] width 938 height 825
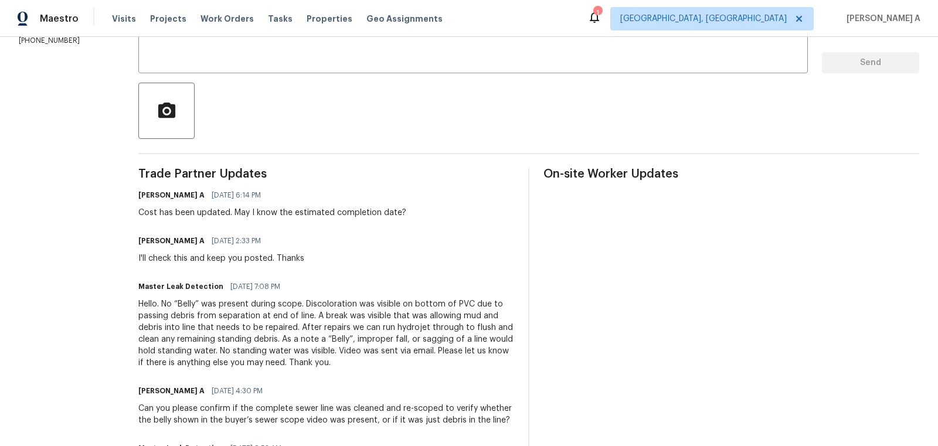
scroll to position [0, 0]
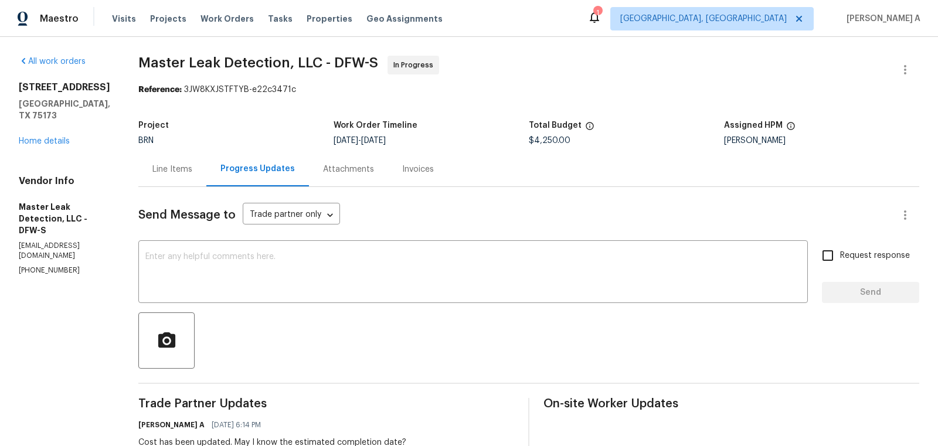
click at [164, 161] on div "Line Items" at bounding box center [172, 169] width 68 height 35
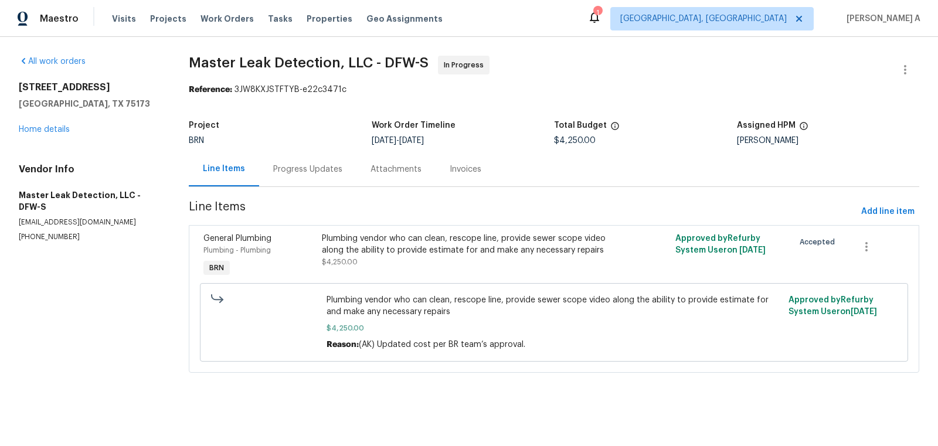
click at [487, 250] on div "Plumbing vendor who can clean, rescope line, provide sewer scope video along th…" at bounding box center [466, 244] width 288 height 23
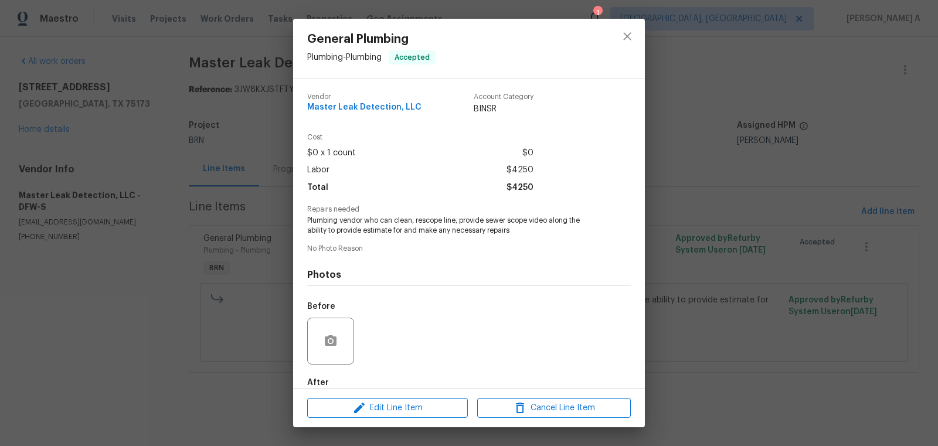
click at [390, 231] on span "Plumbing vendor who can clean, rescope line, provide sewer scope video along th…" at bounding box center [453, 226] width 292 height 20
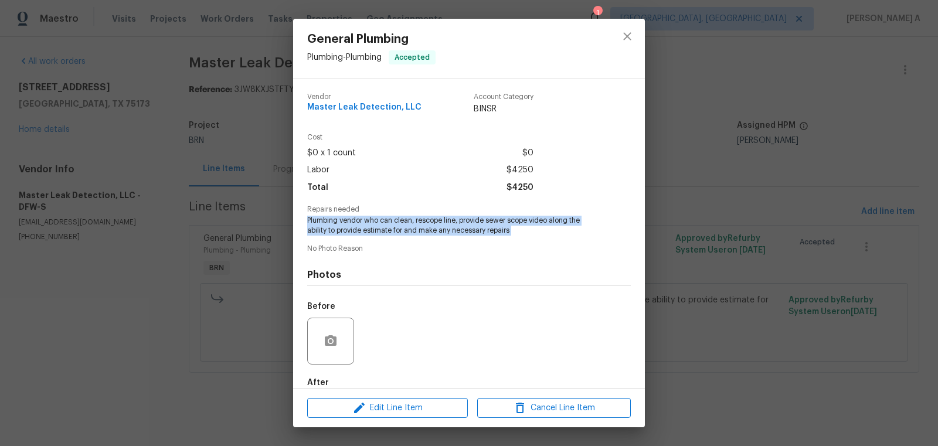
click at [390, 231] on span "Plumbing vendor who can clean, rescope line, provide sewer scope video along th…" at bounding box center [453, 226] width 292 height 20
copy span "Plumbing vendor who can clean, rescope line, provide sewer scope video along th…"
click at [631, 38] on icon "close" at bounding box center [628, 36] width 14 height 14
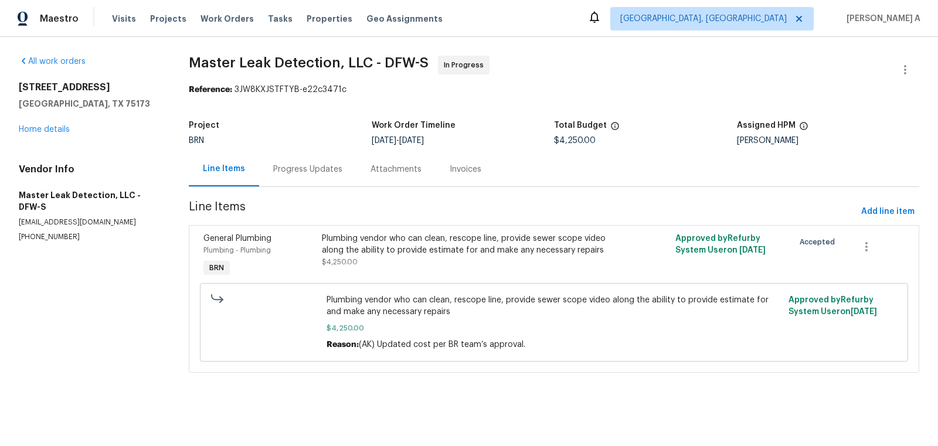
click at [332, 172] on div "Progress Updates" at bounding box center [307, 170] width 69 height 12
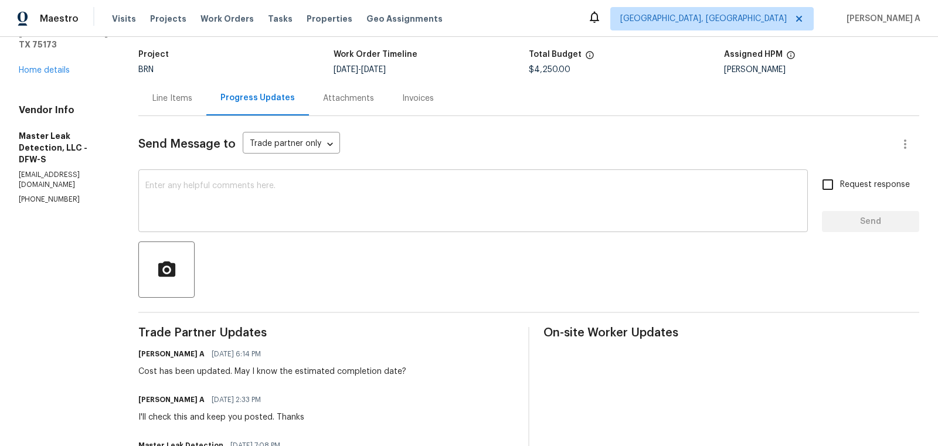
scroll to position [72, 0]
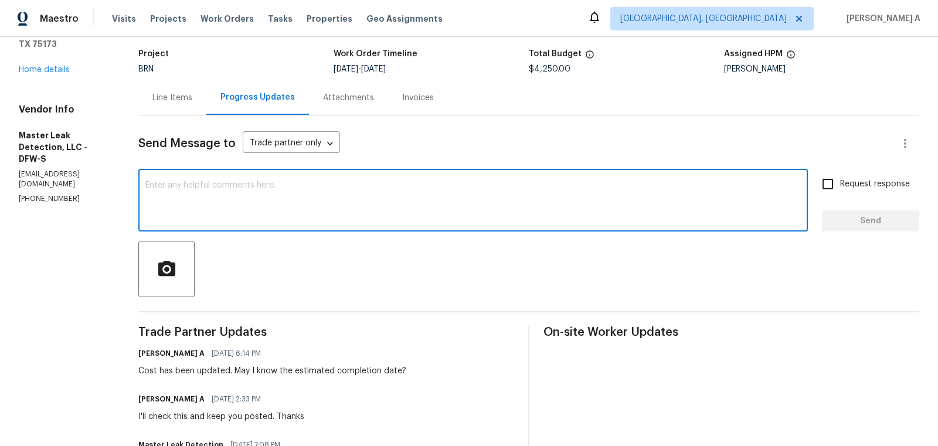
click at [291, 192] on textarea at bounding box center [473, 201] width 656 height 41
type textarea "Please"
drag, startPoint x: 192, startPoint y: 183, endPoint x: 67, endPoint y: 183, distance: 125.5
click at [67, 183] on div "All work orders 114 Cotton Cir Josephine, TX 75173 Home details Vendor Info Mas…" at bounding box center [469, 377] width 938 height 825
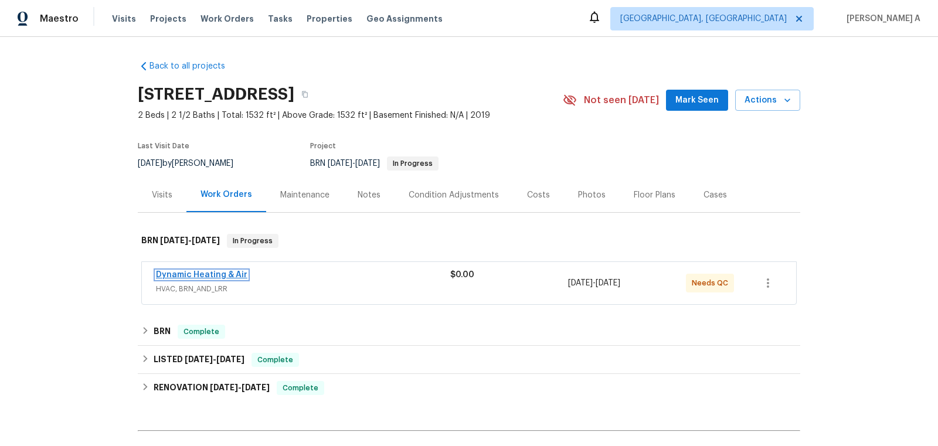
click at [207, 272] on link "Dynamic Heating & Air" at bounding box center [201, 275] width 91 height 8
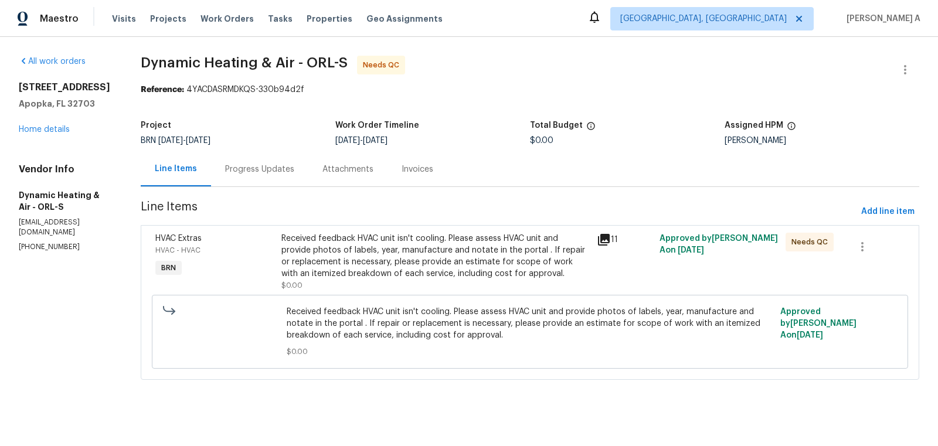
click at [342, 256] on div "Received feedback HVAC unit isn't cooling. Please assess HVAC unit and provide …" at bounding box center [436, 256] width 308 height 47
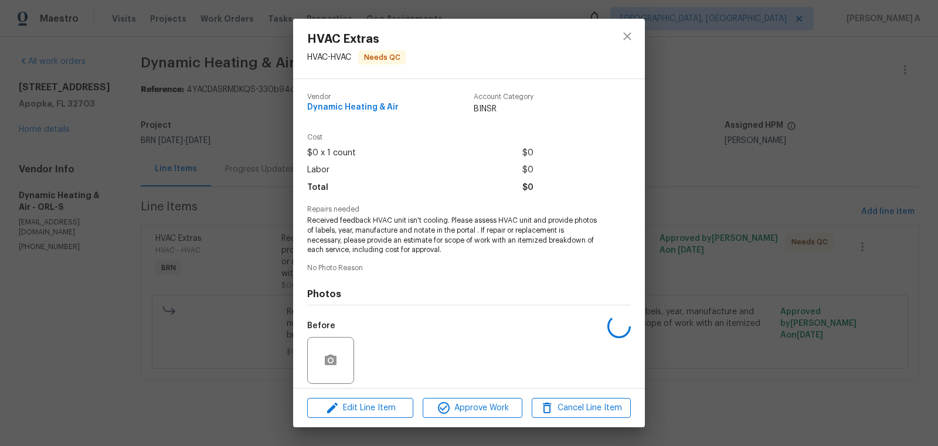
scroll to position [84, 0]
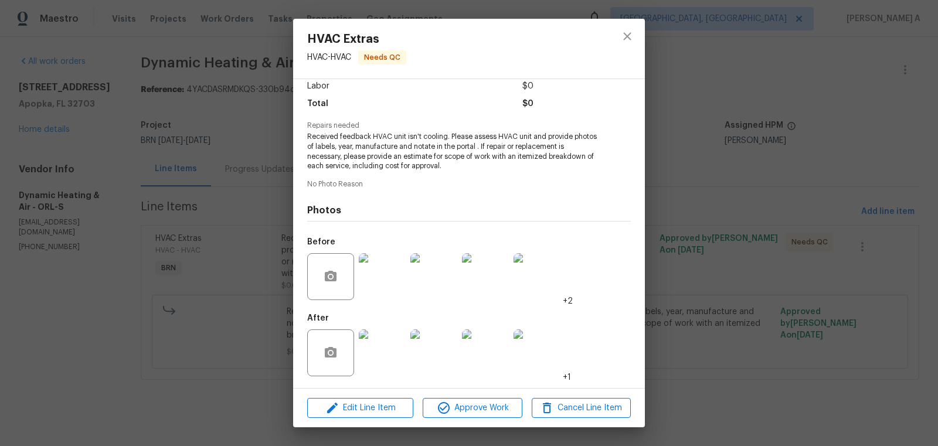
click at [379, 361] on img at bounding box center [382, 353] width 47 height 47
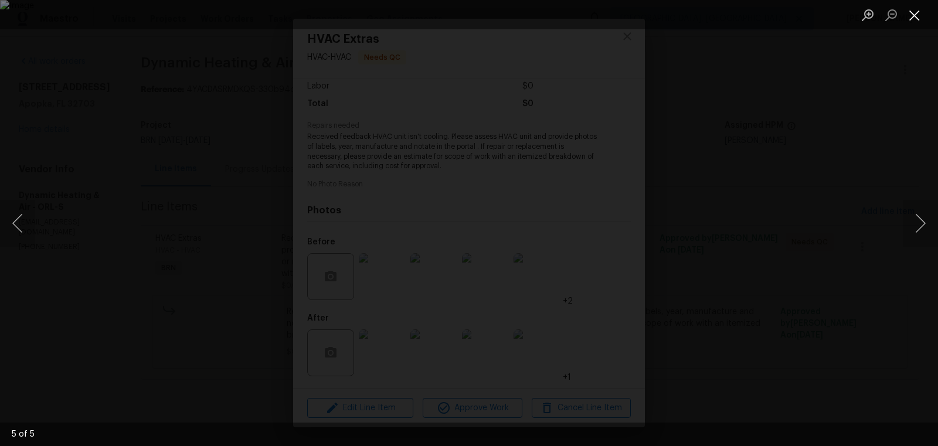
click at [914, 15] on button "Close lightbox" at bounding box center [914, 15] width 23 height 21
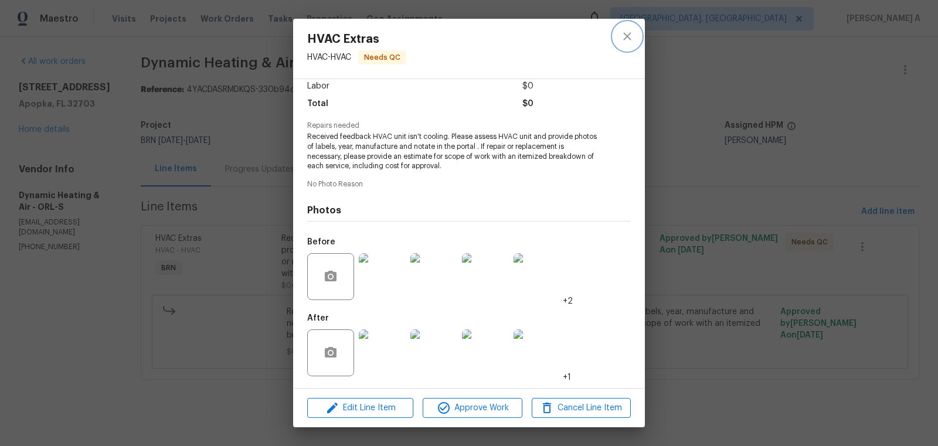
click at [638, 33] on button "close" at bounding box center [628, 36] width 28 height 28
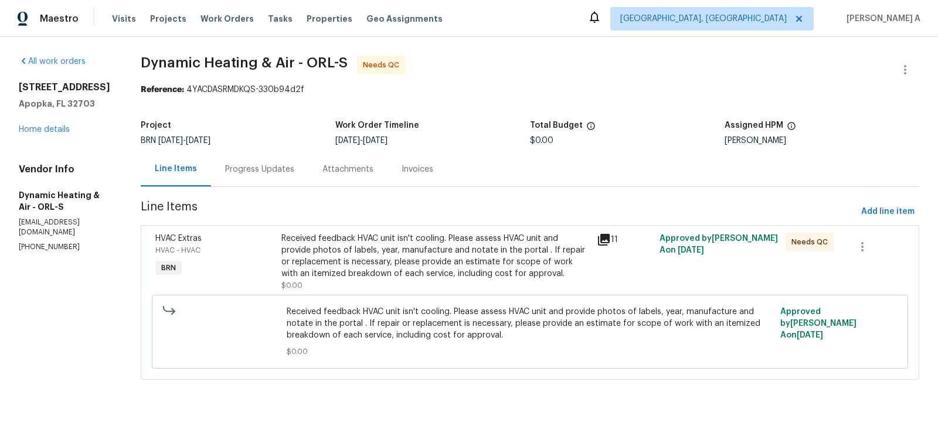
click at [254, 164] on div "Progress Updates" at bounding box center [259, 170] width 69 height 12
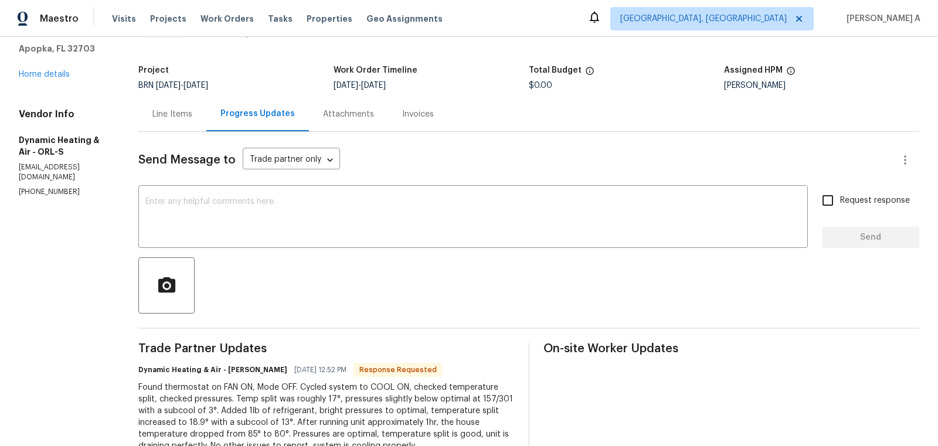
scroll to position [69, 0]
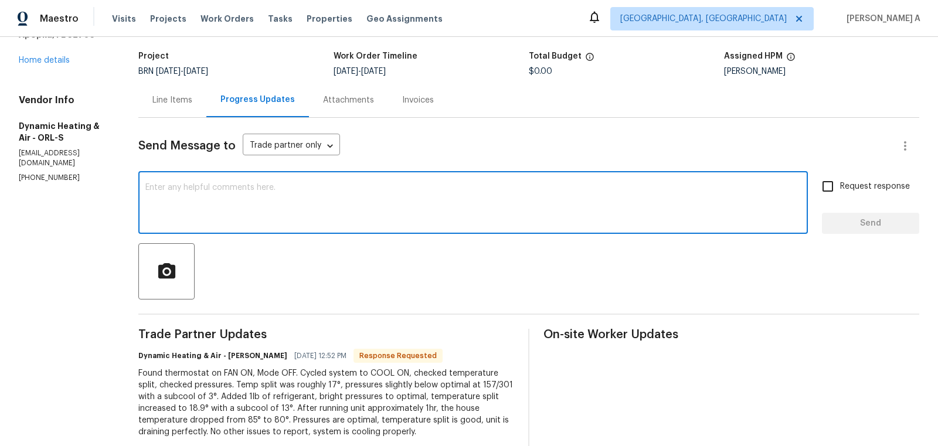
click at [363, 206] on textarea at bounding box center [473, 204] width 656 height 41
type textarea "Thank you for the detailed notes."
click at [846, 186] on span "Request response" at bounding box center [875, 187] width 70 height 12
click at [840, 186] on input "Request response" at bounding box center [828, 186] width 25 height 25
checkbox input "true"
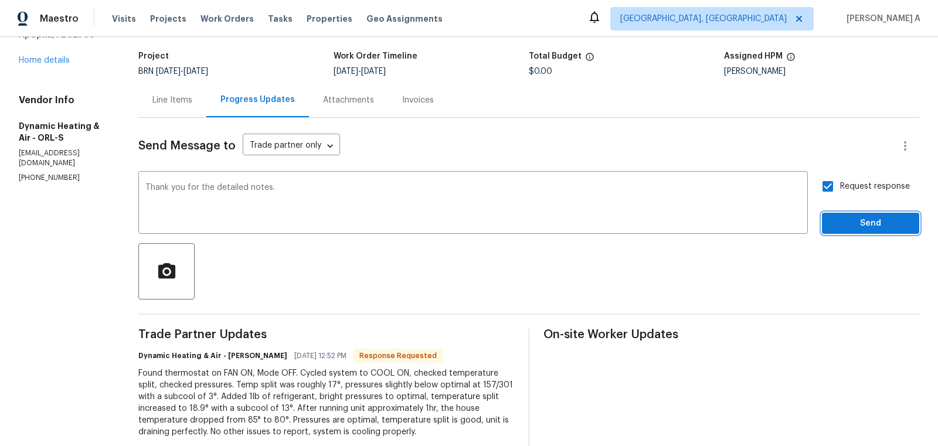
click at [886, 232] on button "Send" at bounding box center [870, 224] width 97 height 22
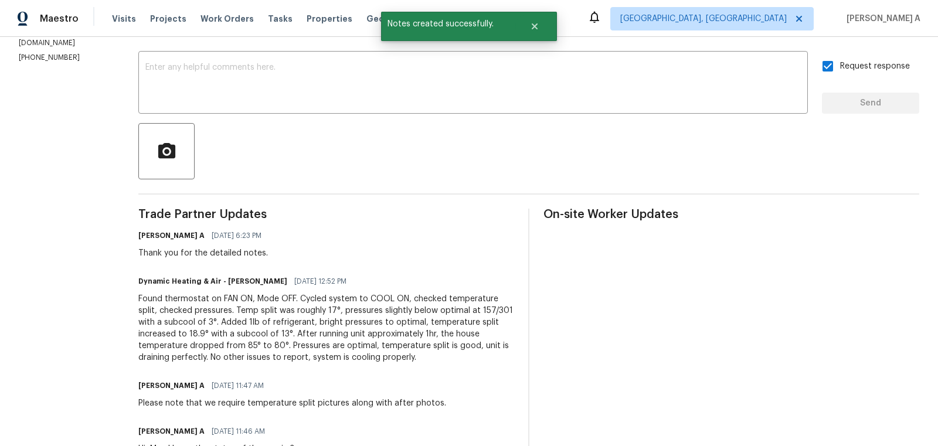
scroll to position [213, 0]
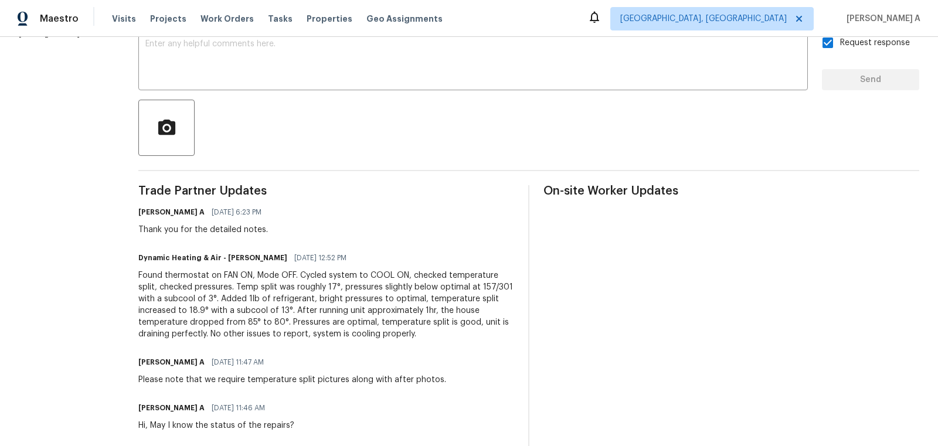
drag, startPoint x: 139, startPoint y: 266, endPoint x: 442, endPoint y: 349, distance: 313.9
click at [442, 349] on div "All work orders [STREET_ADDRESS] Home details Vendor Info Dynamic Heating & Air…" at bounding box center [469, 247] width 938 height 847
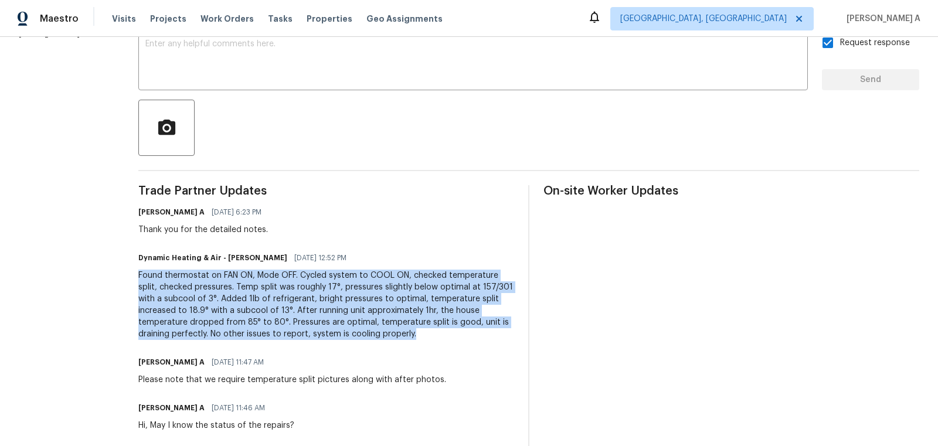
drag, startPoint x: 438, startPoint y: 338, endPoint x: 144, endPoint y: 276, distance: 300.8
click at [144, 276] on div "All work orders [STREET_ADDRESS] Home details Vendor Info Dynamic Heating & Air…" at bounding box center [469, 247] width 938 height 847
copy div "Found thermostat on FAN ON, Mode OFF. Cycled system to COOL ON, checked tempera…"
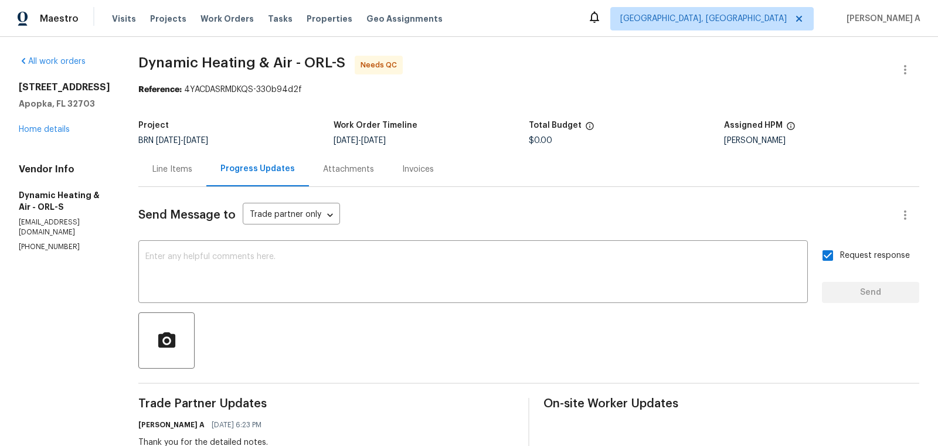
click at [187, 164] on div "Line Items" at bounding box center [172, 170] width 40 height 12
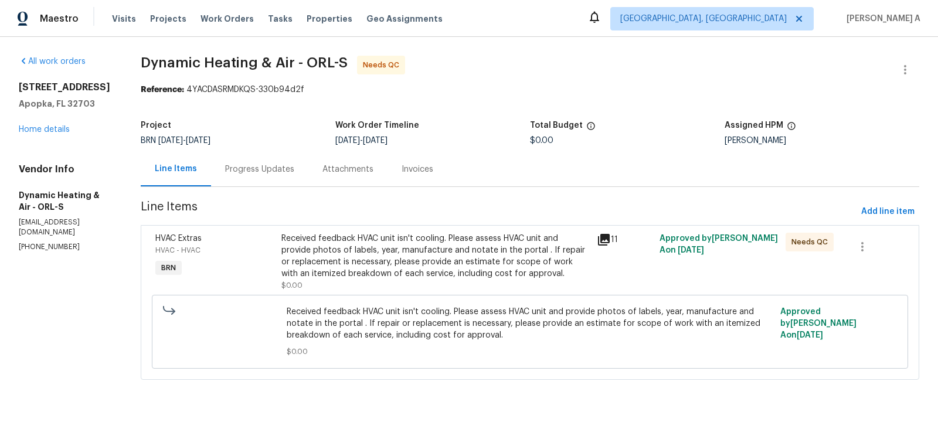
click at [360, 278] on div "Received feedback HVAC unit isn't cooling. Please assess HVAC unit and provide …" at bounding box center [436, 256] width 308 height 47
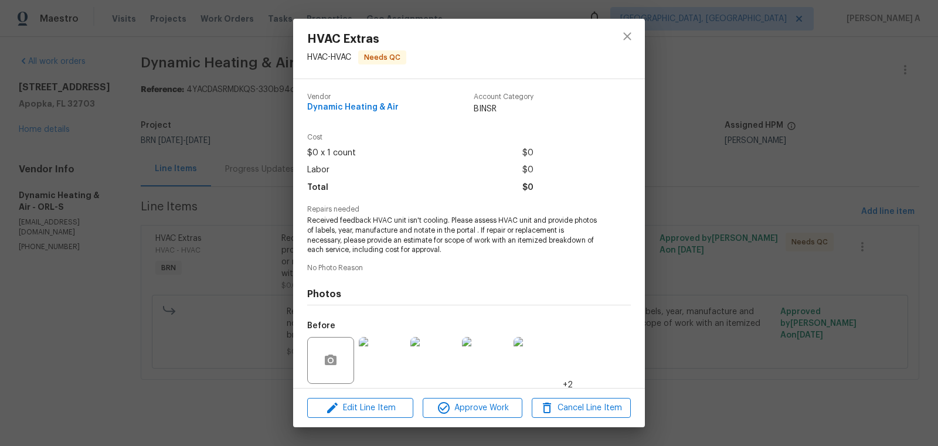
click at [413, 226] on span "Received feedback HVAC unit isn't cooling. Please assess HVAC unit and provide …" at bounding box center [453, 235] width 292 height 39
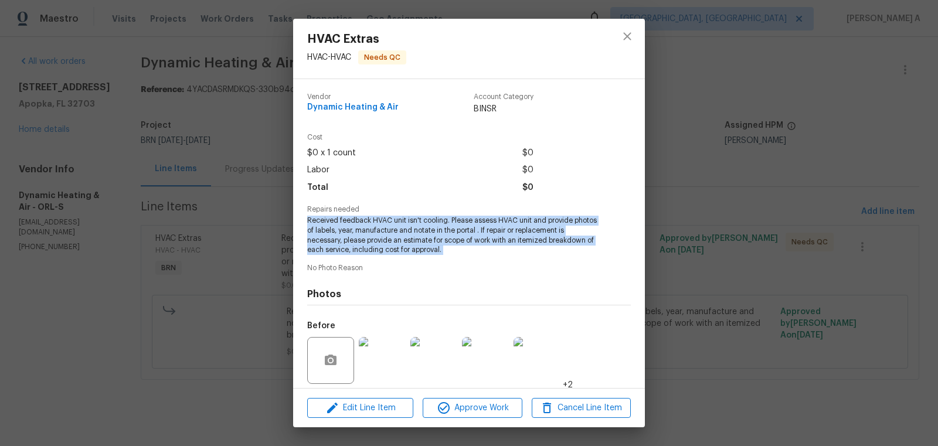
click at [413, 226] on span "Received feedback HVAC unit isn't cooling. Please assess HVAC unit and provide …" at bounding box center [453, 235] width 292 height 39
copy span "Received feedback HVAC unit isn't cooling. Please assess HVAC unit and provide …"
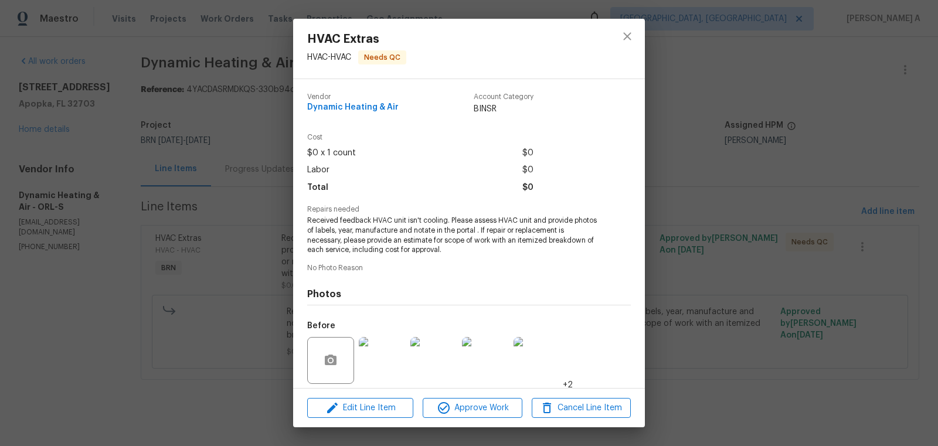
click at [367, 106] on span "Dynamic Heating & Air" at bounding box center [352, 107] width 91 height 9
copy span "Dynamic Heating & Air"
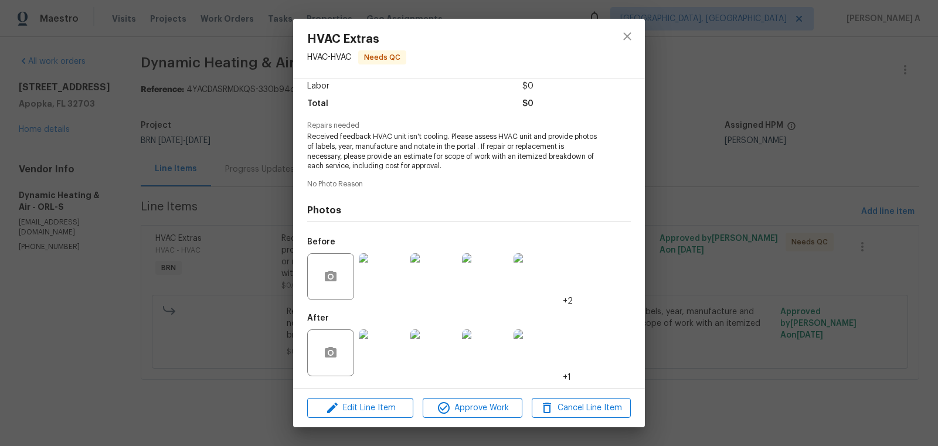
click at [384, 341] on img at bounding box center [382, 353] width 47 height 47
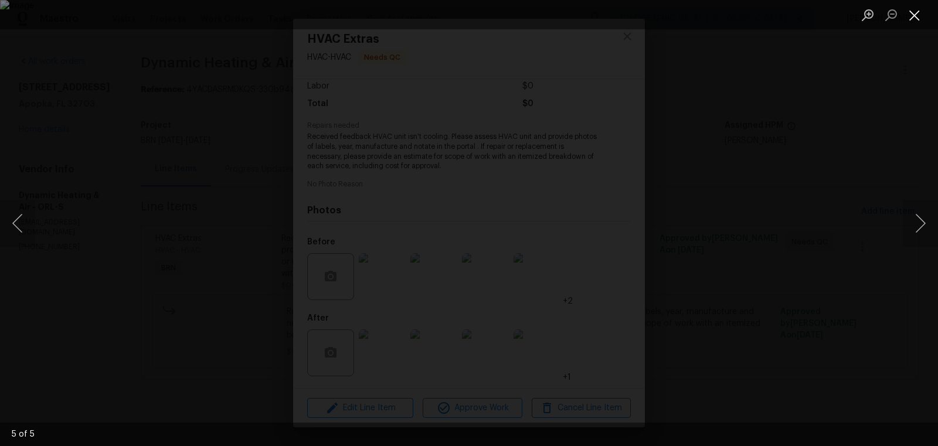
click at [909, 10] on button "Close lightbox" at bounding box center [914, 15] width 23 height 21
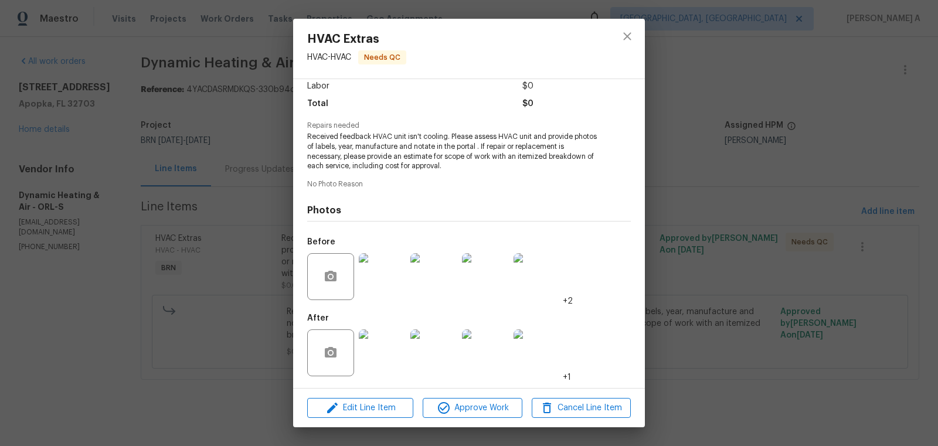
click at [374, 268] on img at bounding box center [382, 276] width 47 height 47
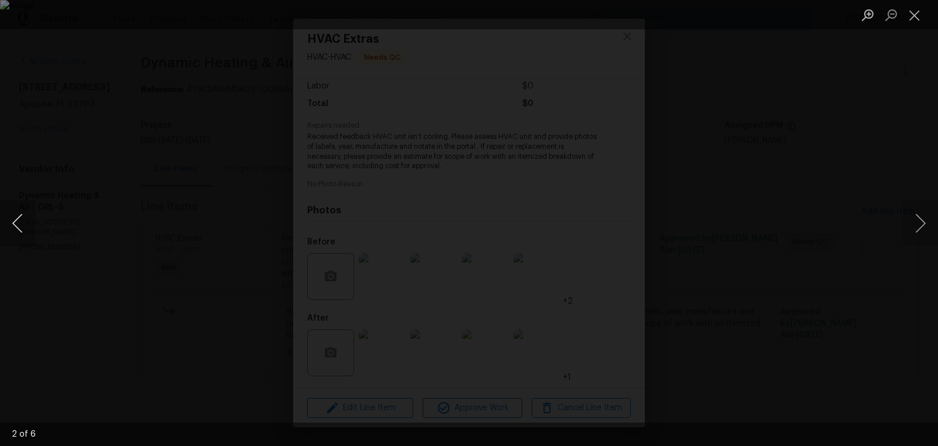
click at [12, 214] on button "Previous image" at bounding box center [17, 223] width 35 height 47
click at [911, 11] on button "Close lightbox" at bounding box center [914, 15] width 23 height 21
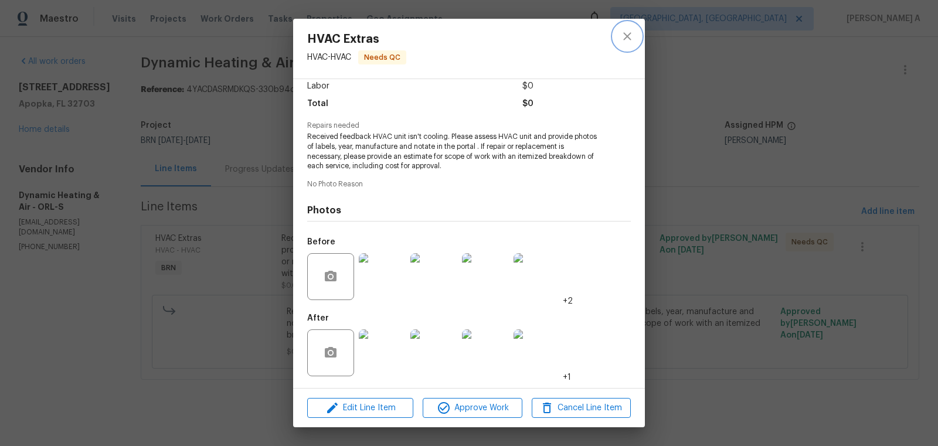
click at [622, 26] on button "close" at bounding box center [628, 36] width 28 height 28
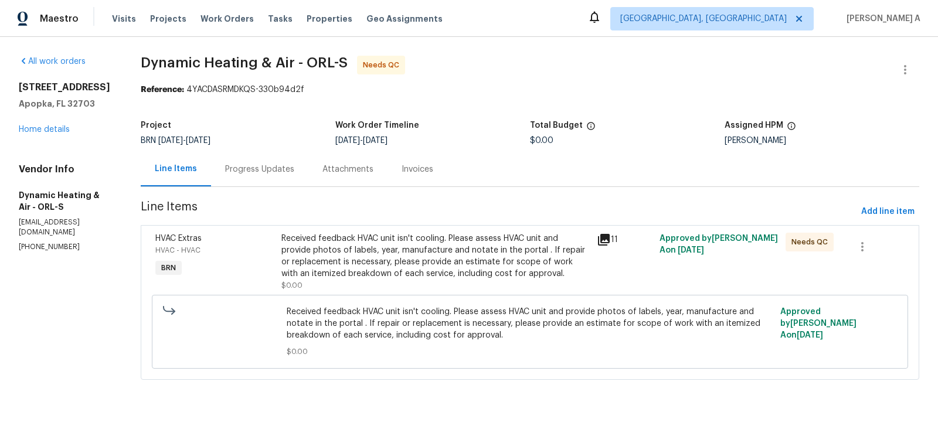
click at [423, 256] on div "Received feedback HVAC unit isn't cooling. Please assess HVAC unit and provide …" at bounding box center [436, 256] width 308 height 47
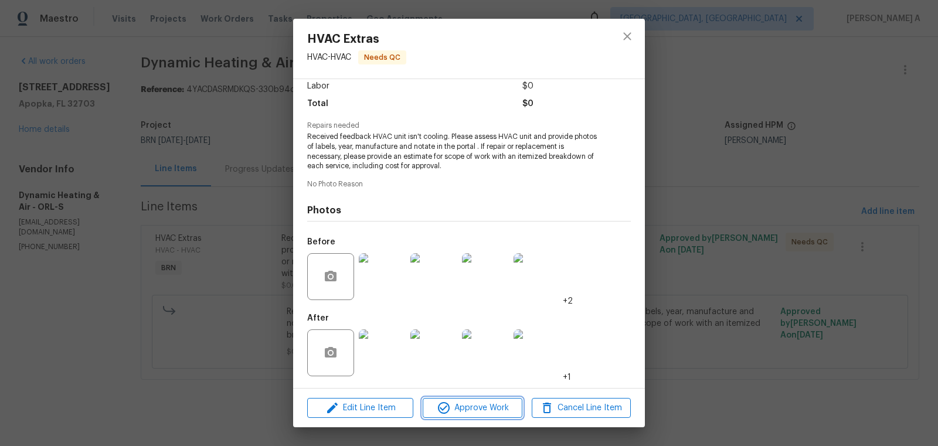
click at [457, 404] on span "Approve Work" at bounding box center [472, 408] width 92 height 15
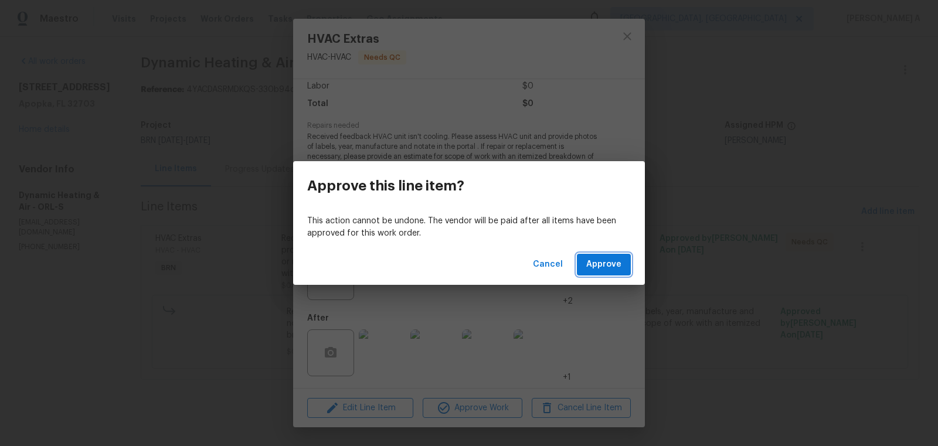
click at [603, 273] on button "Approve" at bounding box center [604, 265] width 54 height 22
